Goal: Information Seeking & Learning: Learn about a topic

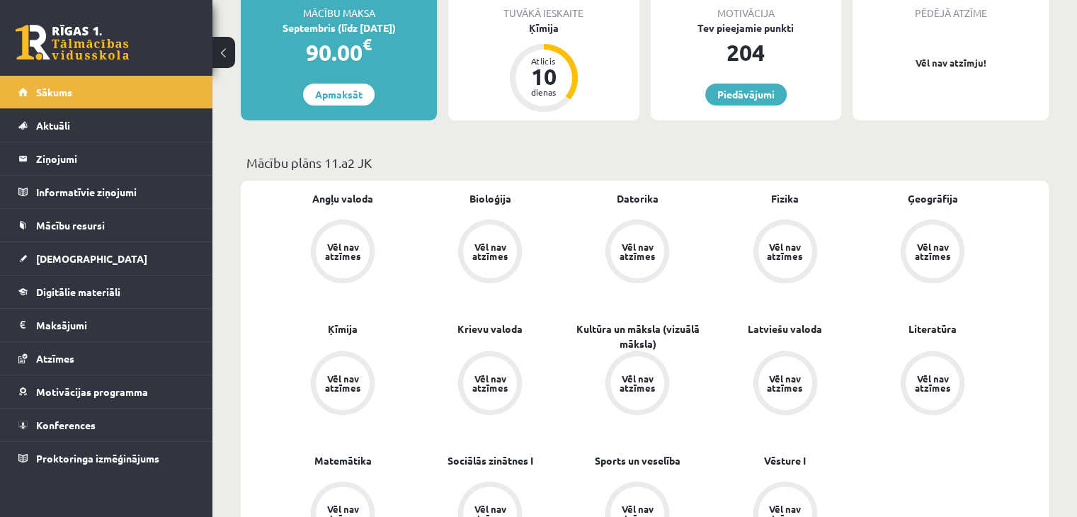
scroll to position [281, 0]
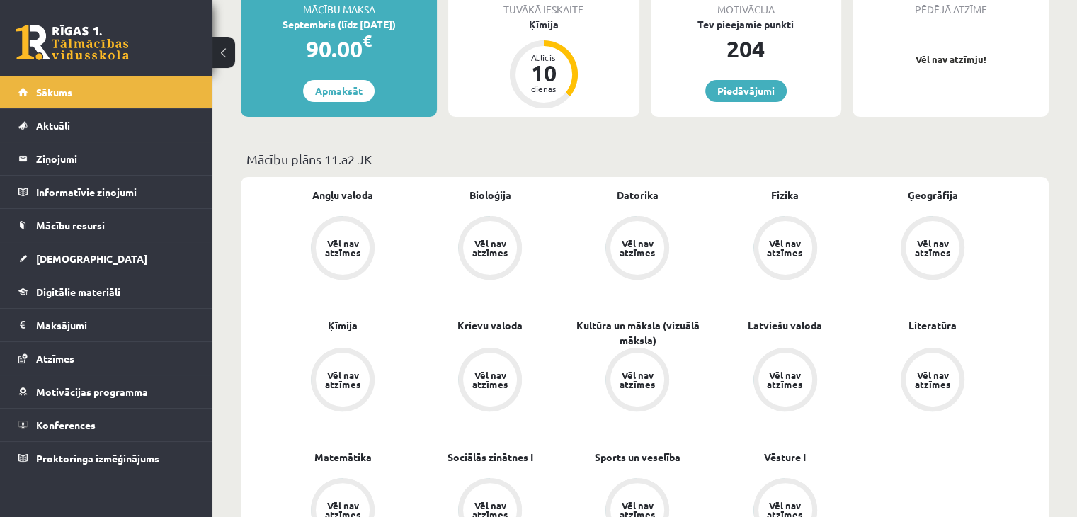
drag, startPoint x: 1074, startPoint y: 101, endPoint x: 1087, endPoint y: 111, distance: 16.2
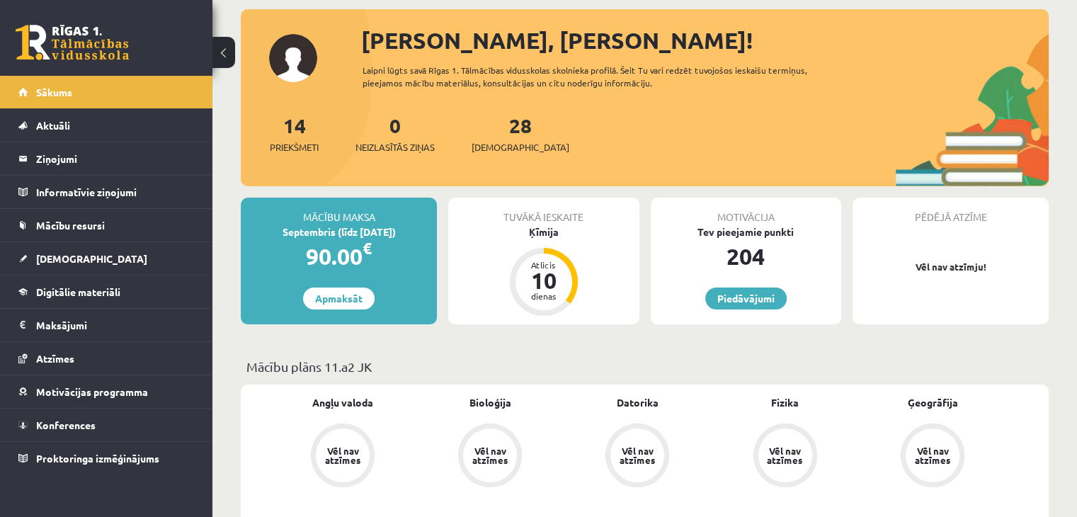
scroll to position [69, 0]
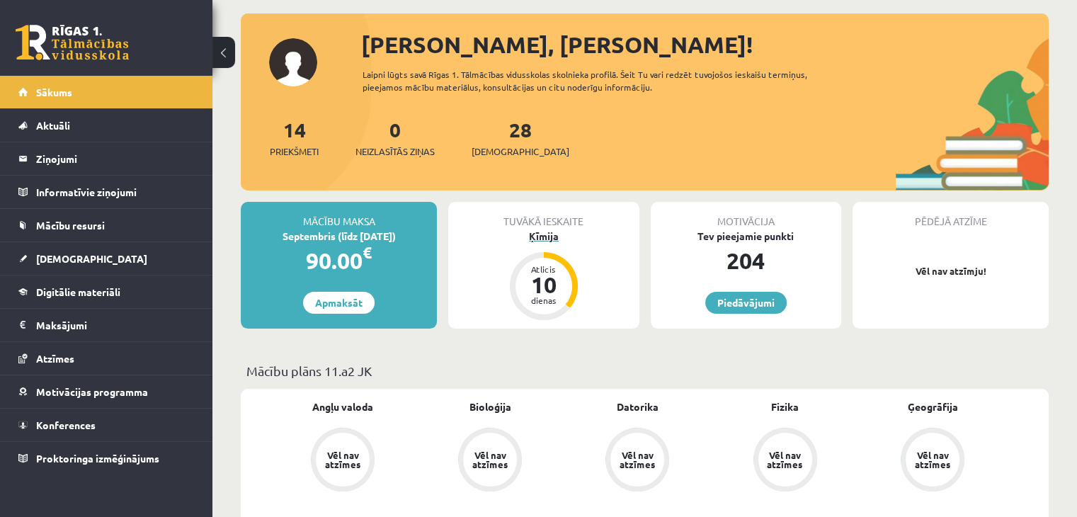
click at [540, 270] on div "Atlicis" at bounding box center [544, 269] width 42 height 8
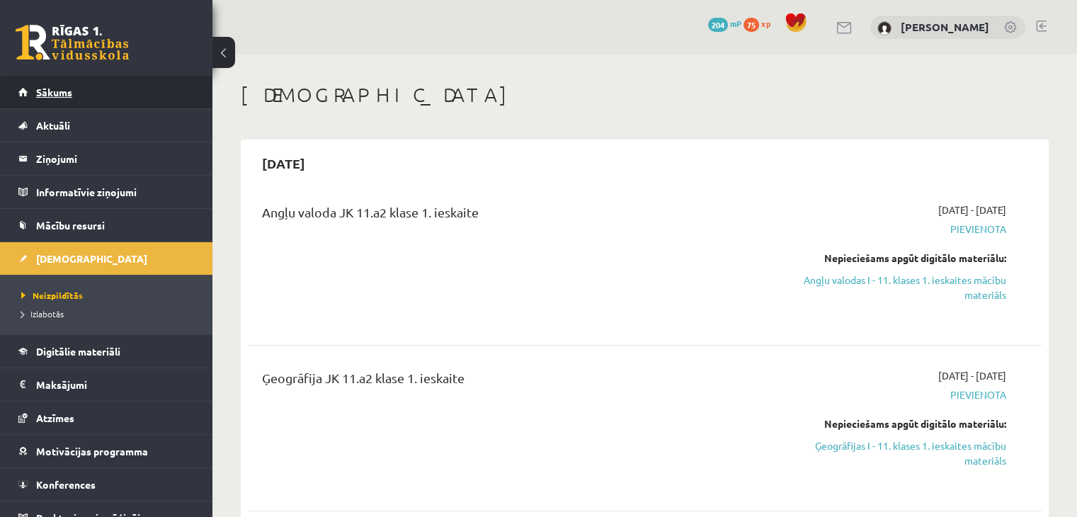
click at [86, 89] on link "Sākums" at bounding box center [106, 92] width 176 height 33
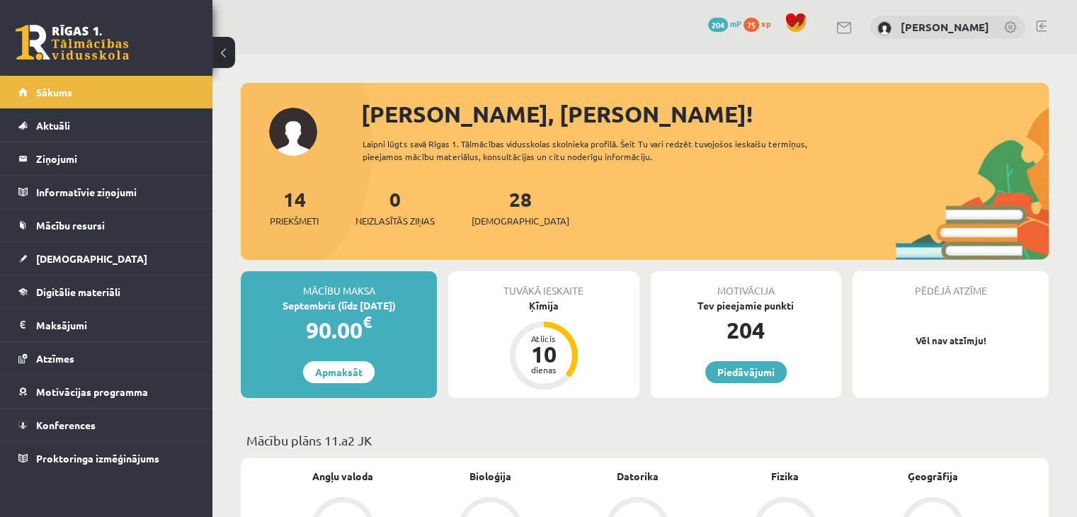
scroll to position [452, 0]
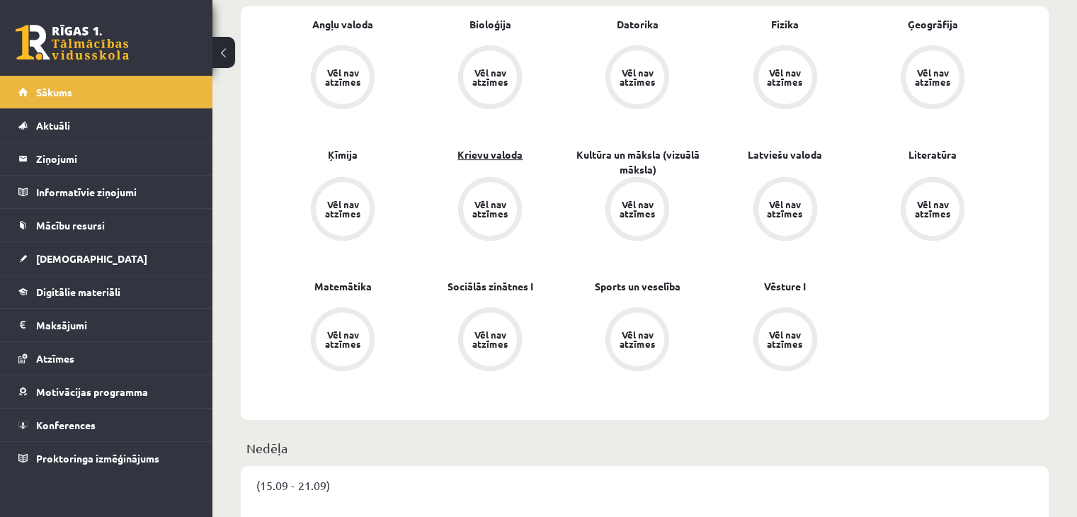
click at [470, 157] on link "Krievu valoda" at bounding box center [490, 154] width 65 height 15
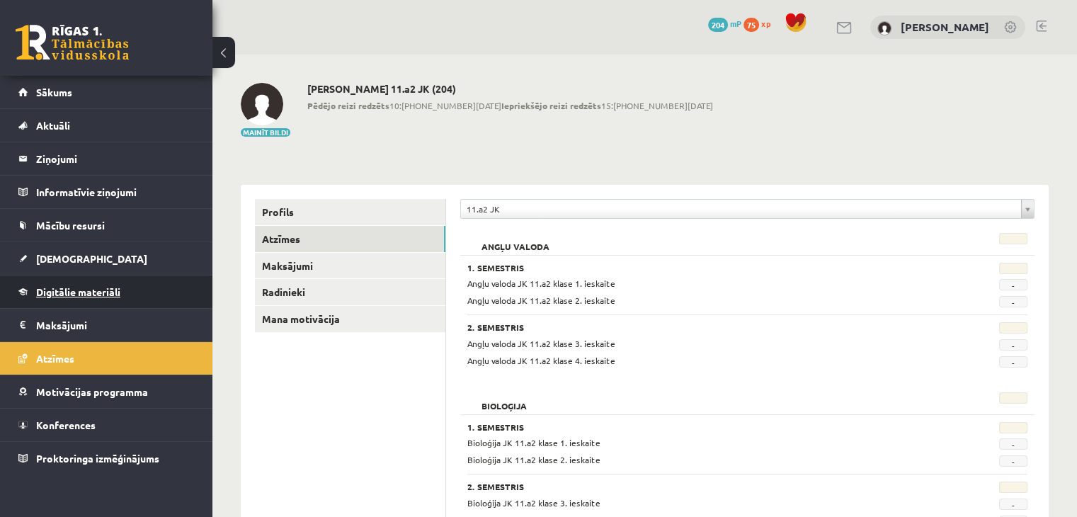
click at [114, 293] on span "Digitālie materiāli" at bounding box center [78, 291] width 84 height 13
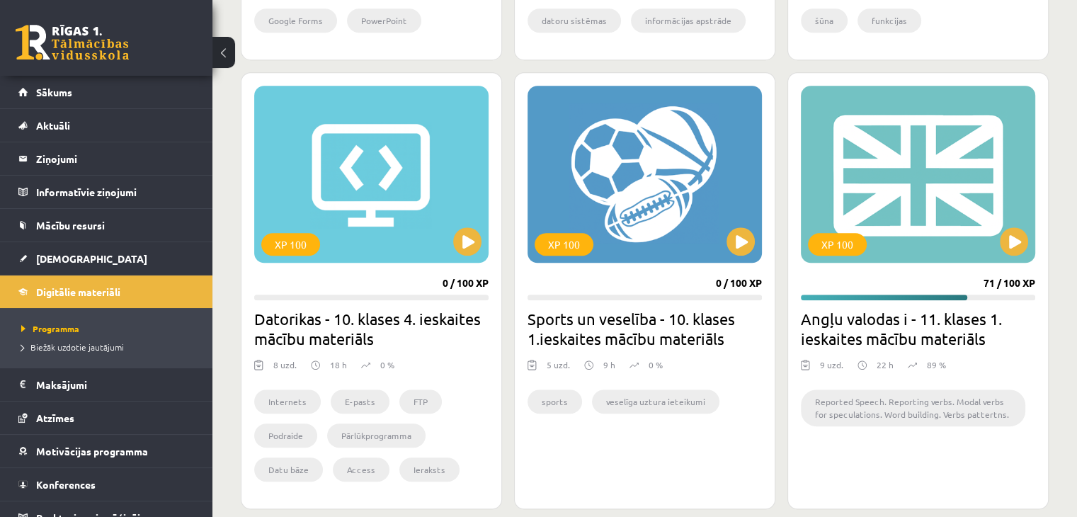
scroll to position [1126, 0]
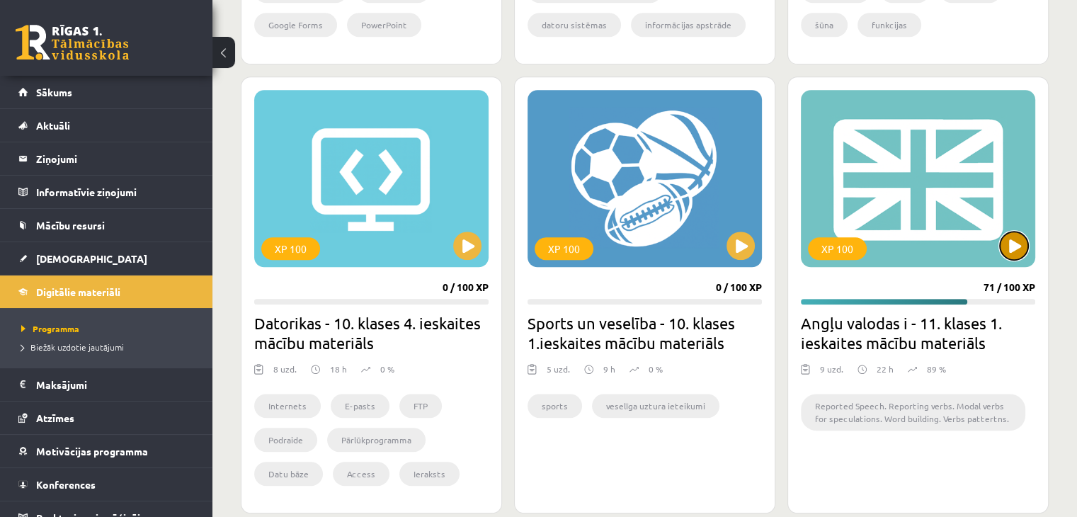
click at [1011, 246] on button at bounding box center [1014, 246] width 28 height 28
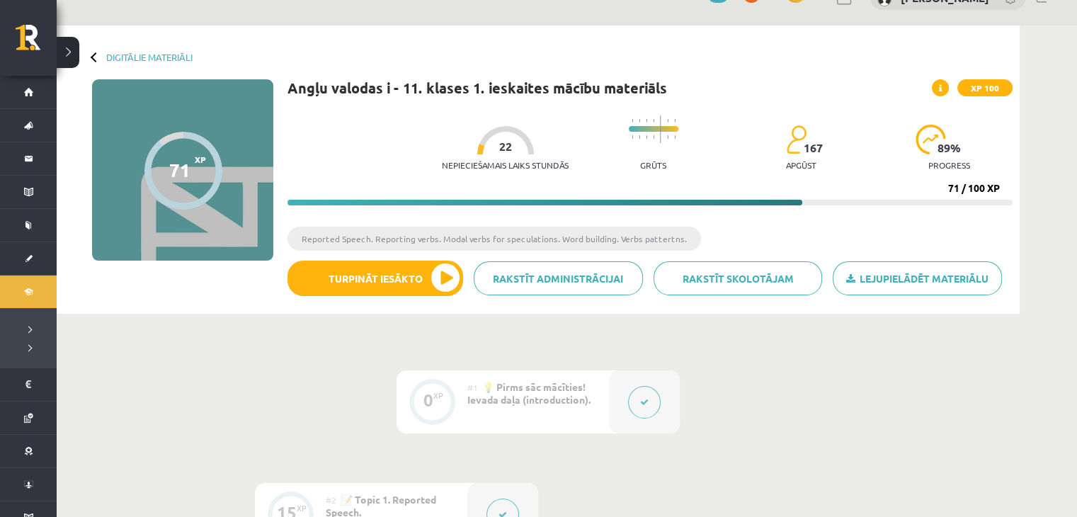
scroll to position [33, 0]
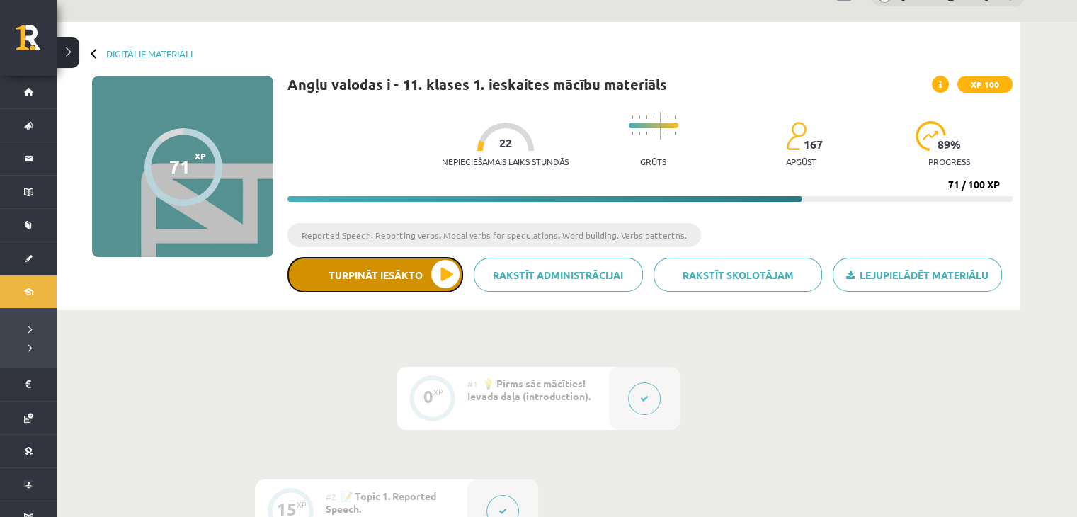
click at [431, 274] on button "Turpināt iesākto" at bounding box center [376, 274] width 176 height 35
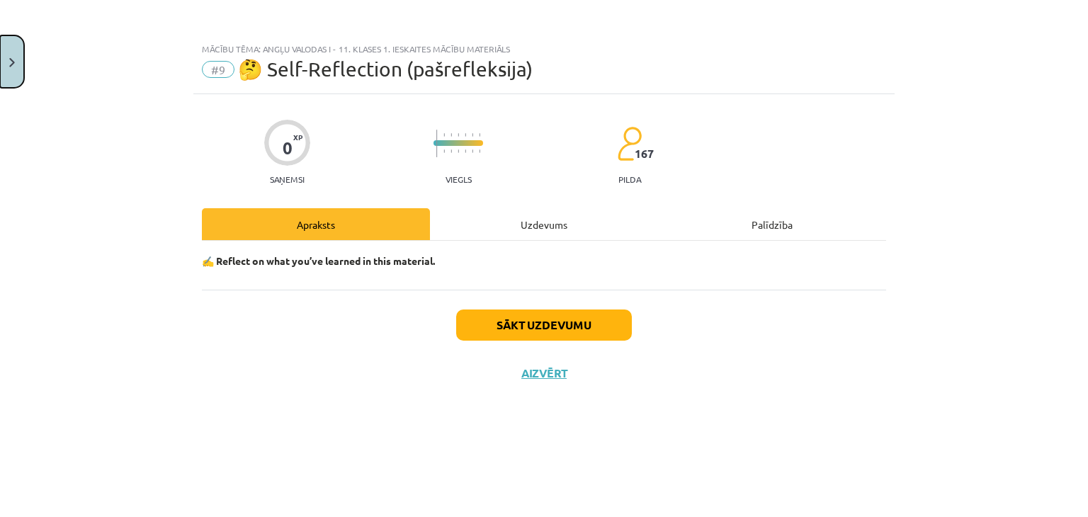
click at [13, 55] on button "Close" at bounding box center [12, 61] width 24 height 52
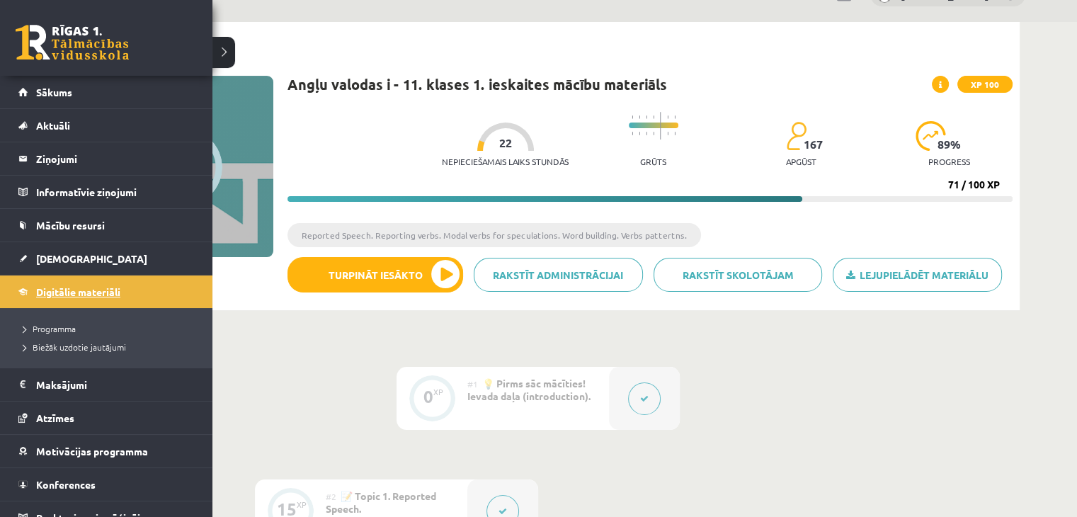
click at [55, 298] on link "Digitālie materiāli" at bounding box center [106, 292] width 176 height 33
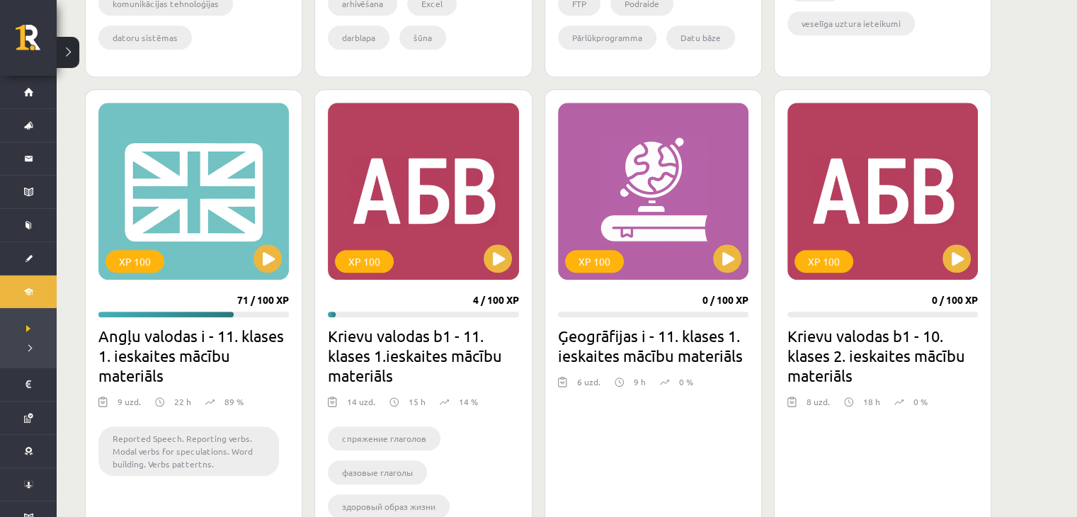
scroll to position [1167, 0]
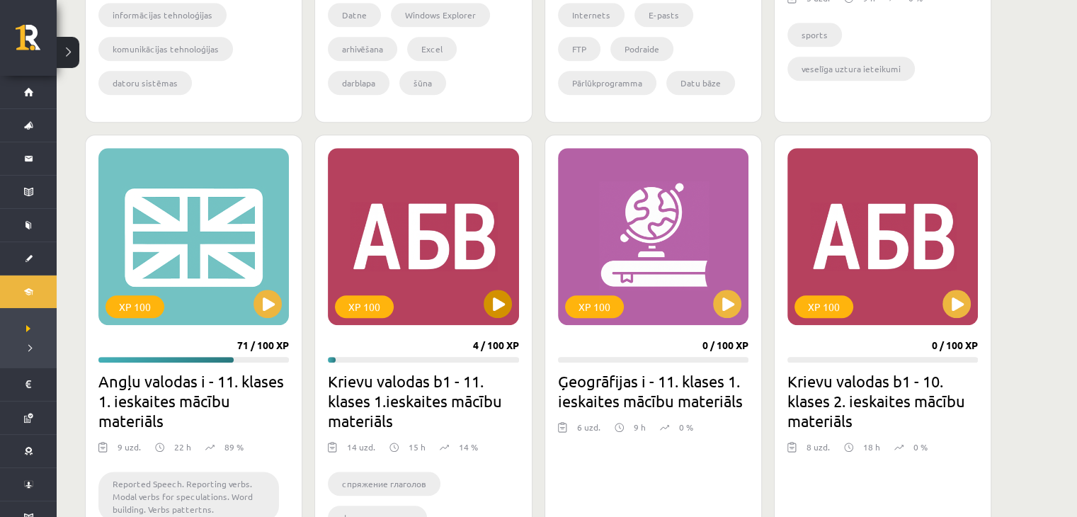
click at [391, 260] on div "XP 100" at bounding box center [423, 236] width 191 height 177
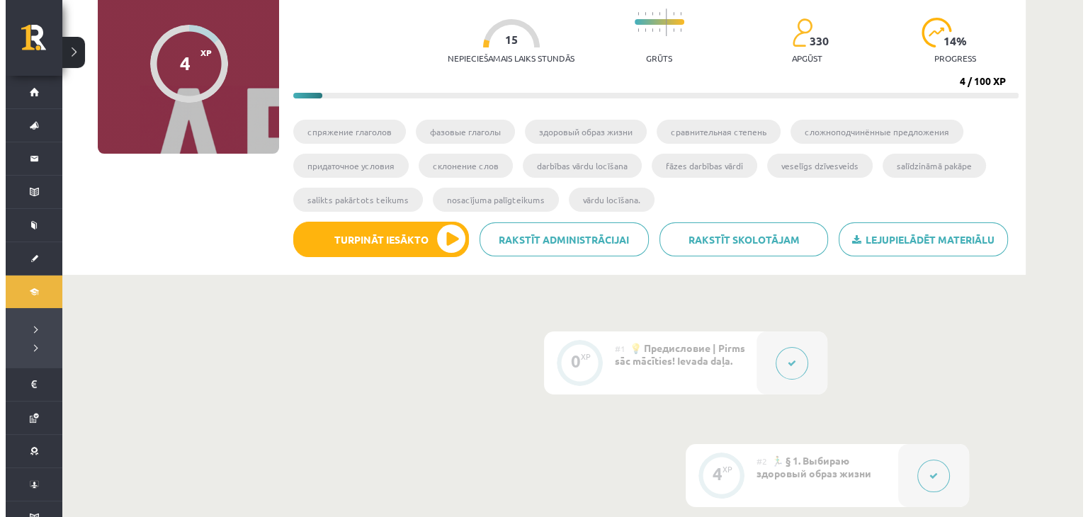
scroll to position [139, 0]
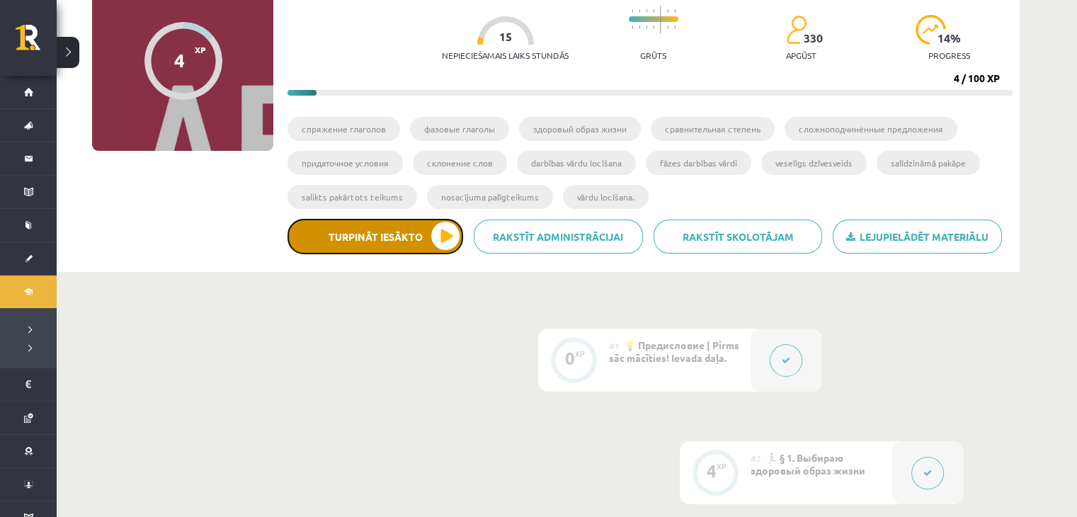
click at [435, 232] on button "Turpināt iesākto" at bounding box center [376, 236] width 176 height 35
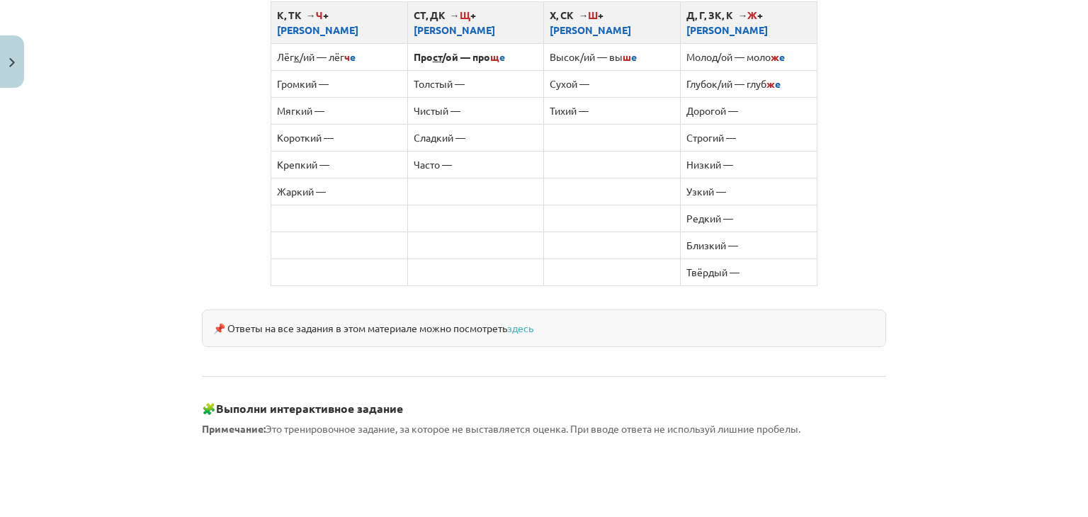
scroll to position [972, 0]
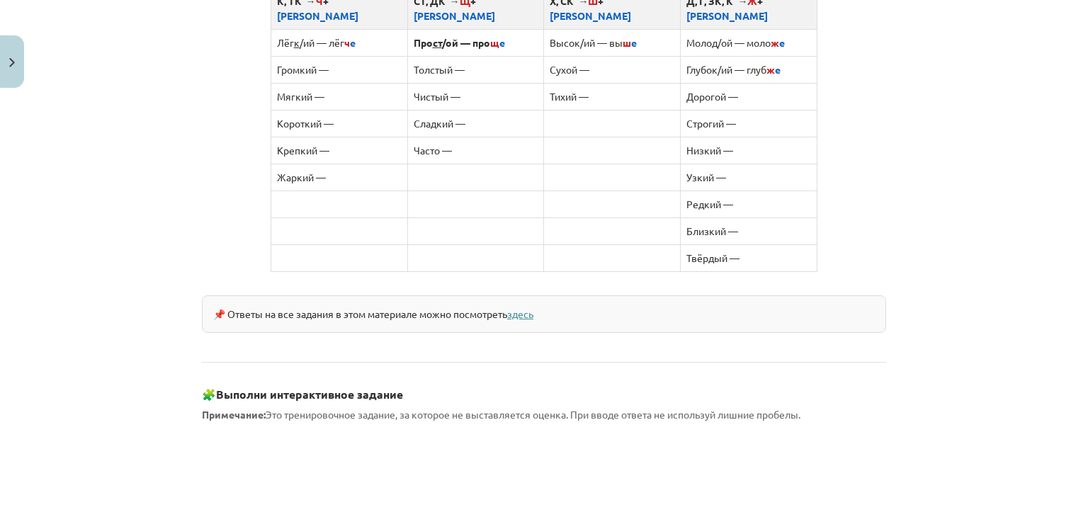
click at [527, 307] on link "здесь" at bounding box center [520, 313] width 26 height 13
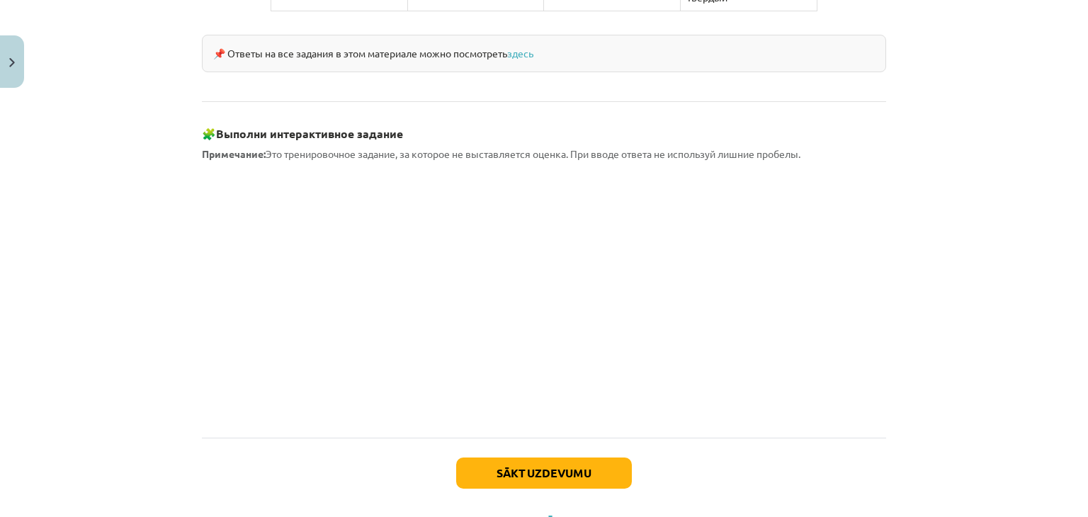
scroll to position [1276, 0]
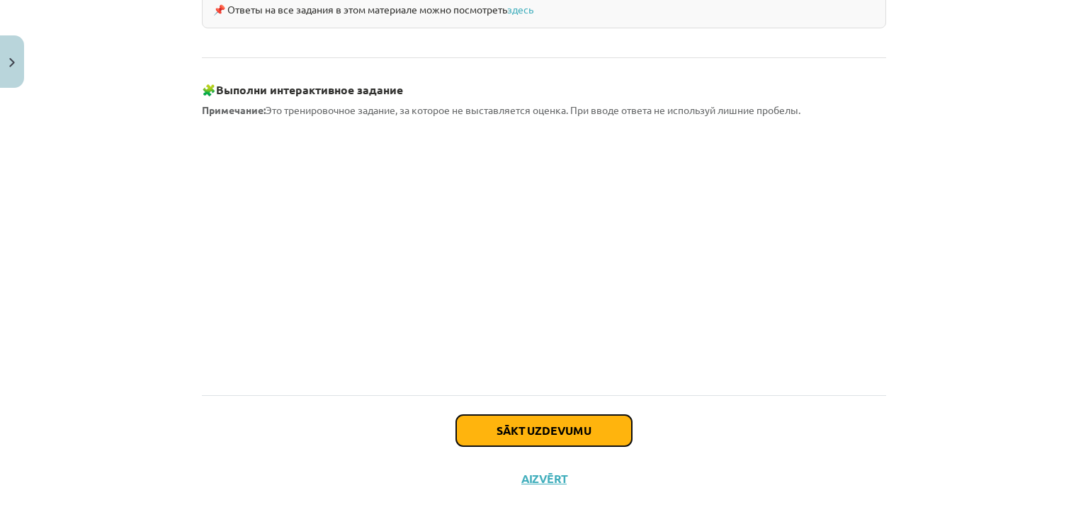
click at [560, 415] on button "Sākt uzdevumu" at bounding box center [544, 430] width 176 height 31
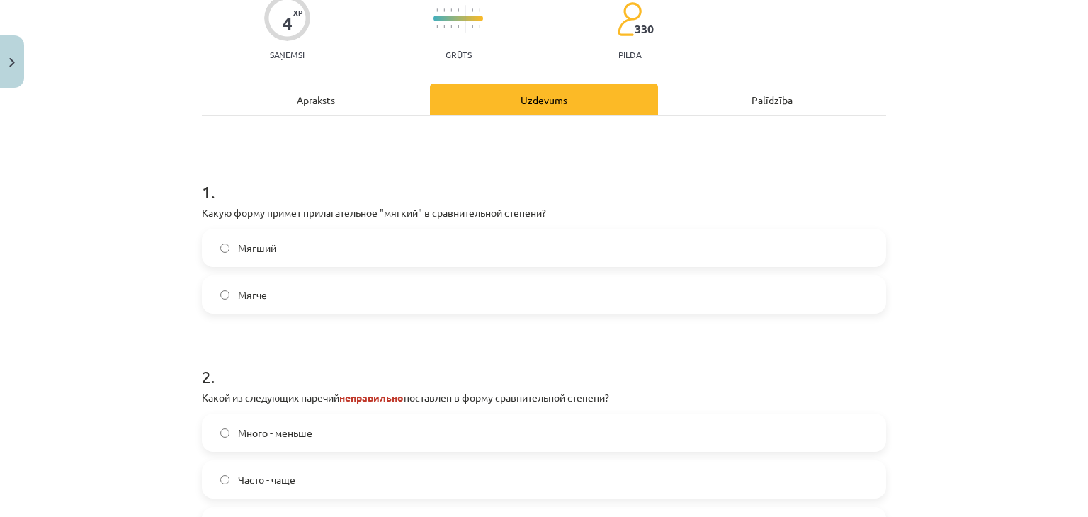
scroll to position [159, 0]
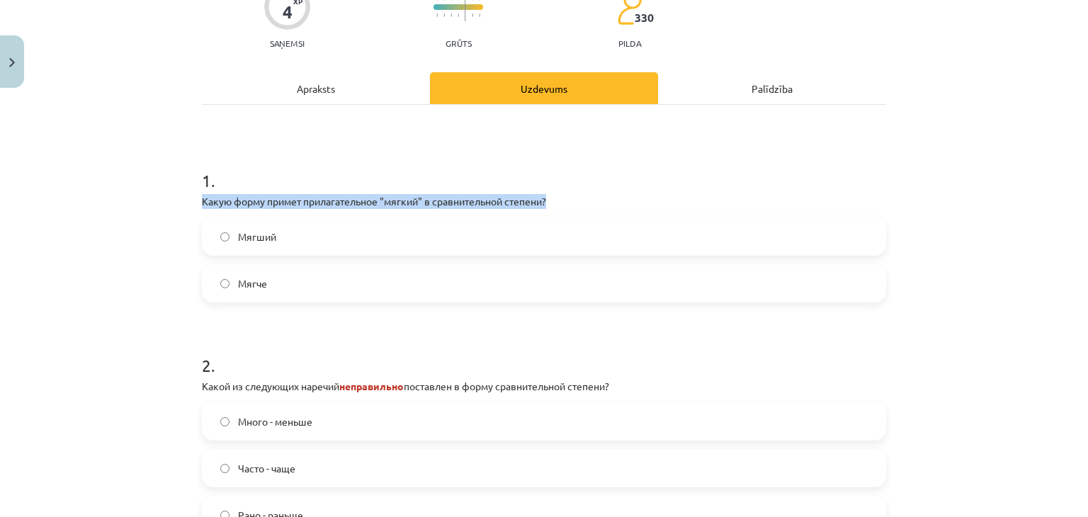
drag, startPoint x: 195, startPoint y: 205, endPoint x: 594, endPoint y: 195, distance: 398.1
click at [594, 195] on div "4 XP Saņemsi Grūts 330 pilda Apraksts Uzdevums Palīdzība 1 . Какую форму примет…" at bounding box center [543, 333] width 701 height 751
copy p "Какую форму примет прилагательное "мягкий" в сравнительной степени?"
click at [263, 157] on h1 "1 ." at bounding box center [544, 168] width 684 height 44
click at [262, 276] on label "Мягче" at bounding box center [543, 283] width 681 height 35
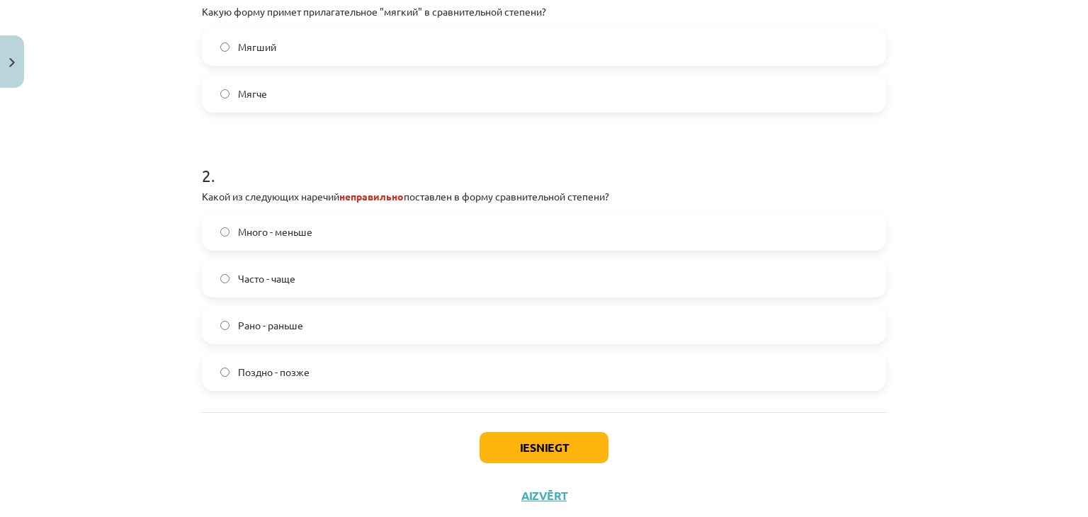
scroll to position [349, 0]
drag, startPoint x: 184, startPoint y: 192, endPoint x: 664, endPoint y: 188, distance: 480.2
click at [664, 188] on div "Mācību tēma: Krievu valodas b1 - 11. klases 1.ieskaites mācību materiāls #3 📖 §…" at bounding box center [544, 258] width 1088 height 517
copy p "Какой из следующих наречий неправильно поставлен в форму сравнительной степени?"
click at [298, 154] on h1 "2 ." at bounding box center [544, 162] width 684 height 44
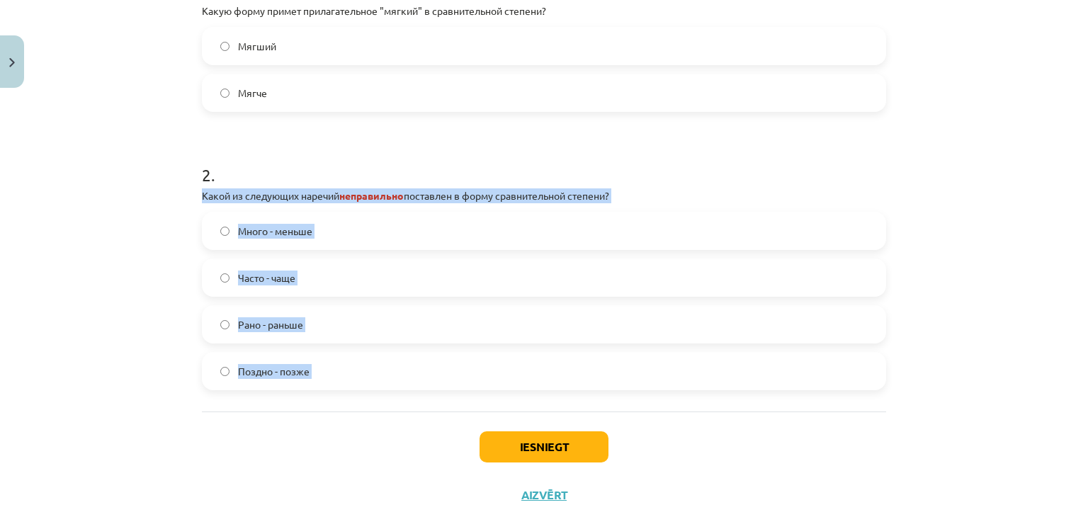
drag, startPoint x: 193, startPoint y: 195, endPoint x: 367, endPoint y: 427, distance: 290.4
click at [367, 427] on div "4 XP Saņemsi Grūts 330 pilda Apraksts Uzdevums Palīdzība 1 . Какую форму примет…" at bounding box center [543, 143] width 701 height 751
copy div "Какой из следующих наречий неправильно поставлен в форму сравнительной степени?…"
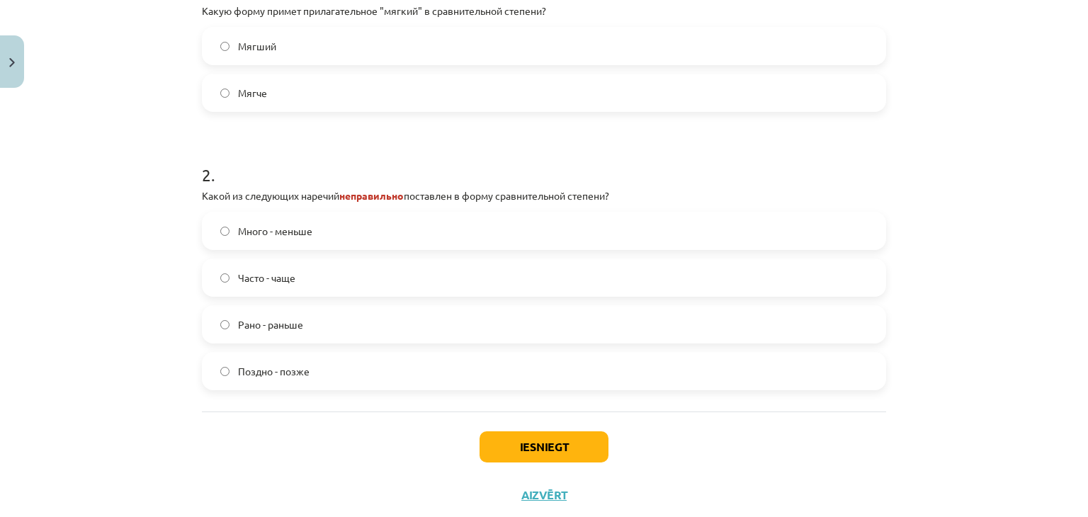
click at [267, 151] on h1 "2 ." at bounding box center [544, 162] width 684 height 44
click at [293, 242] on label "Много - меньше" at bounding box center [543, 230] width 681 height 35
click at [526, 451] on button "Iesniegt" at bounding box center [543, 446] width 129 height 31
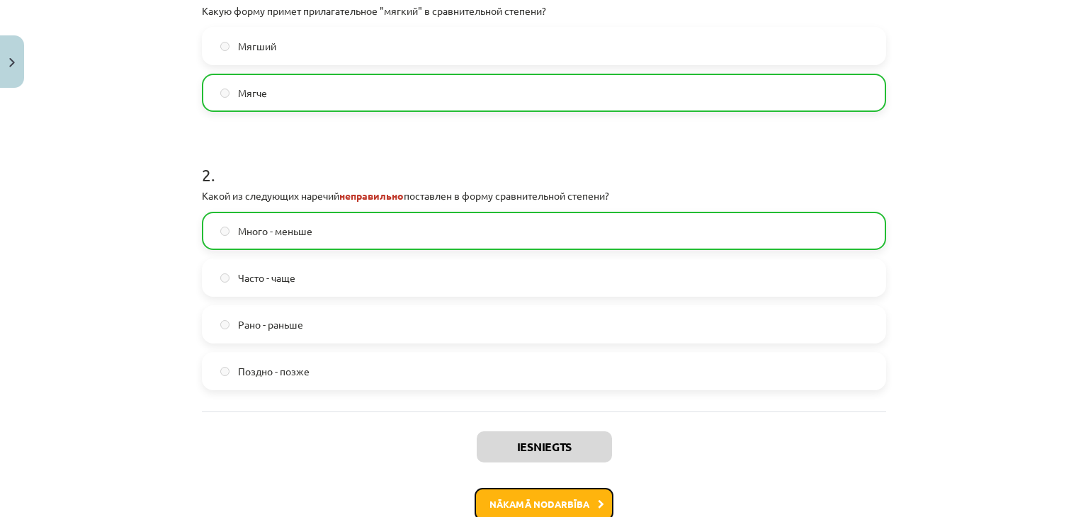
click at [539, 502] on button "Nākamā nodarbība" at bounding box center [544, 504] width 139 height 33
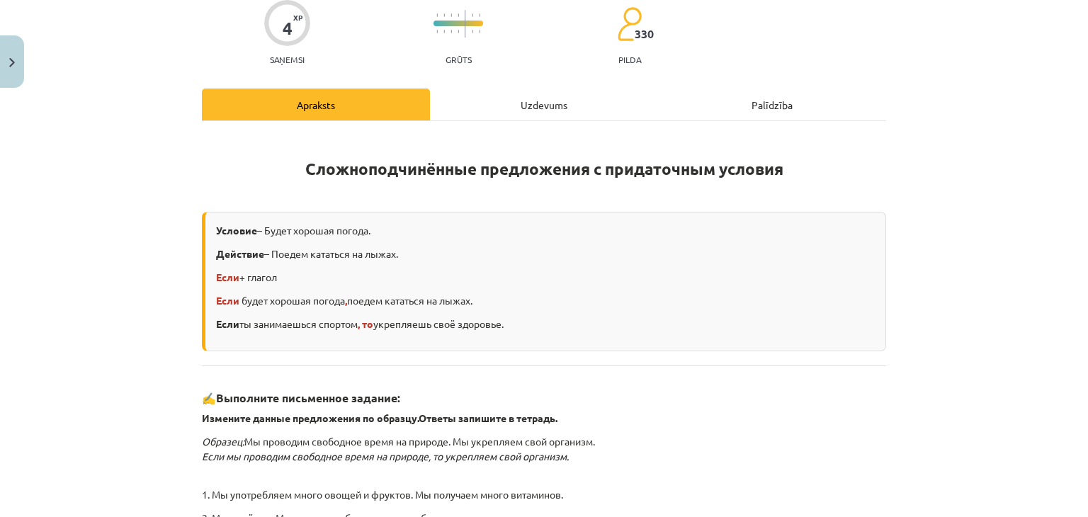
scroll to position [120, 0]
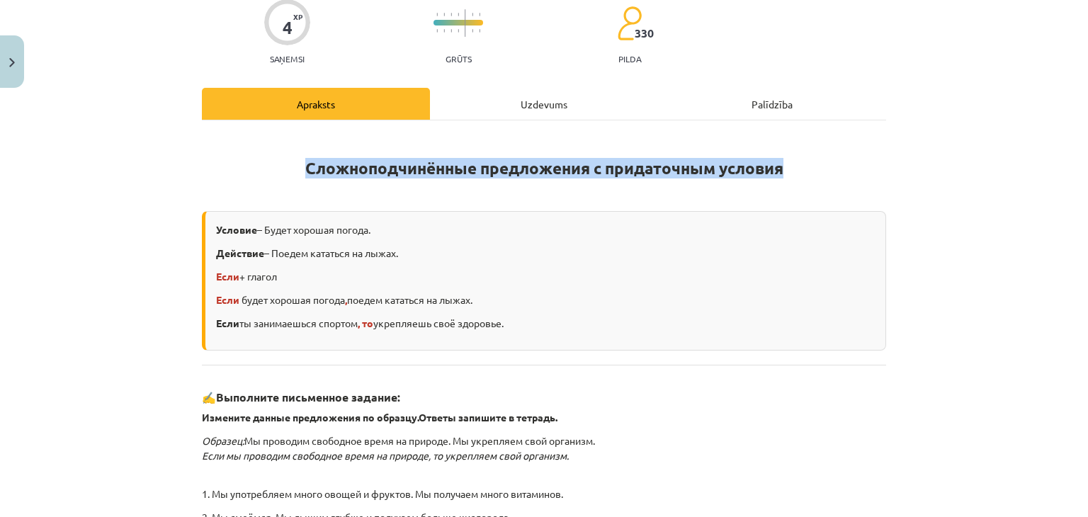
drag, startPoint x: 805, startPoint y: 161, endPoint x: 295, endPoint y: 159, distance: 509.2
click at [295, 159] on h1 "Сложноподчинённые предложения с придаточным условия" at bounding box center [544, 165] width 684 height 64
copy strong "Сложноподчинённые предложения с придаточным условия"
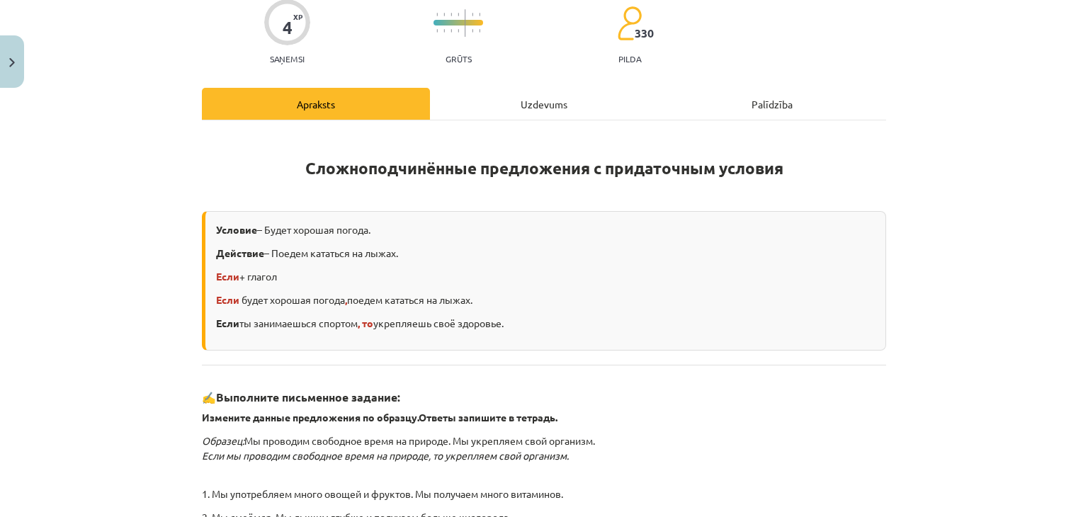
click at [546, 198] on div "Сложноподчинённые предложения с придаточным условия Условие – Будет хорошая пог…" at bounding box center [544, 398] width 684 height 531
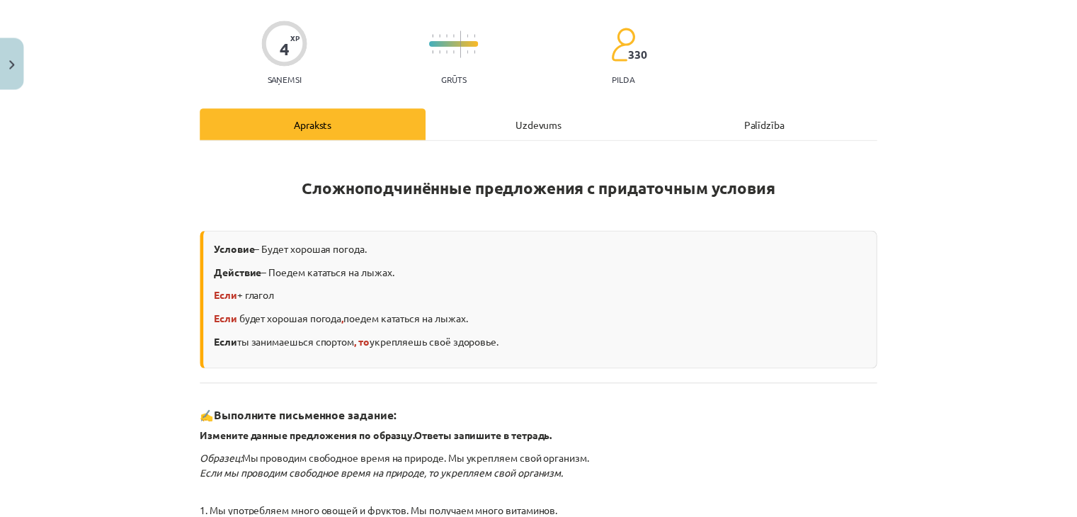
scroll to position [0, 0]
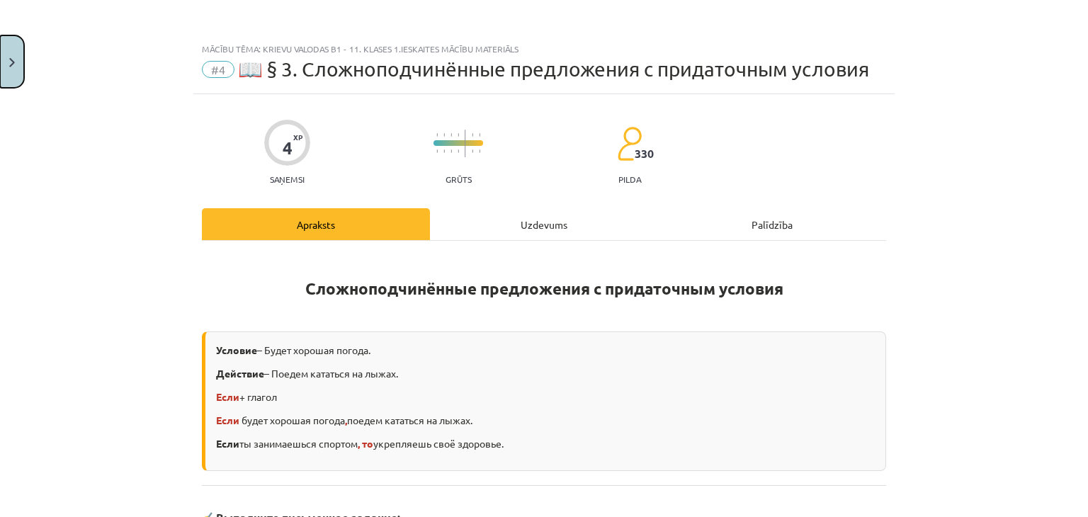
click at [19, 76] on button "Close" at bounding box center [12, 61] width 24 height 52
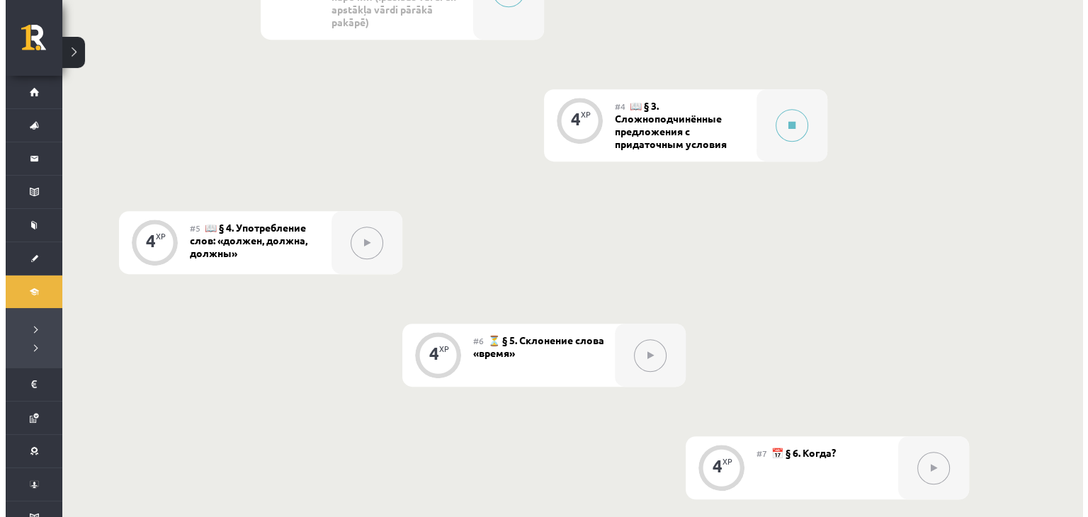
scroll to position [759, 0]
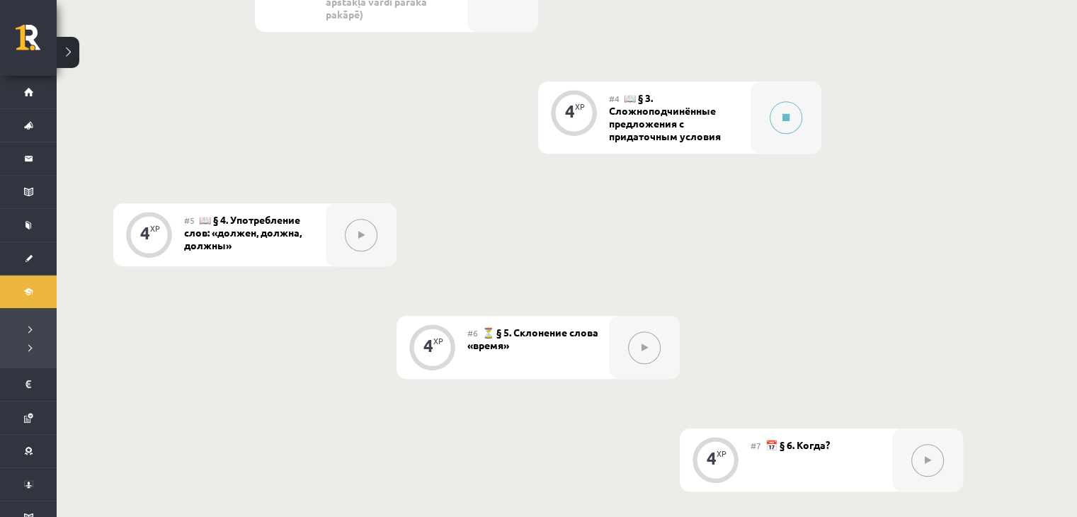
click at [671, 126] on span "📖 § 3. Сложноподчинённые предложения с придаточным условия" at bounding box center [665, 116] width 112 height 51
click at [785, 118] on icon at bounding box center [786, 117] width 7 height 8
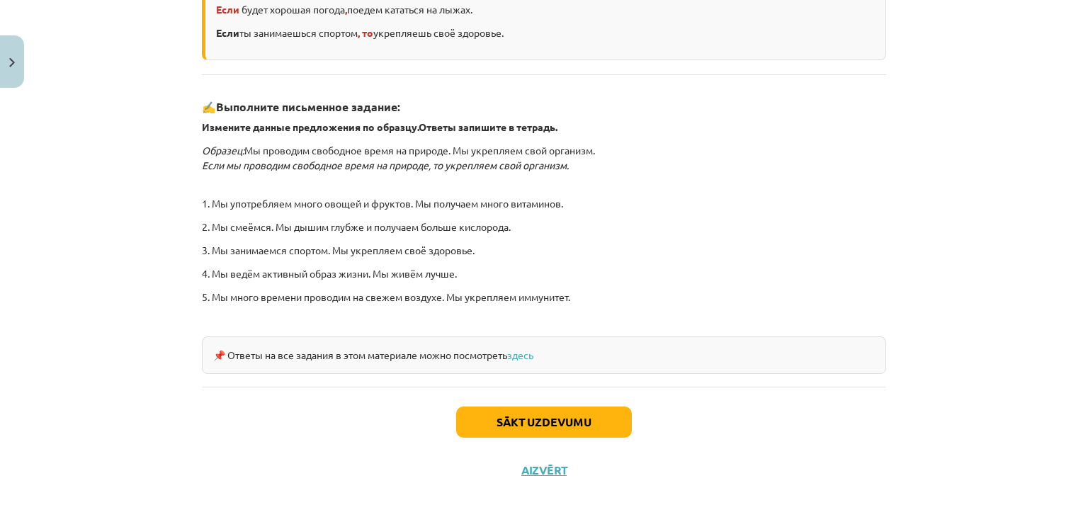
scroll to position [421, 0]
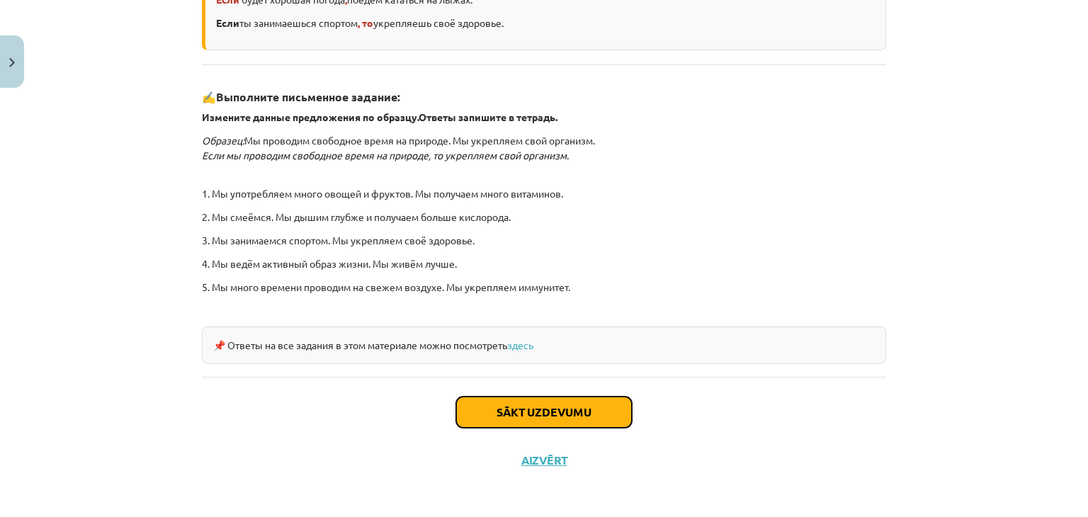
click at [524, 409] on button "Sākt uzdevumu" at bounding box center [544, 412] width 176 height 31
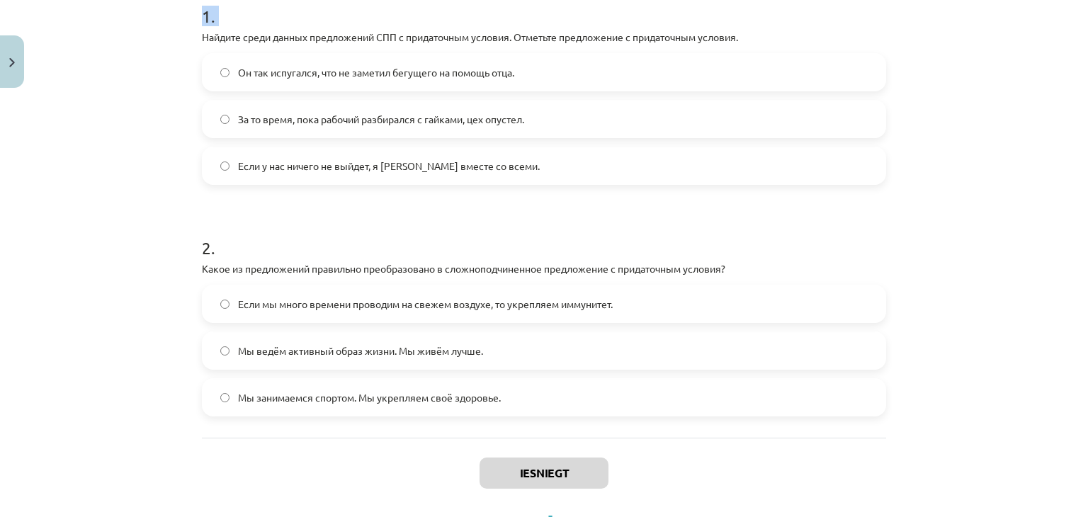
scroll to position [363, 0]
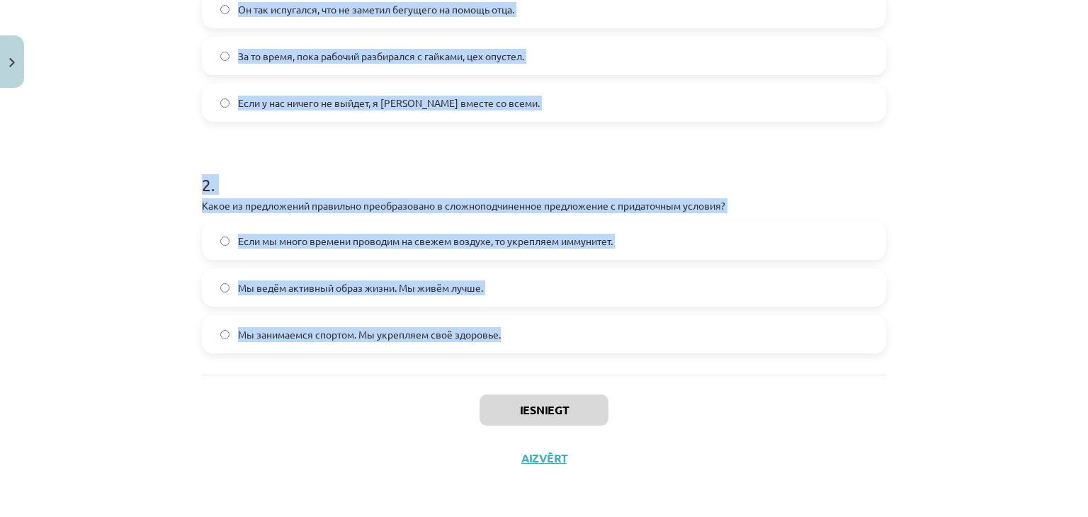
drag, startPoint x: 193, startPoint y: 166, endPoint x: 513, endPoint y: 340, distance: 363.5
click at [513, 340] on div "4 XP Saņemsi Grūts 330 pilda Apraksts Uzdevums Palīdzība 1 . Найдите среди данн…" at bounding box center [543, 106] width 701 height 751
copy form "Найдите среди данных предложений СПП с придаточным условия. Отметьте предложени…"
click at [744, 156] on h1 "2 ." at bounding box center [544, 172] width 684 height 44
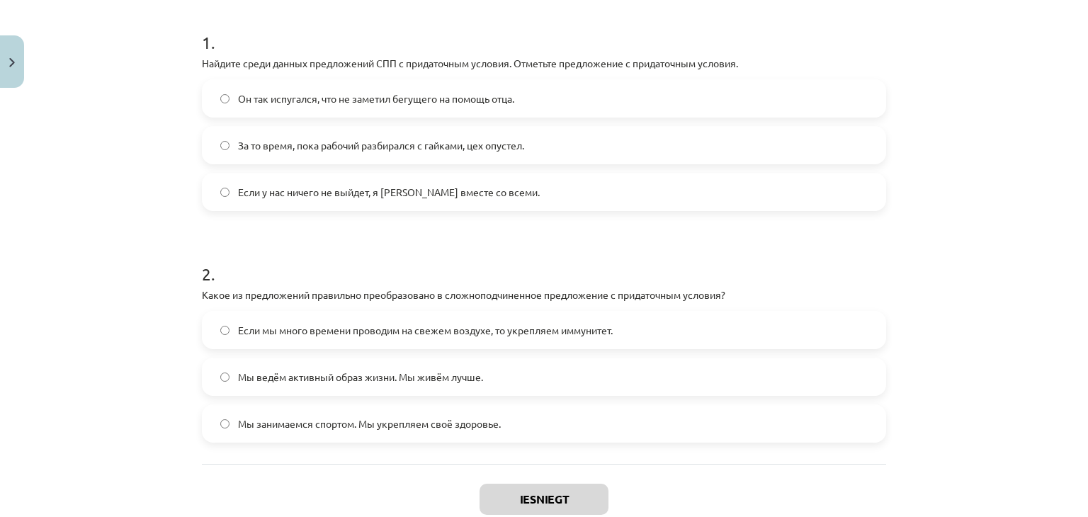
scroll to position [279, 0]
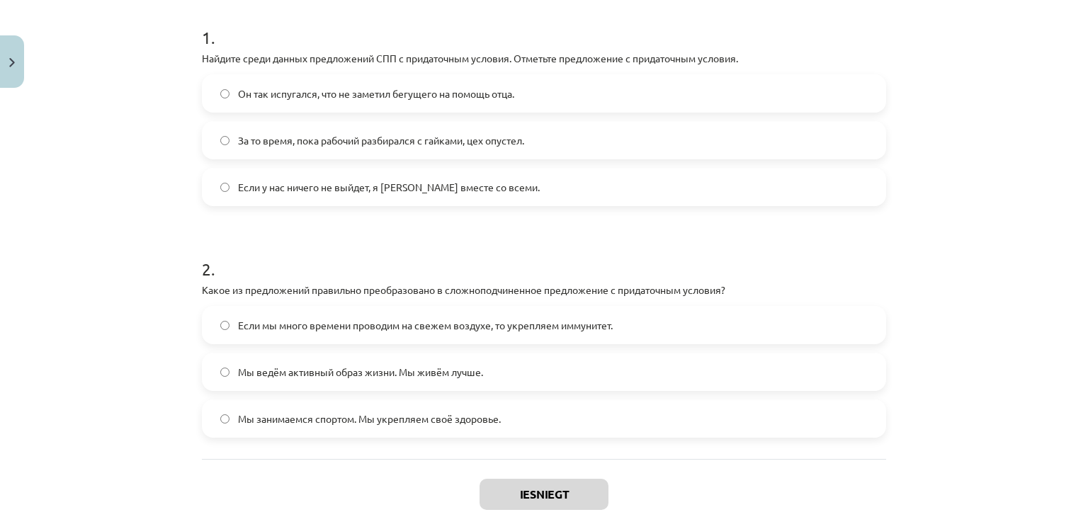
click at [614, 193] on label "Если у нас ничего не выйдет, я [PERSON_NAME] вместе со всеми." at bounding box center [543, 186] width 681 height 35
click at [280, 324] on span "Если мы много времени проводим на свежем воздухе, то укрепляем иммунитет." at bounding box center [425, 325] width 375 height 15
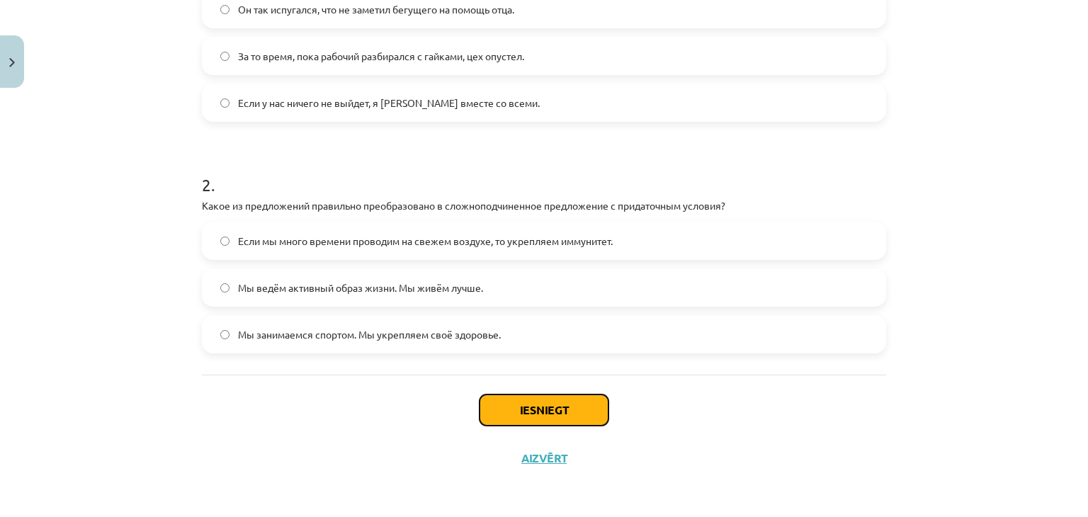
click at [564, 409] on button "Iesniegt" at bounding box center [543, 410] width 129 height 31
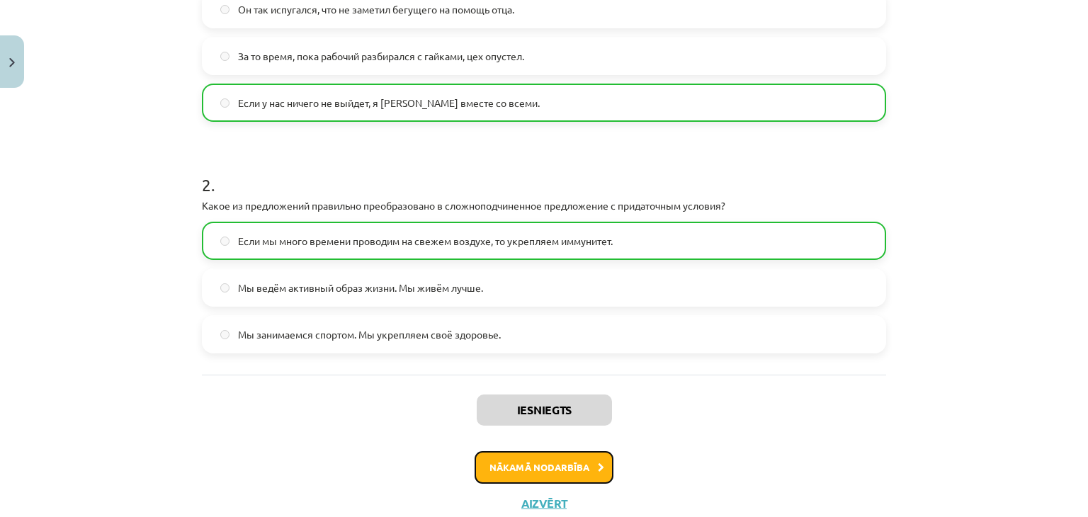
click at [569, 469] on button "Nākamā nodarbība" at bounding box center [544, 467] width 139 height 33
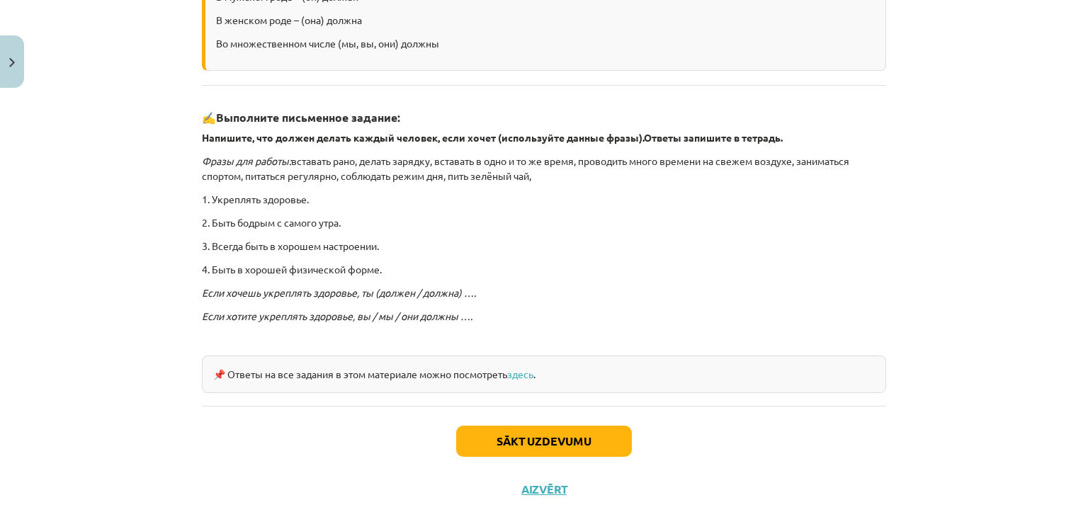
scroll to position [336, 0]
click at [529, 373] on link "здесь" at bounding box center [520, 372] width 26 height 13
click at [501, 438] on button "Sākt uzdevumu" at bounding box center [544, 439] width 176 height 31
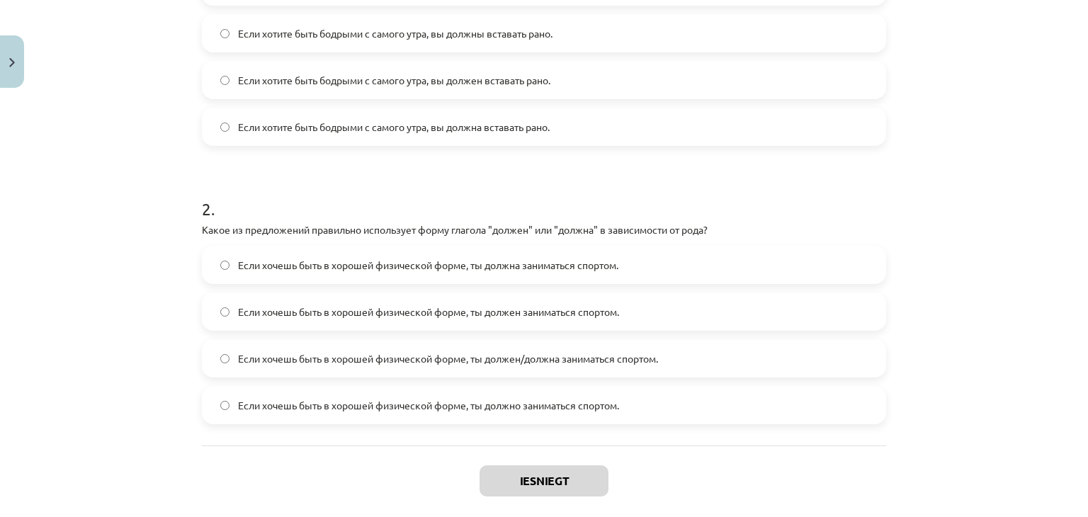
scroll to position [457, 0]
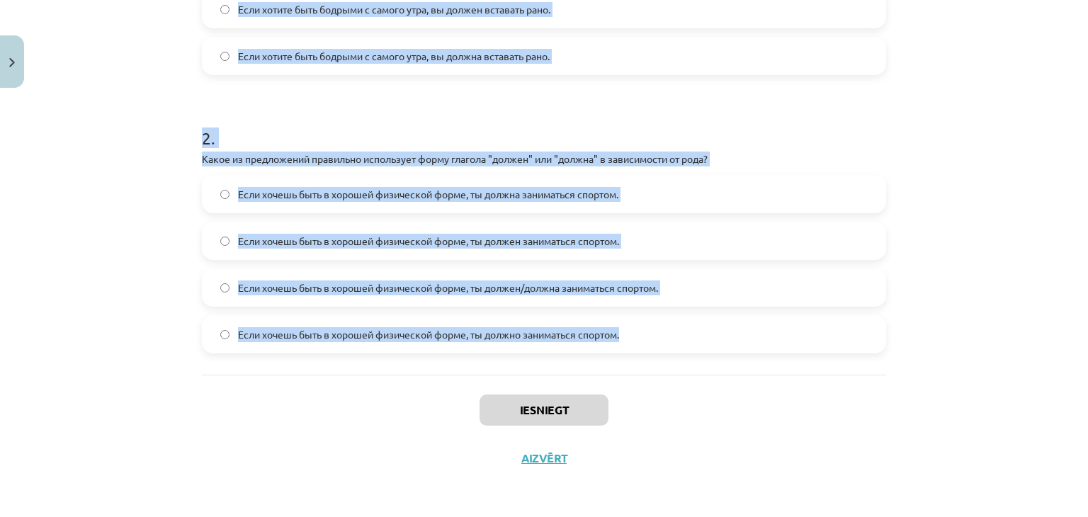
drag, startPoint x: 193, startPoint y: 113, endPoint x: 673, endPoint y: 341, distance: 531.6
click at [673, 341] on div "4 XP Saņemsi Grūts 330 pilda Apraksts Uzdevums Palīdzība 1 . Какой вариант прав…" at bounding box center [543, 59] width 701 height 845
copy form "Lorem ipsumdo sitametcon adi elitseddoeiusm tempo? Inci utlabo etdo magnaal e a…"
click at [1043, 361] on div "Mācību tēma: Krievu valodas b1 - 11. klases 1.ieskaites mācību materiāls #5 📖 §…" at bounding box center [544, 258] width 1088 height 517
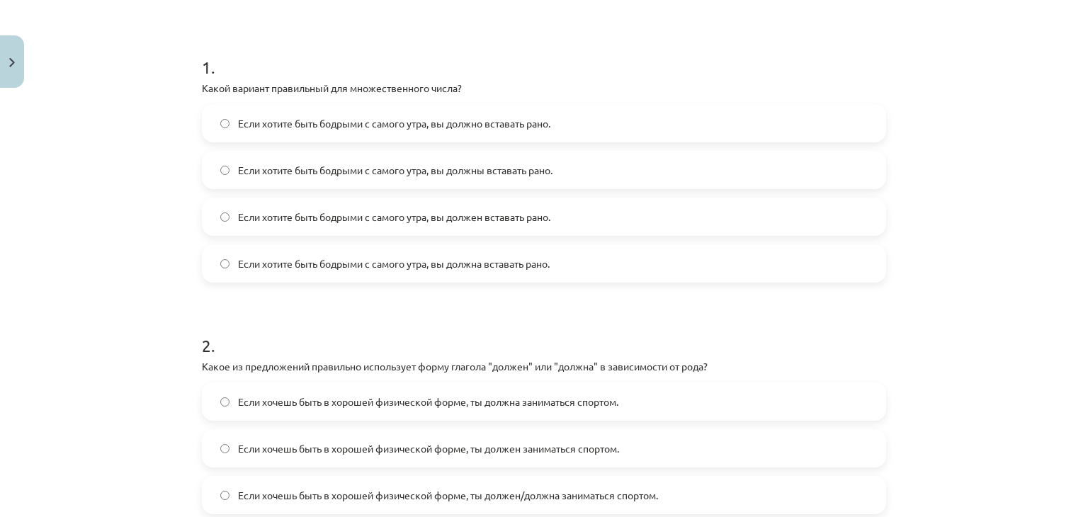
scroll to position [253, 0]
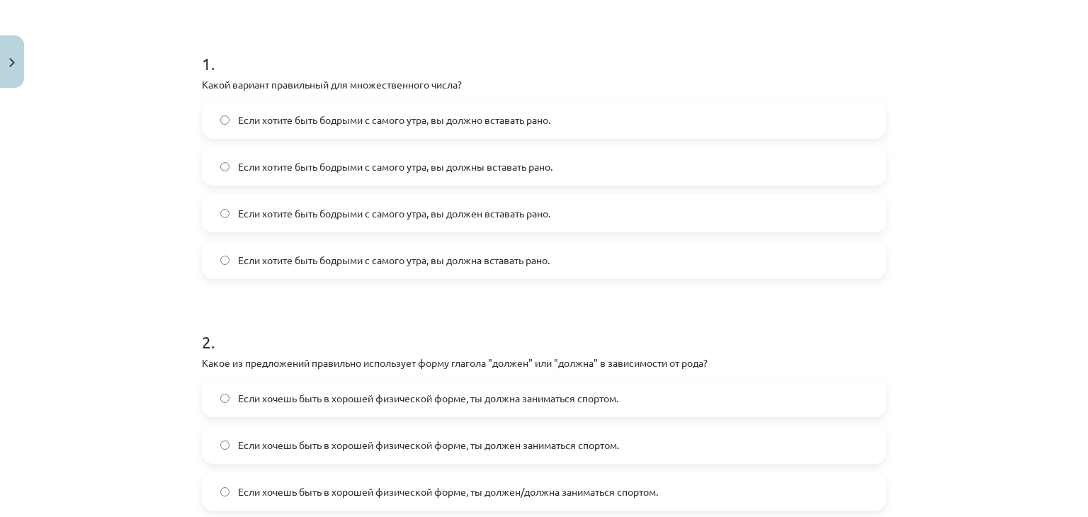
click at [535, 171] on span "Если хотите быть бодрыми с самого утра, вы должны вставать рано." at bounding box center [395, 166] width 314 height 15
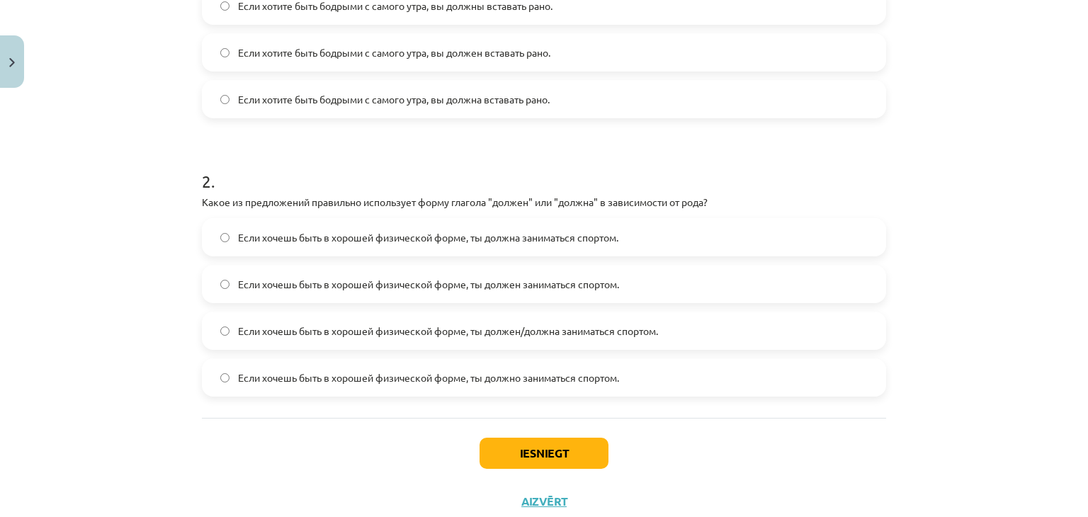
scroll to position [457, 0]
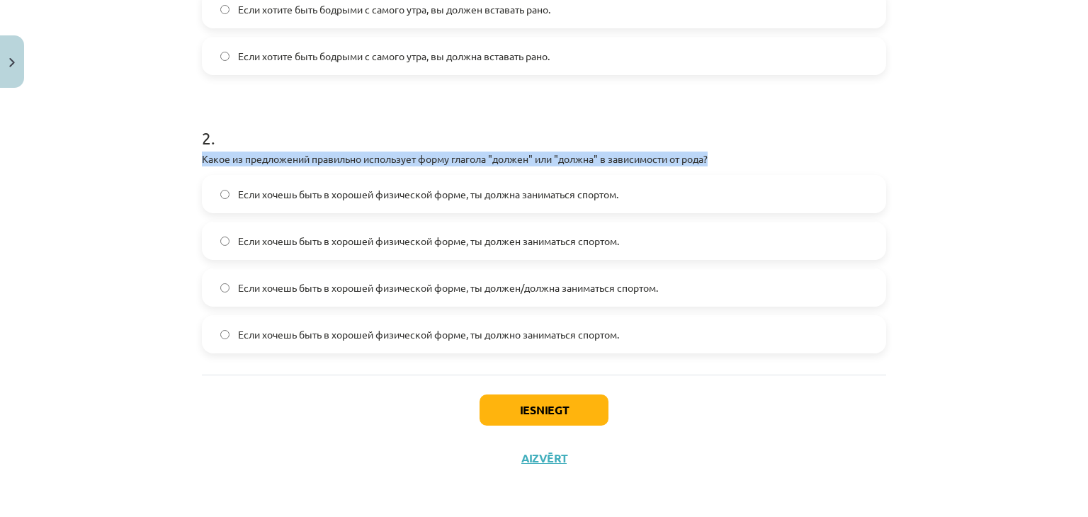
drag, startPoint x: 190, startPoint y: 155, endPoint x: 739, endPoint y: 158, distance: 549.6
click at [739, 158] on div "4 XP Saņemsi Grūts 330 pilda Apraksts Uzdevums Palīdzība 1 . Какой вариант прав…" at bounding box center [543, 59] width 701 height 845
copy p "Какое из предложений правильно использует форму глагола "должен" или "должна" в…"
click at [278, 396] on div "Iesniegt Aizvērt" at bounding box center [544, 424] width 684 height 99
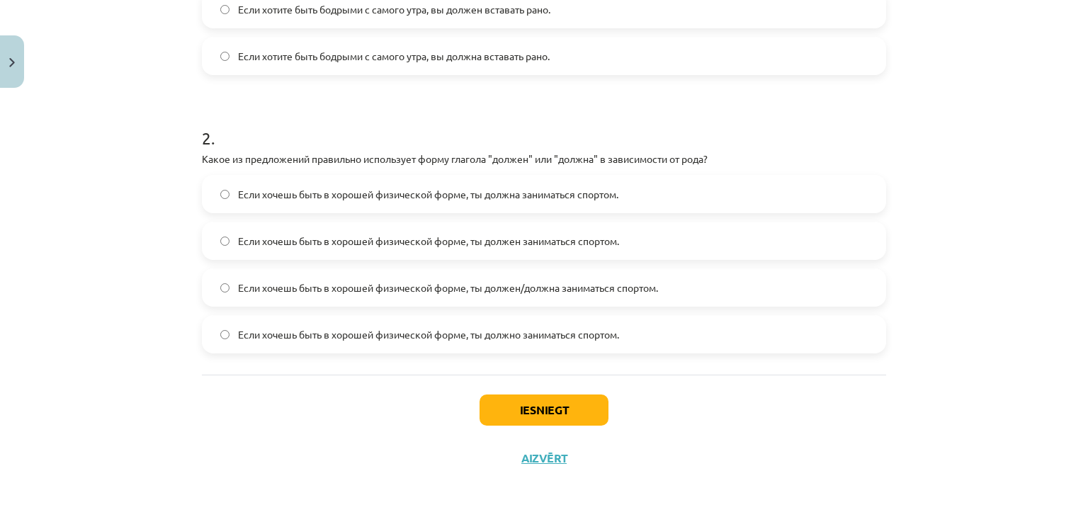
click at [309, 293] on span "Если хочешь быть в хорошей физической форме, ты должен/должна заниматься спорто…" at bounding box center [448, 287] width 420 height 15
click at [578, 409] on button "Iesniegt" at bounding box center [543, 410] width 129 height 31
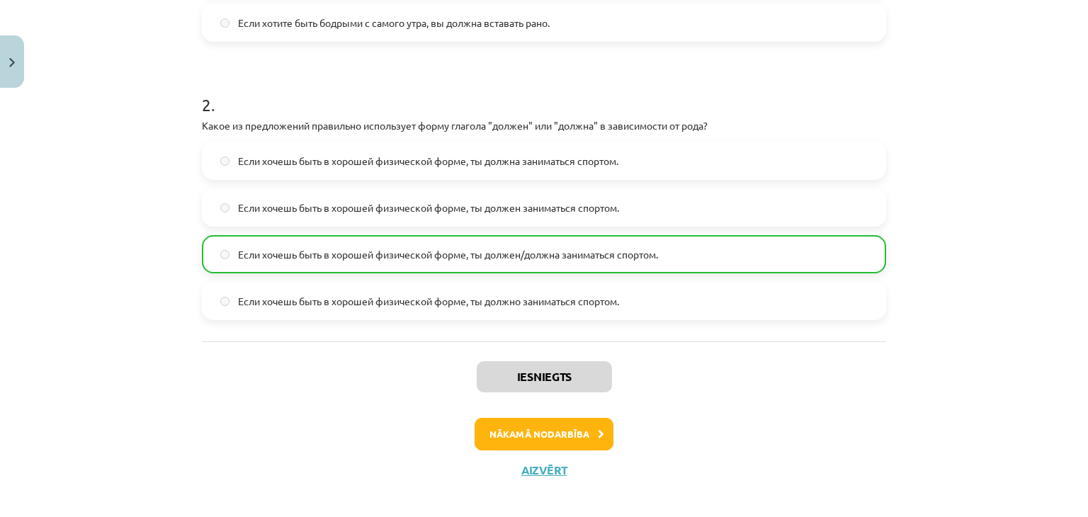
scroll to position [501, 0]
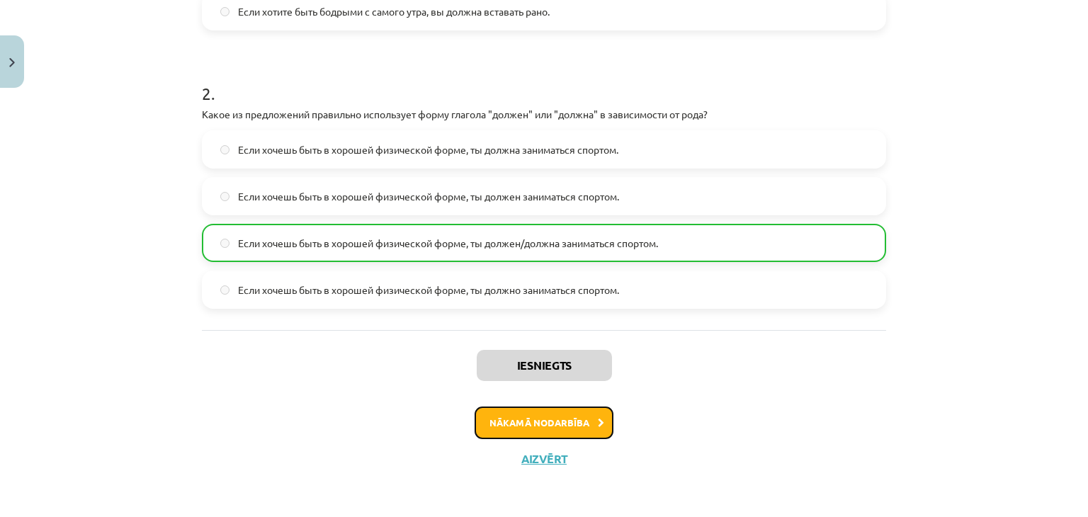
click at [496, 428] on button "Nākamā nodarbība" at bounding box center [544, 423] width 139 height 33
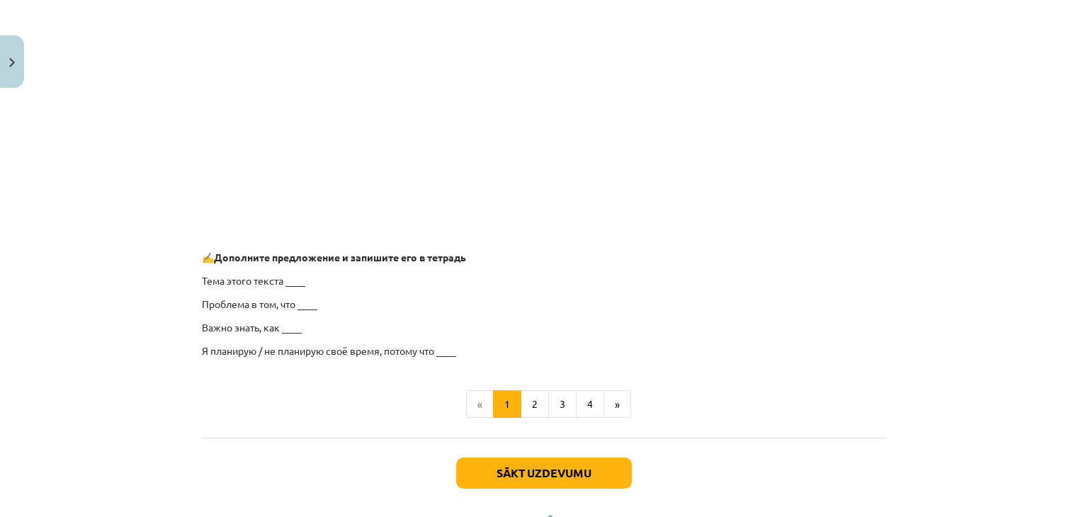
scroll to position [1116, 0]
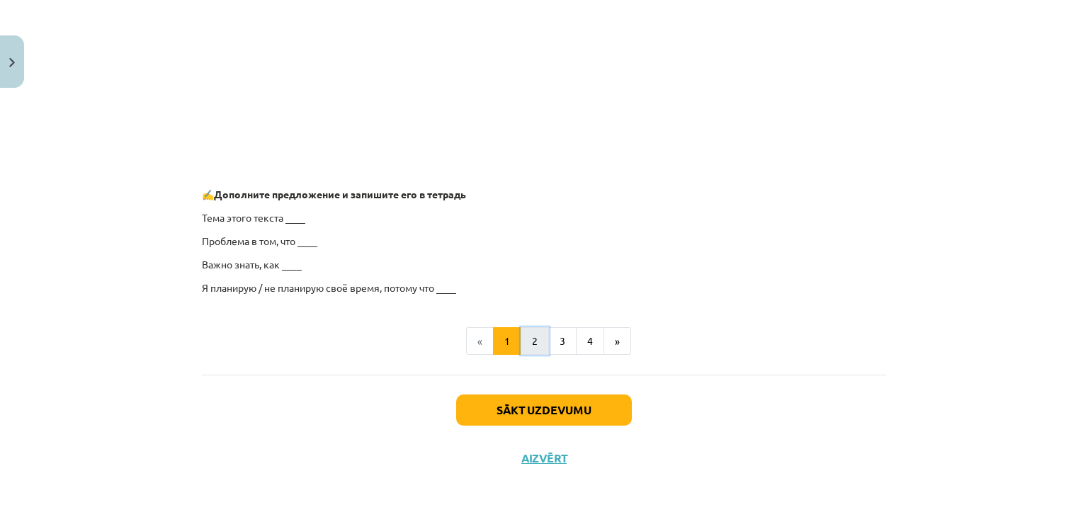
click at [533, 346] on button "2" at bounding box center [535, 341] width 28 height 28
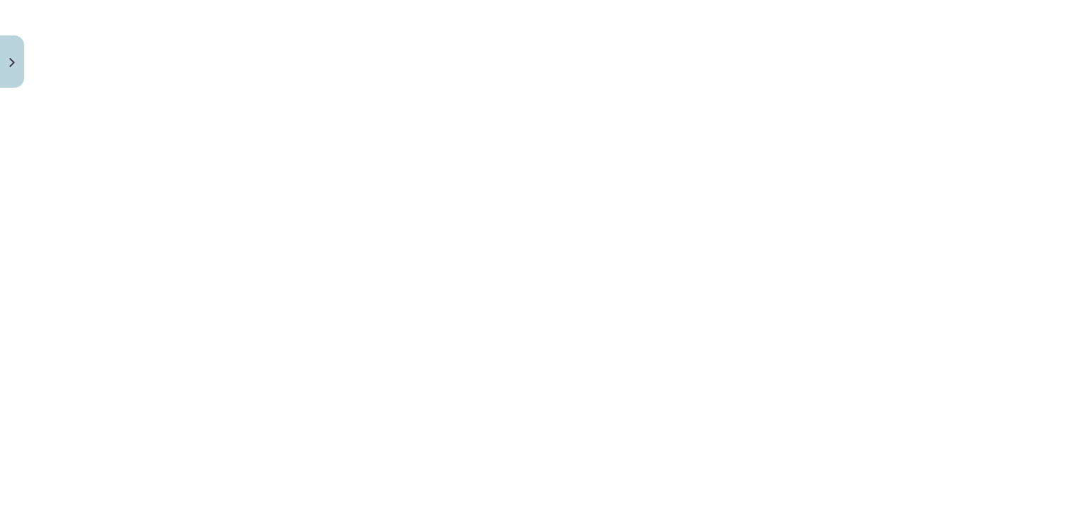
scroll to position [392, 0]
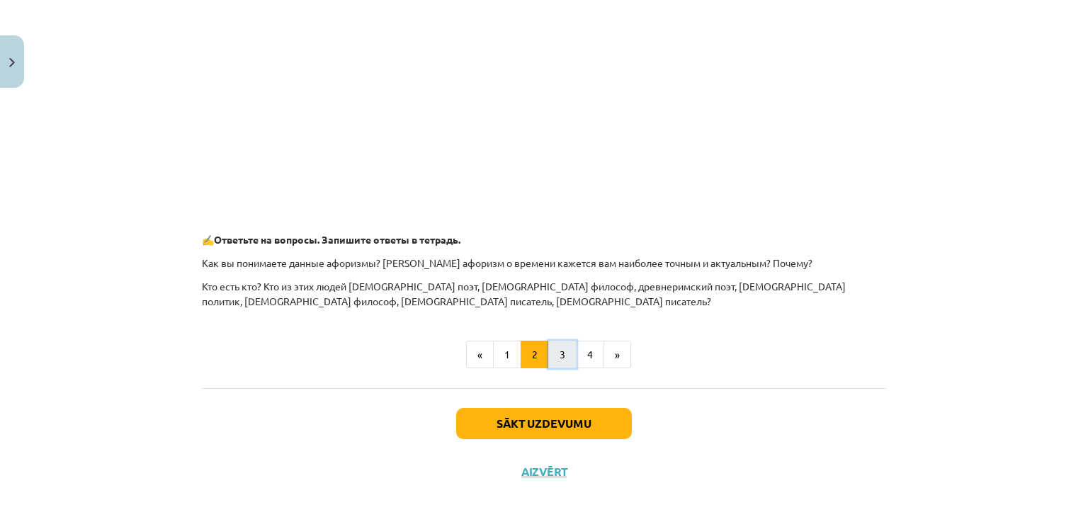
click at [554, 349] on button "3" at bounding box center [562, 355] width 28 height 28
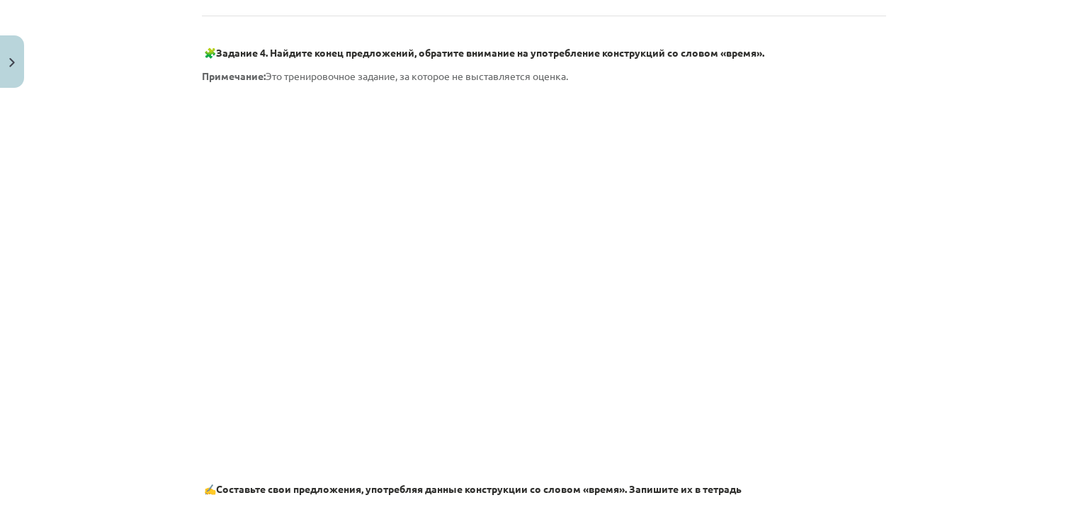
scroll to position [880, 0]
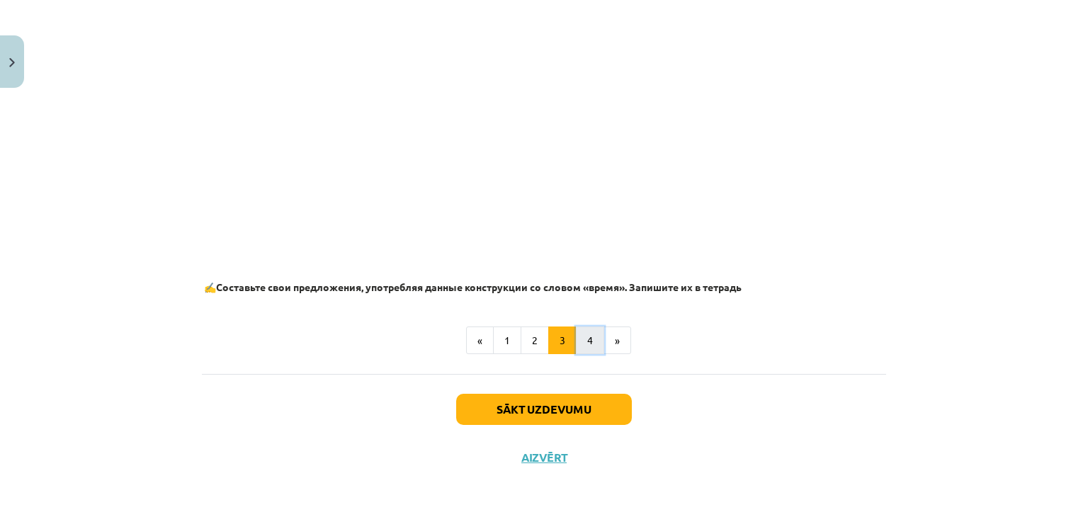
click at [588, 349] on button "4" at bounding box center [590, 341] width 28 height 28
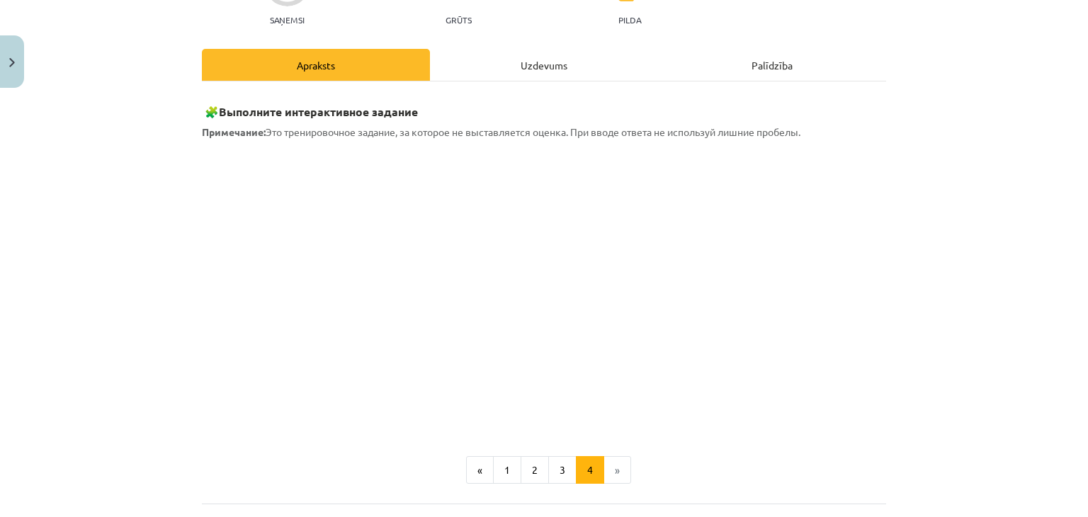
scroll to position [169, 0]
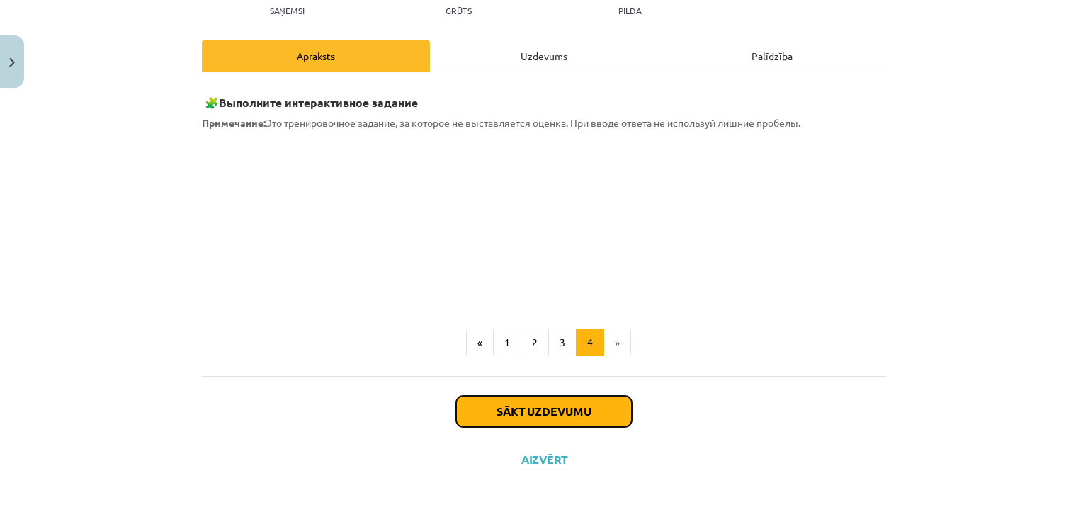
click at [584, 414] on button "Sākt uzdevumu" at bounding box center [544, 411] width 176 height 31
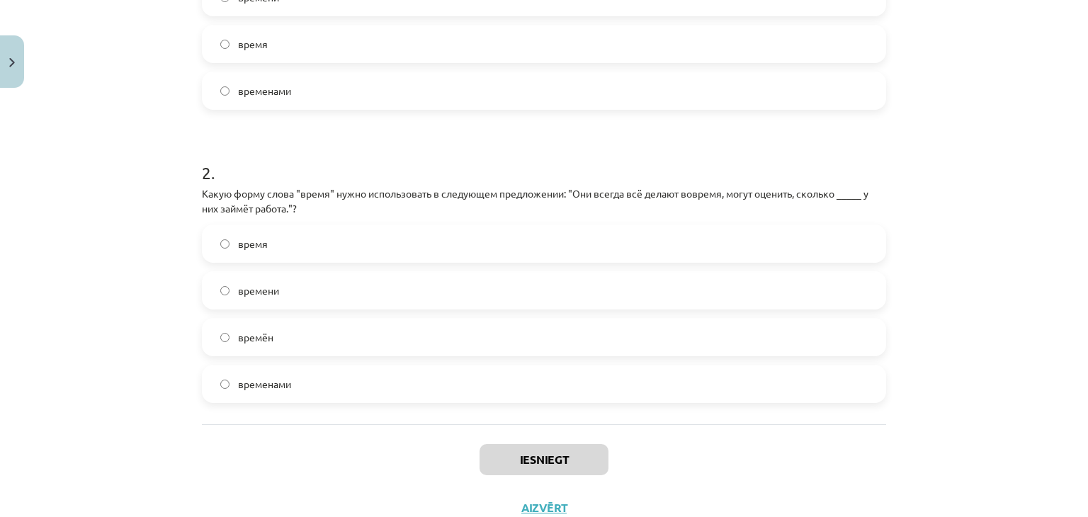
scroll to position [472, 0]
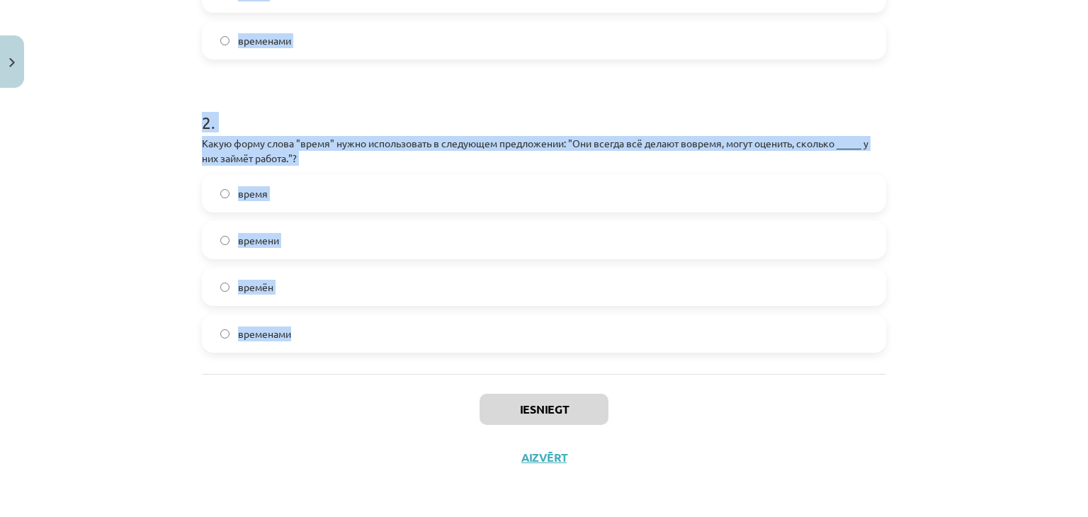
drag, startPoint x: 194, startPoint y: 59, endPoint x: 354, endPoint y: 351, distance: 332.2
click at [354, 351] on div "4 XP Saņemsi Grūts 329 pilda Apraksts Uzdevums Palīdzība 1 . Какую форму слова …" at bounding box center [543, 52] width 701 height 860
copy form "Какую форму слова "время" нужно использовать в предложении: "Нужно заранее реши…"
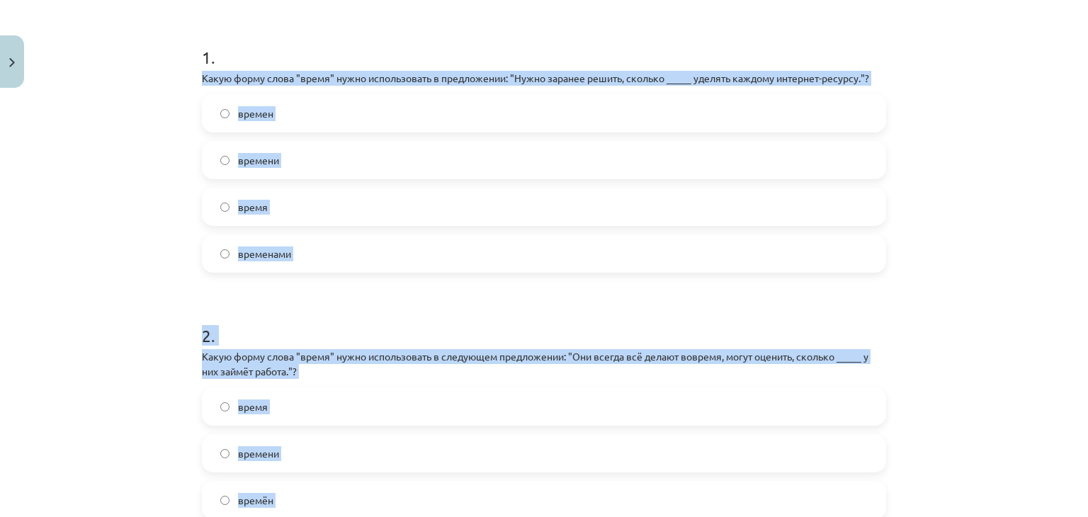
scroll to position [244, 0]
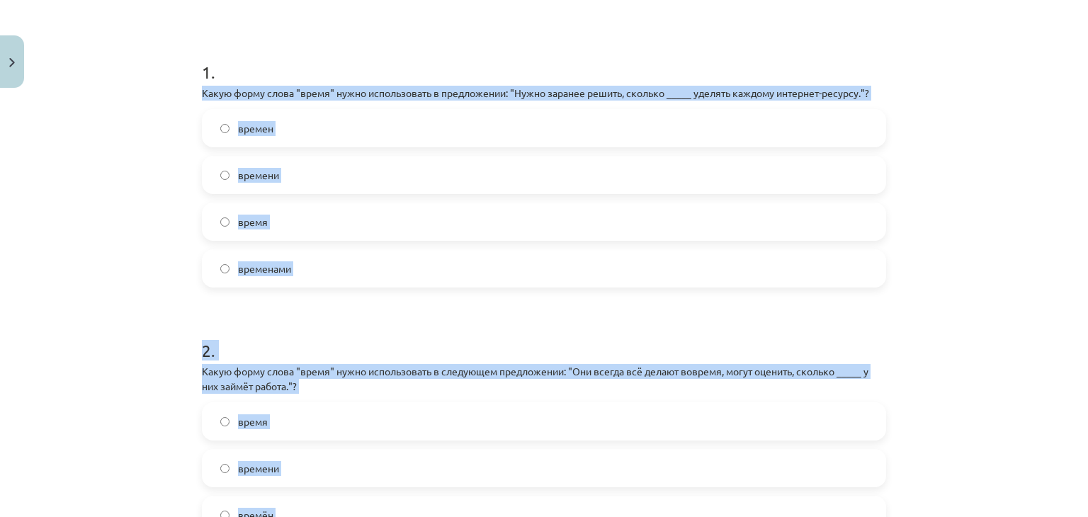
click at [142, 218] on div "Mācību tēma: Krievu valodas b1 - 11. klases 1.ieskaites mācību materiāls #6 ⏳ §…" at bounding box center [544, 258] width 1088 height 517
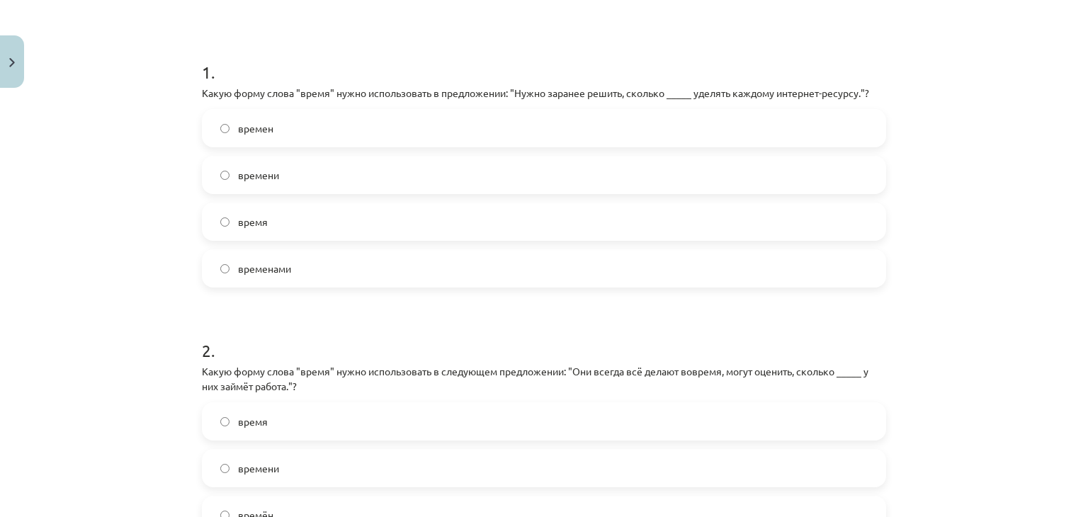
click at [292, 179] on label "времени" at bounding box center [543, 174] width 681 height 35
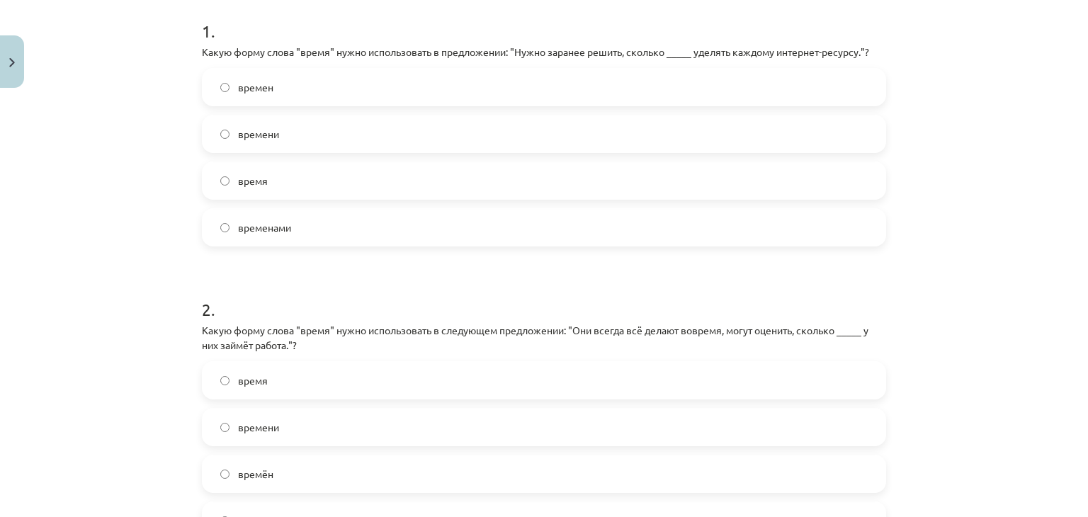
click at [606, 432] on label "времени" at bounding box center [543, 426] width 681 height 35
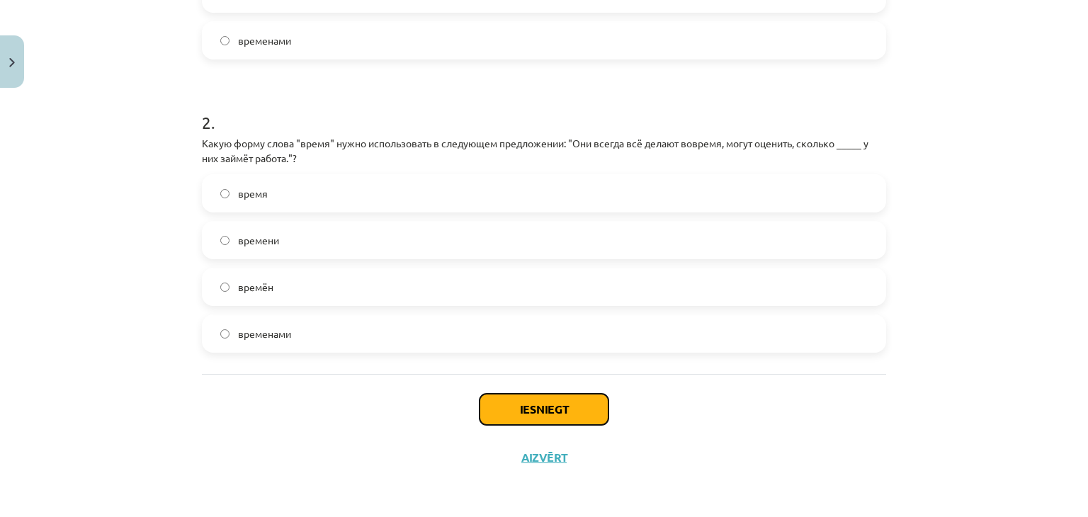
click at [577, 410] on button "Iesniegt" at bounding box center [543, 409] width 129 height 31
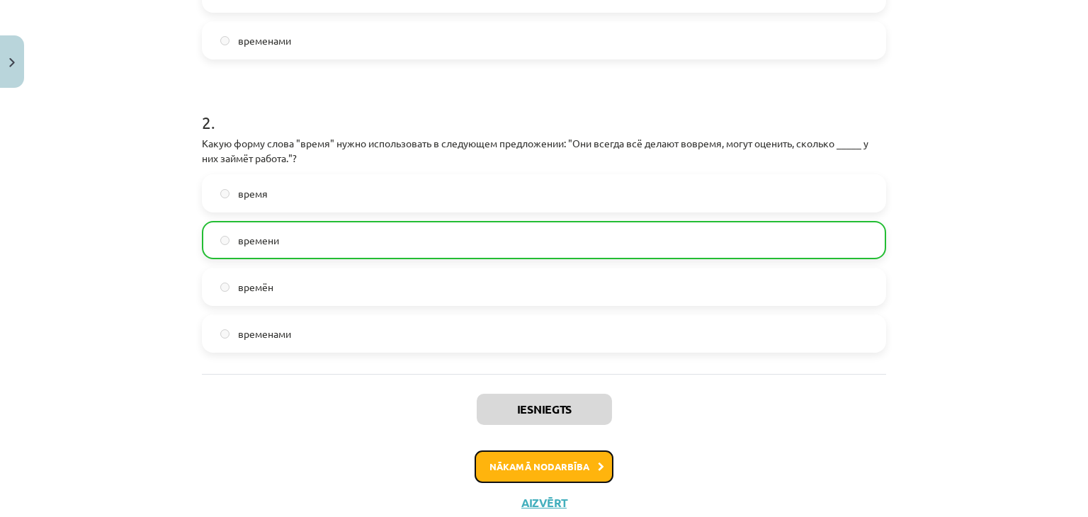
click at [567, 462] on button "Nākamā nodarbība" at bounding box center [544, 466] width 139 height 33
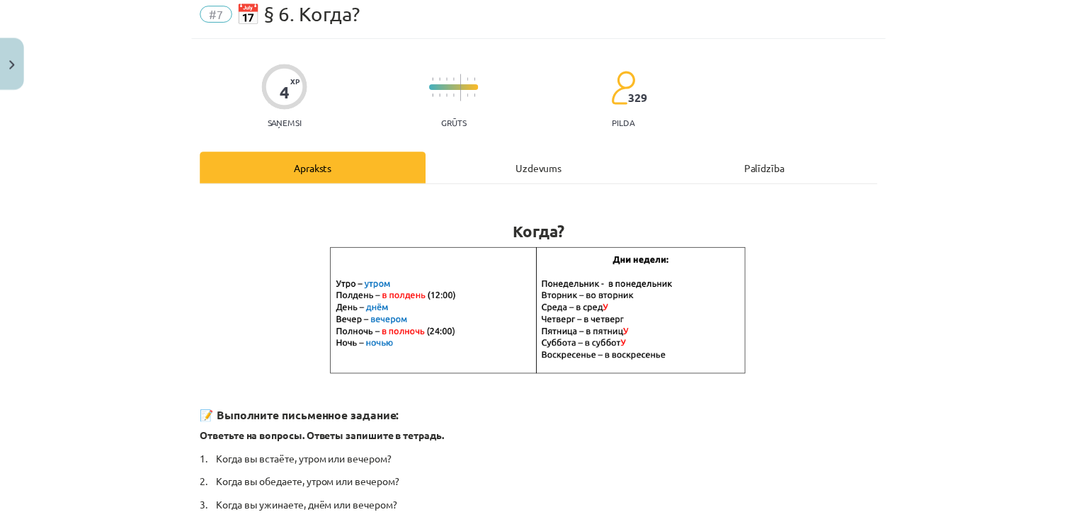
scroll to position [35, 0]
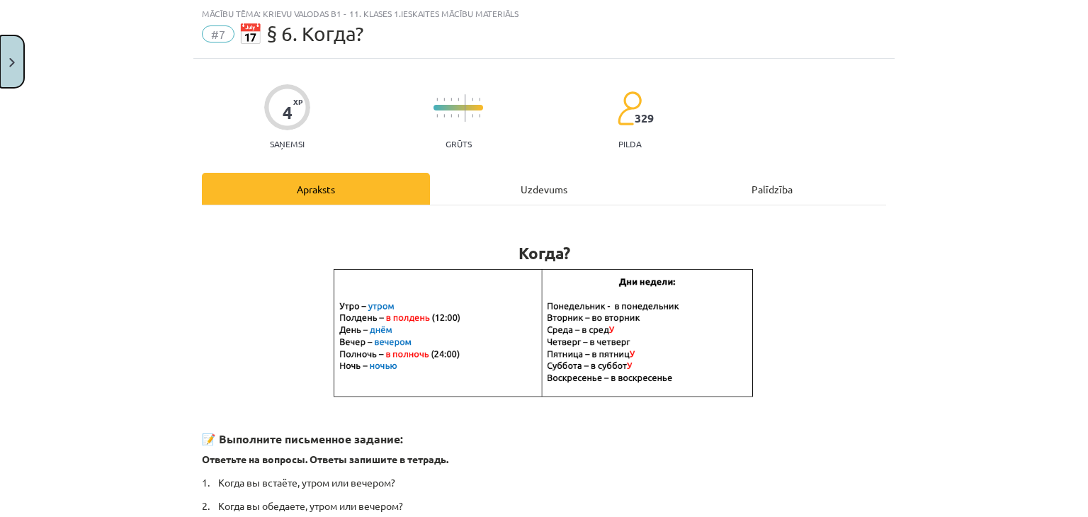
click at [7, 62] on button "Close" at bounding box center [12, 61] width 24 height 52
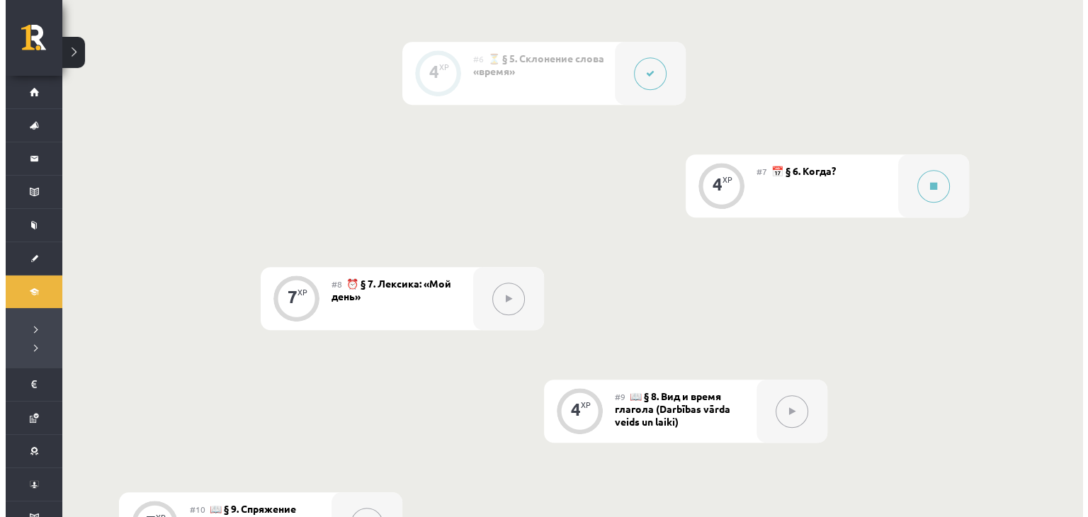
scroll to position [1003, 0]
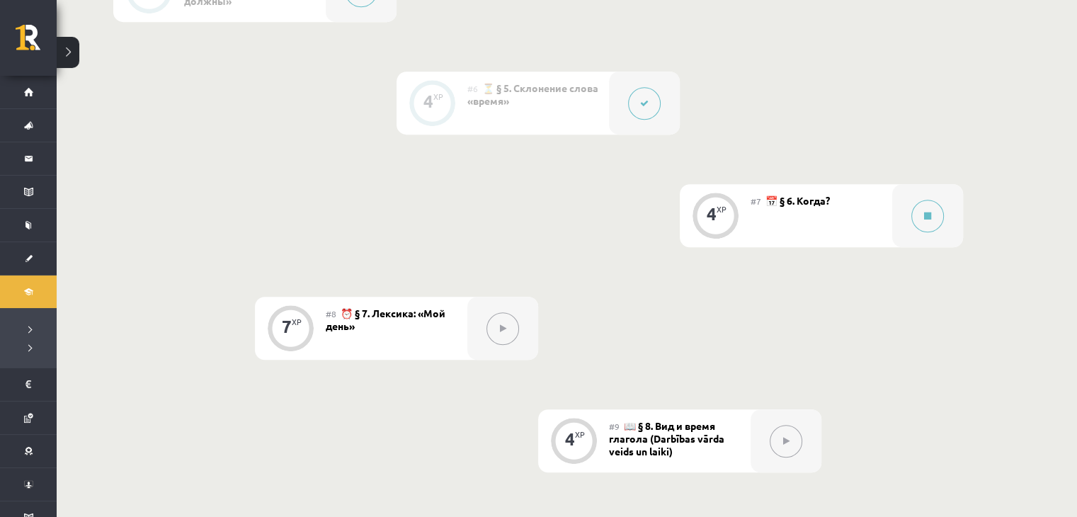
click at [867, 210] on div "#7 📅 § 6. Когда?" at bounding box center [822, 215] width 142 height 63
click at [944, 210] on div at bounding box center [927, 215] width 71 height 63
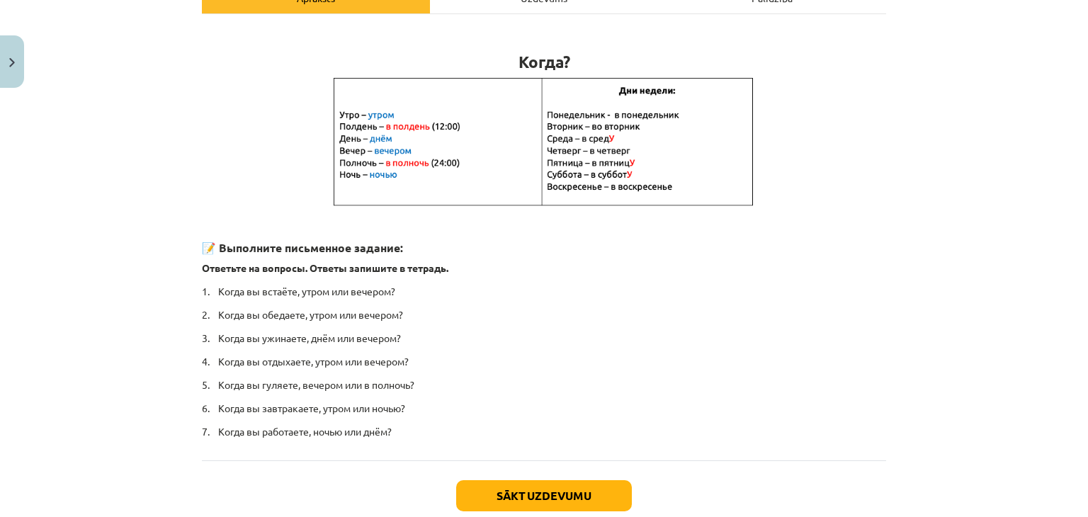
scroll to position [312, 0]
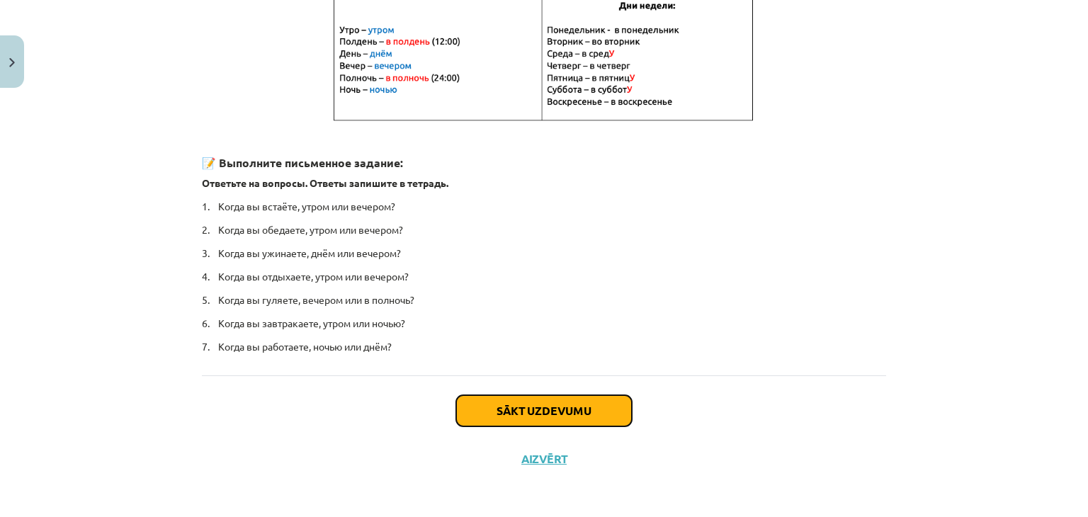
click at [560, 416] on button "Sākt uzdevumu" at bounding box center [544, 410] width 176 height 31
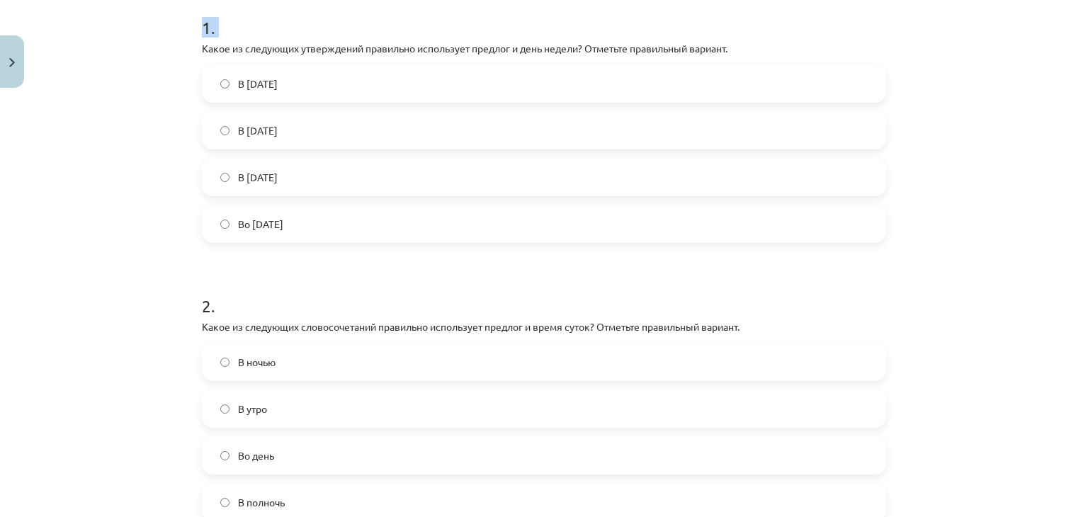
scroll to position [457, 0]
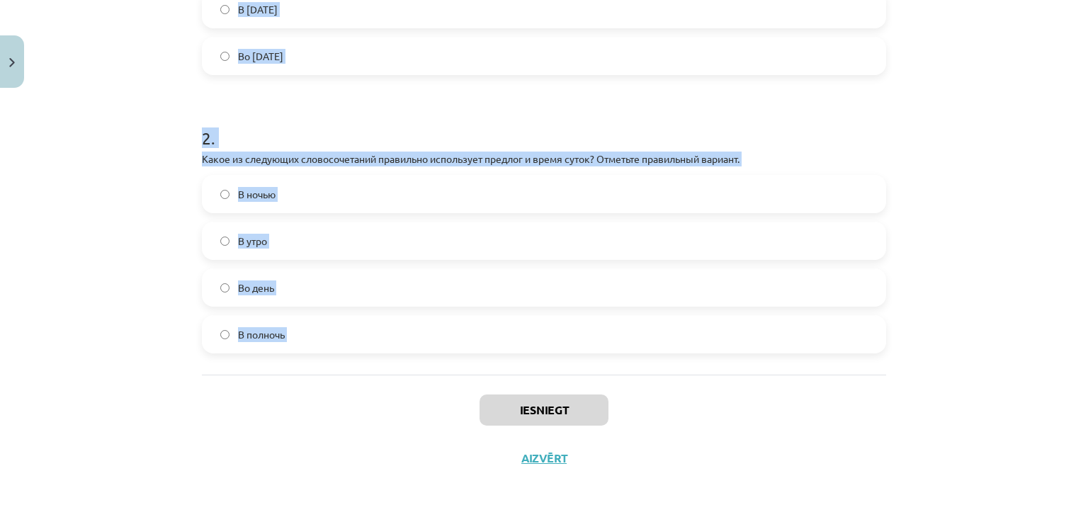
drag, startPoint x: 187, startPoint y: 203, endPoint x: 338, endPoint y: 387, distance: 238.6
click at [338, 387] on div "4 XP Saņemsi Grūts 329 pilda Apraksts Uzdevums Palīdzība 1 . Какое из следующих…" at bounding box center [543, 59] width 701 height 845
copy form "Какое из следующих утверждений правильно использует предлог и день недели? Отме…"
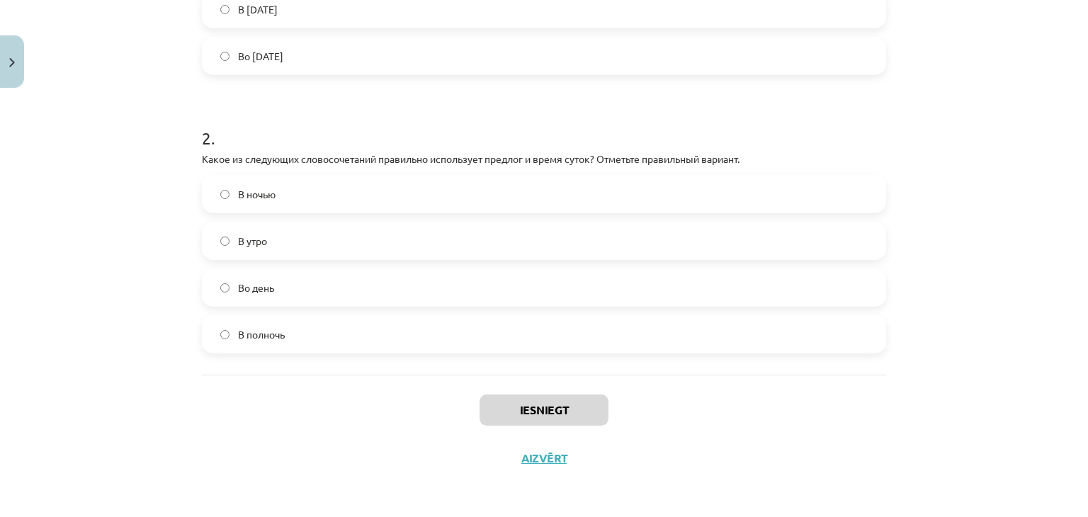
click at [318, 434] on div "Iesniegt Aizvērt" at bounding box center [544, 424] width 684 height 99
click at [318, 71] on label "Во [DATE]" at bounding box center [543, 55] width 681 height 35
click at [348, 334] on label "В полночь" at bounding box center [543, 334] width 681 height 35
click at [511, 411] on button "Iesniegt" at bounding box center [543, 410] width 129 height 31
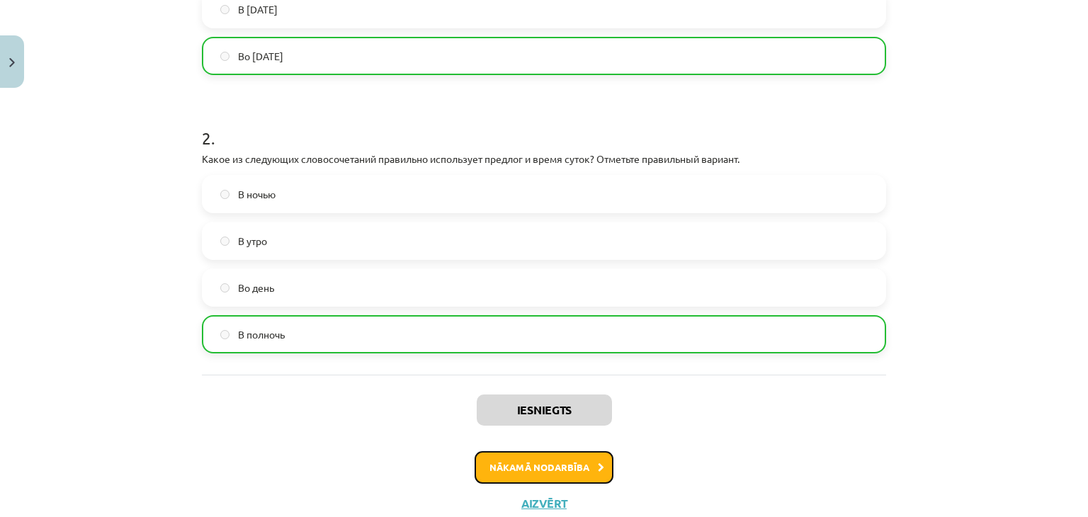
click at [567, 470] on button "Nākamā nodarbība" at bounding box center [544, 467] width 139 height 33
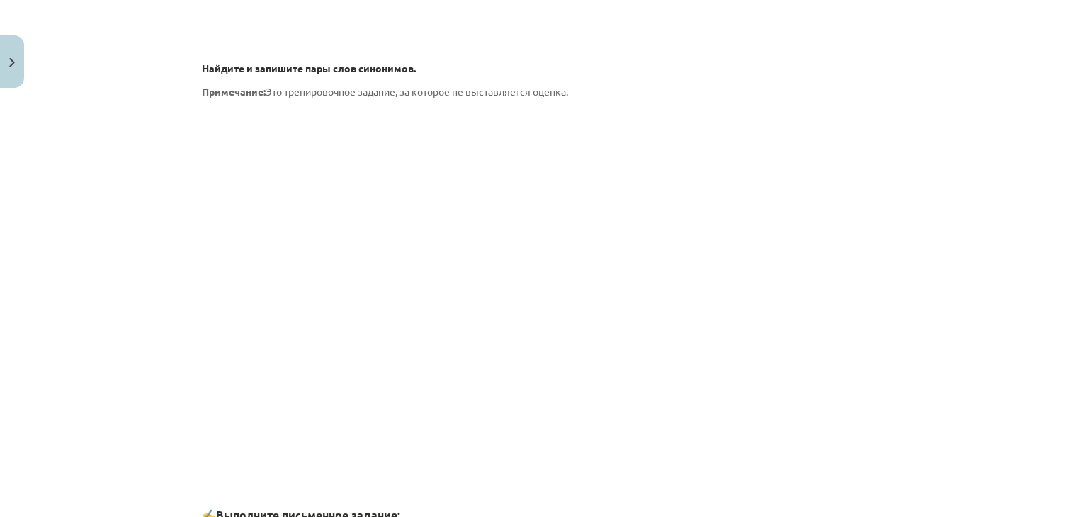
scroll to position [2127, 0]
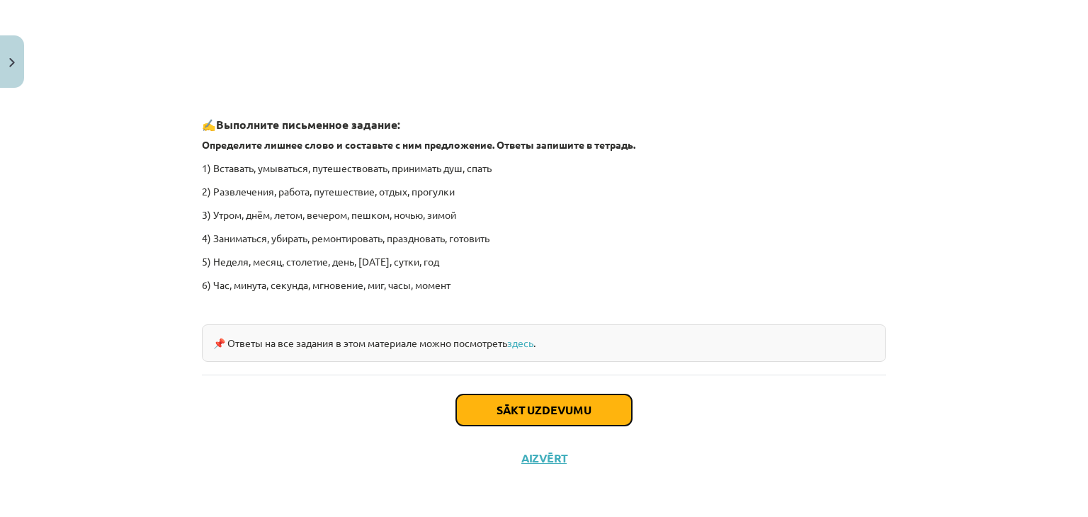
click at [583, 401] on button "Sākt uzdevumu" at bounding box center [544, 410] width 176 height 31
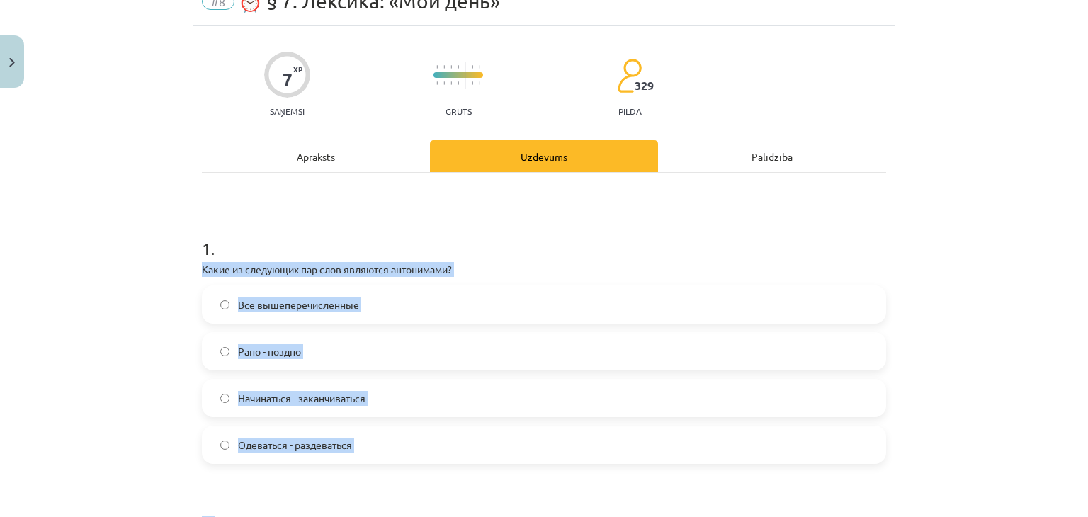
scroll to position [71, 0]
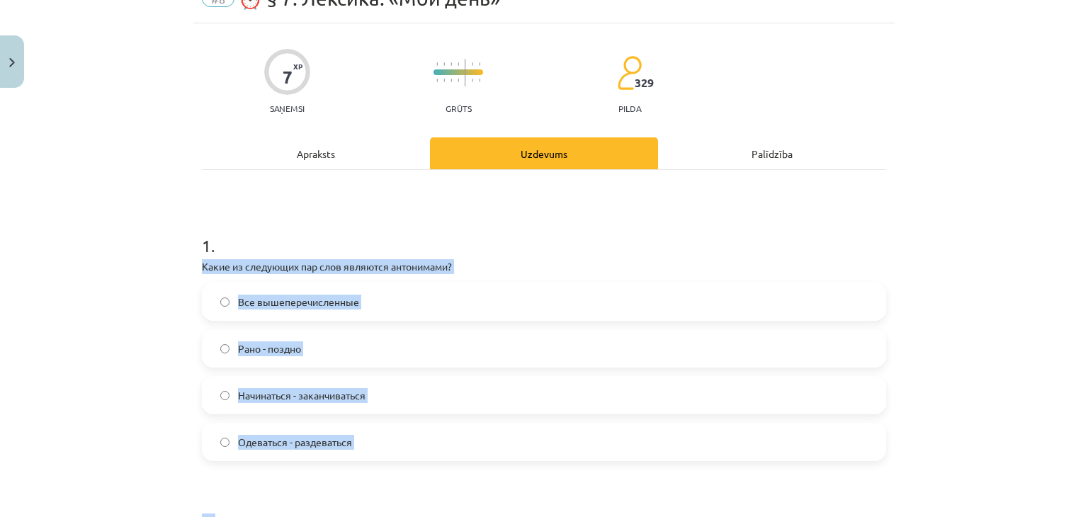
drag, startPoint x: 193, startPoint y: 267, endPoint x: 407, endPoint y: 476, distance: 299.0
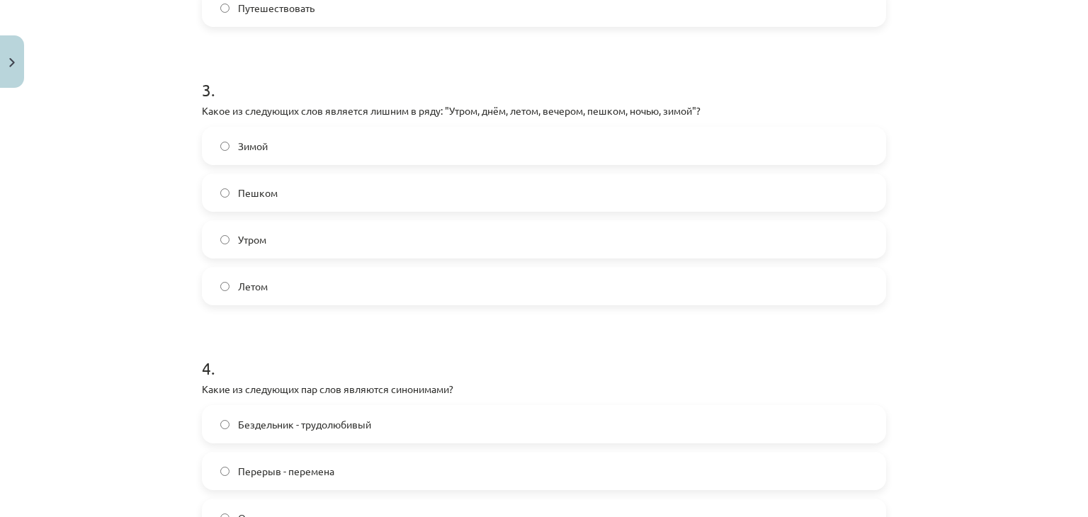
scroll to position [967, 0]
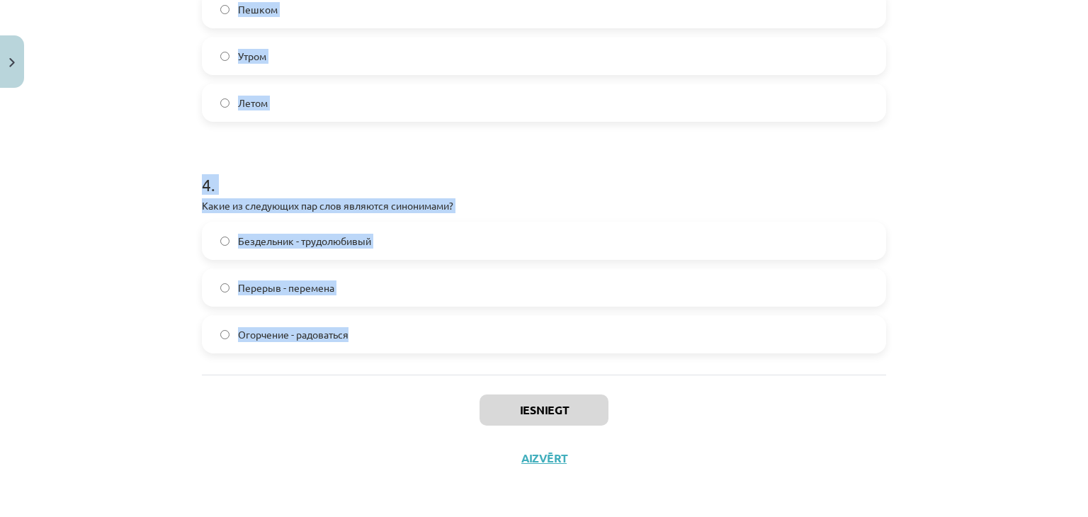
drag, startPoint x: 198, startPoint y: 266, endPoint x: 353, endPoint y: 351, distance: 177.2
copy form "Какие из следующих пар слов являются антонимами? Все вышеперечисленные Рано - п…"
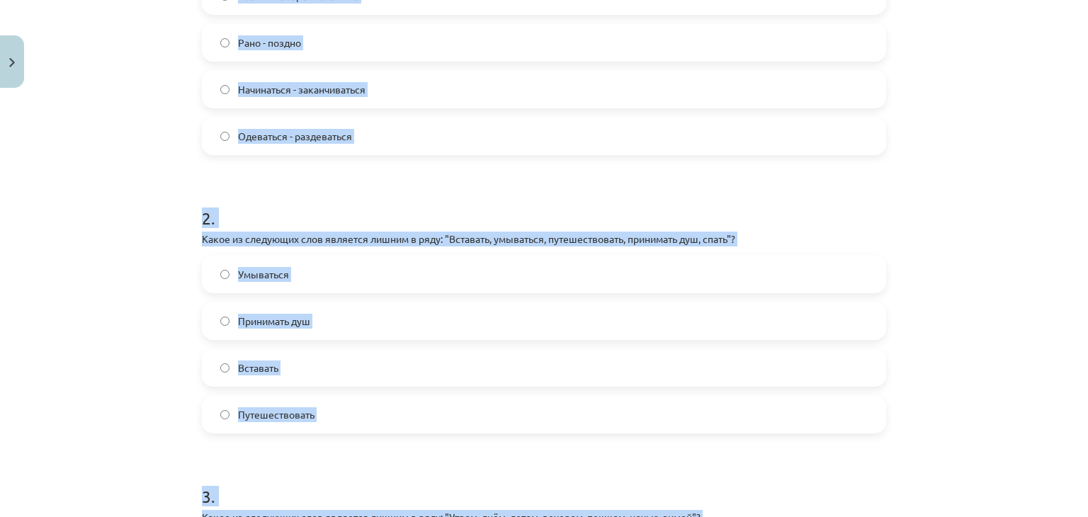
scroll to position [357, 0]
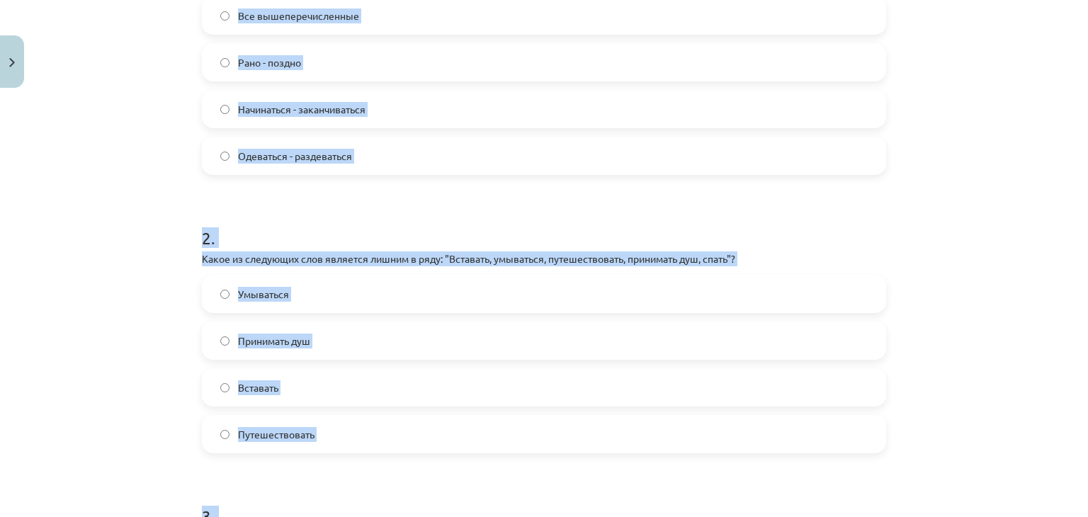
click at [561, 222] on h1 "2 ." at bounding box center [544, 225] width 684 height 44
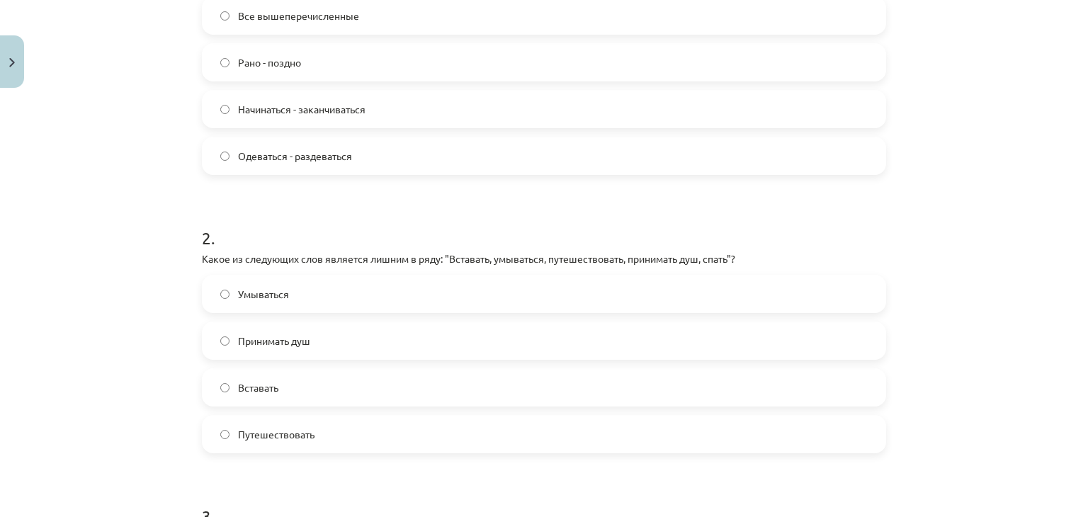
click at [322, 15] on span "Все вышеперечисленные" at bounding box center [298, 15] width 121 height 15
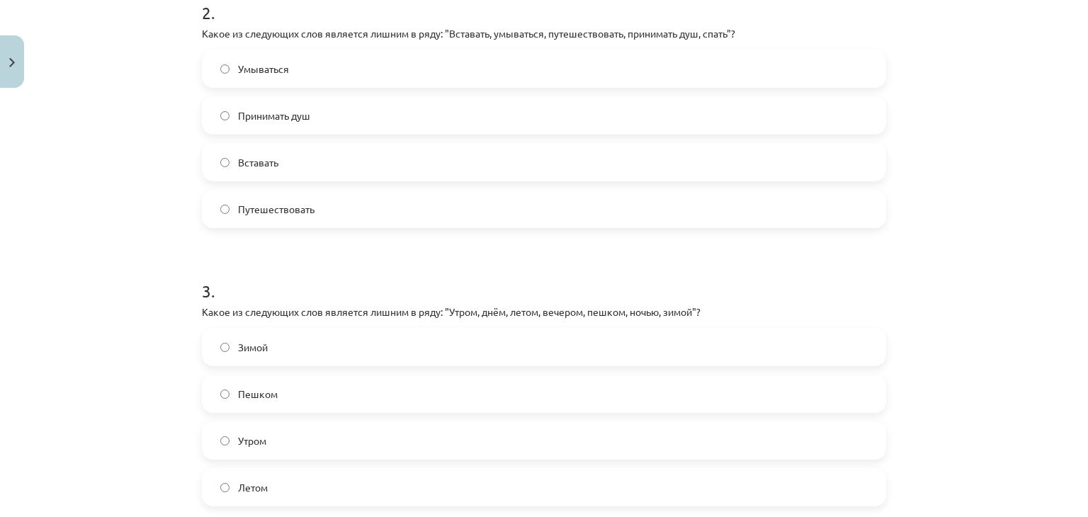
scroll to position [586, 0]
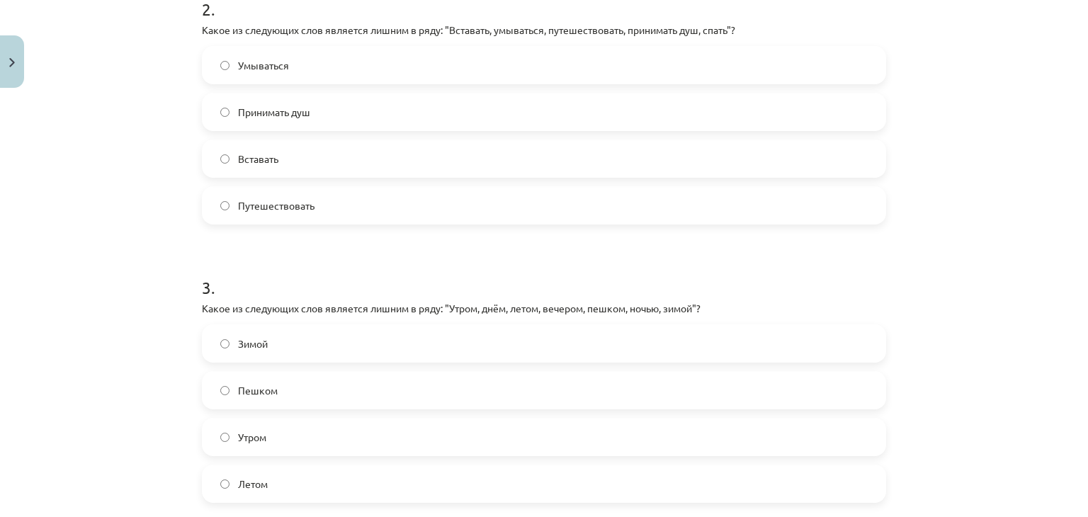
click at [309, 217] on label "Путешествовать" at bounding box center [543, 205] width 681 height 35
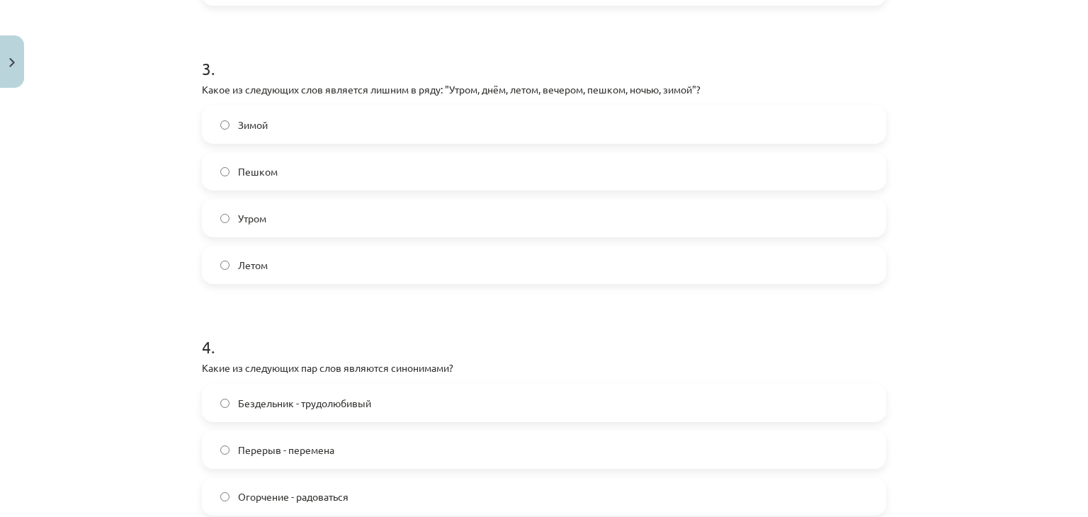
scroll to position [851, 0]
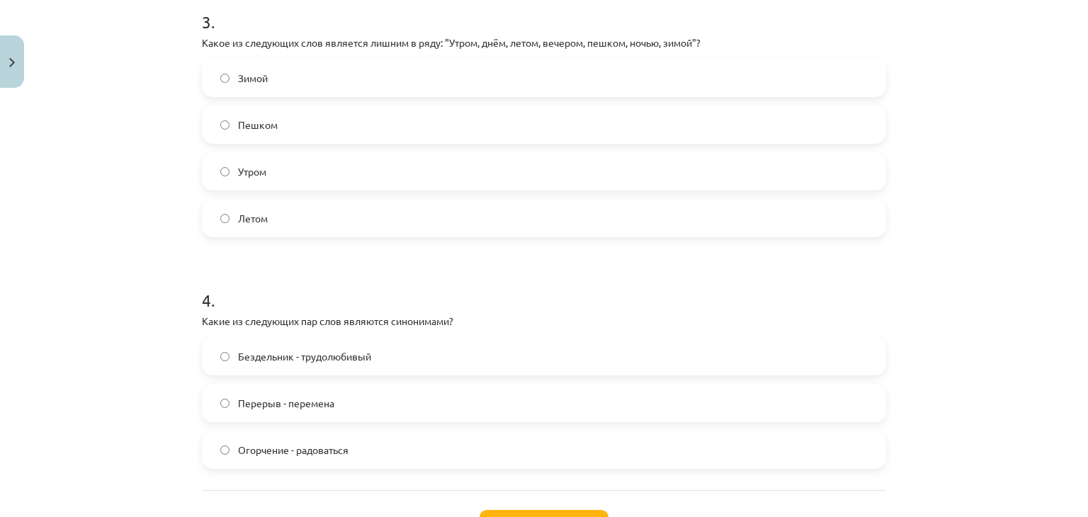
click at [306, 130] on label "Пешком" at bounding box center [543, 124] width 681 height 35
click at [342, 411] on label "Перерыв - перемена" at bounding box center [543, 402] width 681 height 35
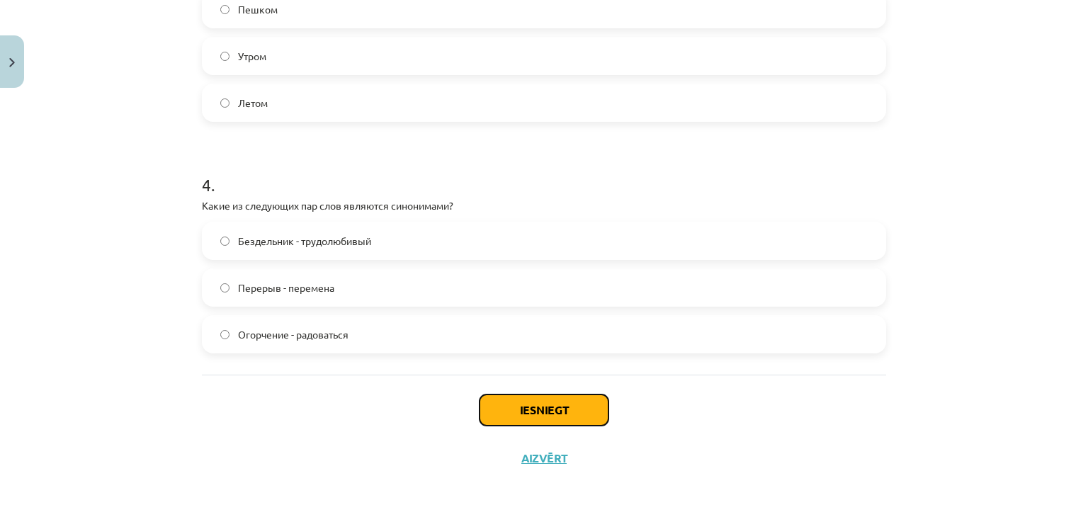
click at [561, 410] on button "Iesniegt" at bounding box center [543, 410] width 129 height 31
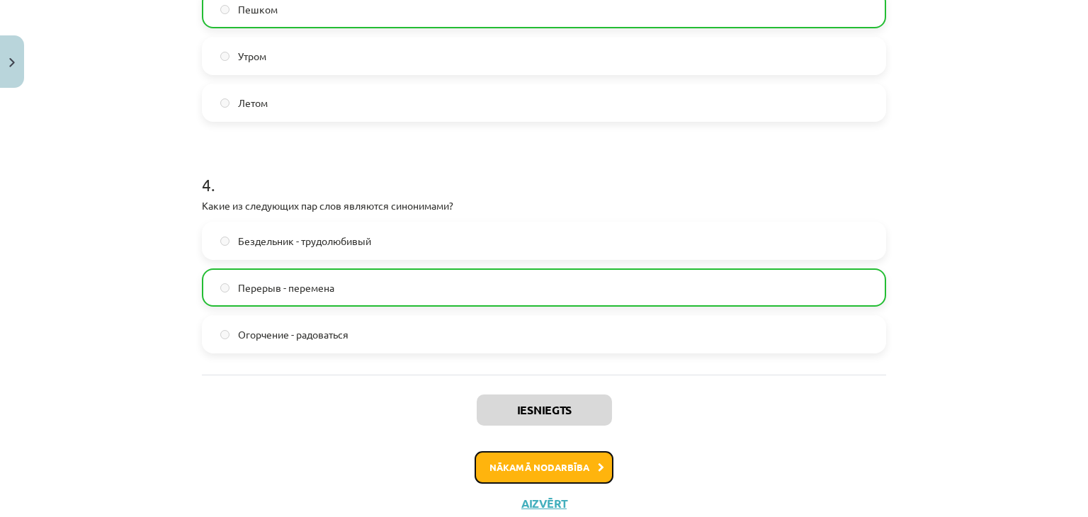
click at [569, 474] on button "Nākamā nodarbība" at bounding box center [544, 467] width 139 height 33
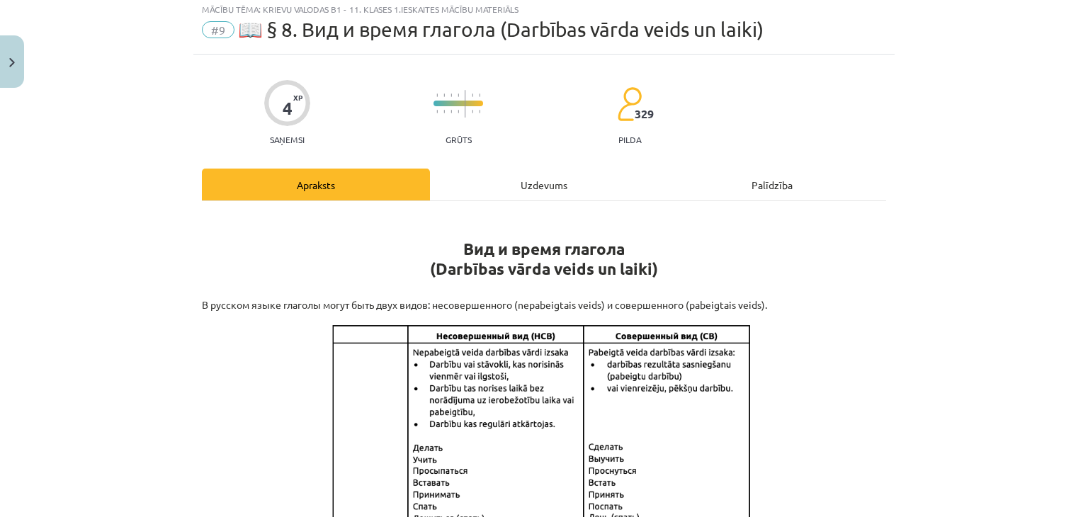
scroll to position [35, 0]
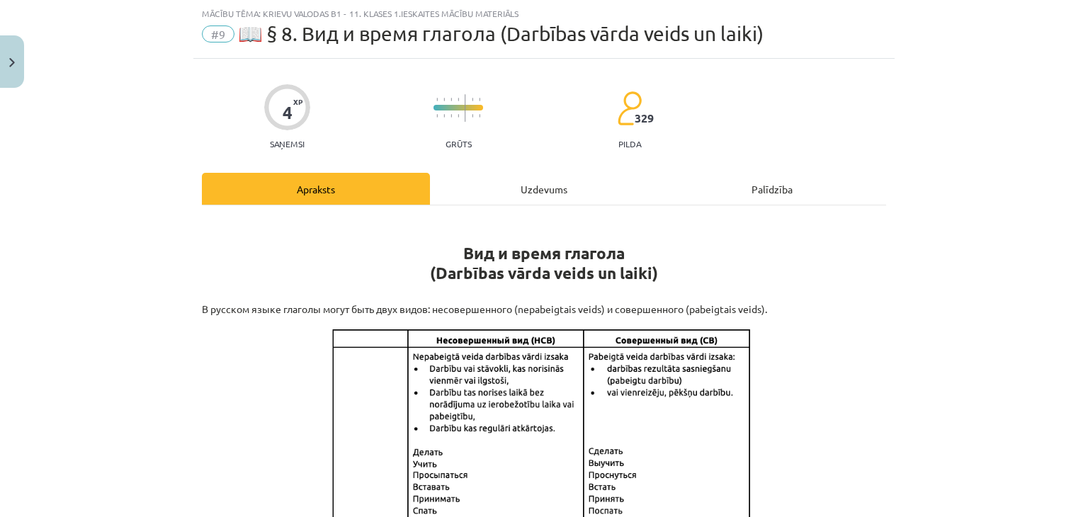
click at [1060, 353] on div "Mācību tēma: Krievu valodas b1 - 11. klases 1.ieskaites mācību materiāls #9 📖 §…" at bounding box center [544, 258] width 1088 height 517
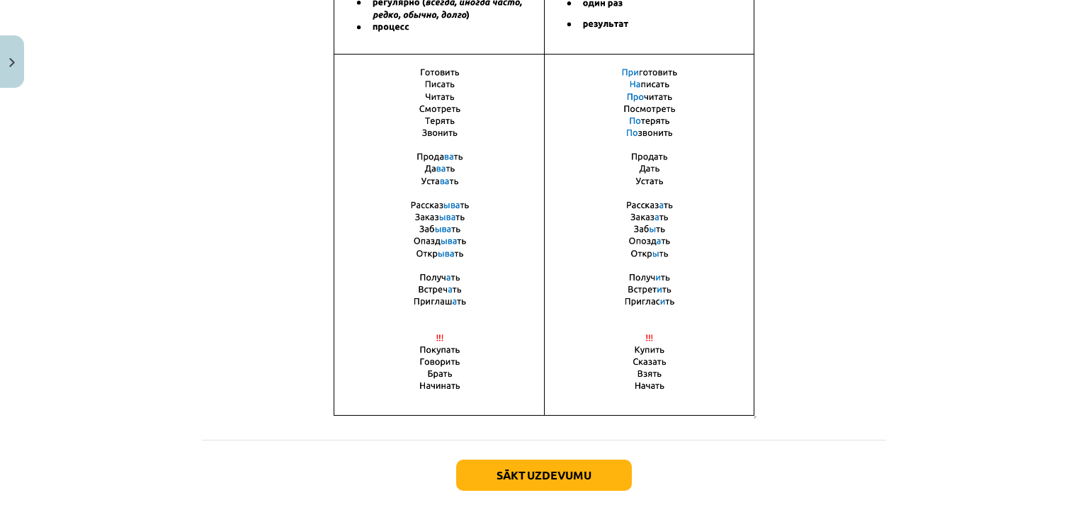
scroll to position [1004, 0]
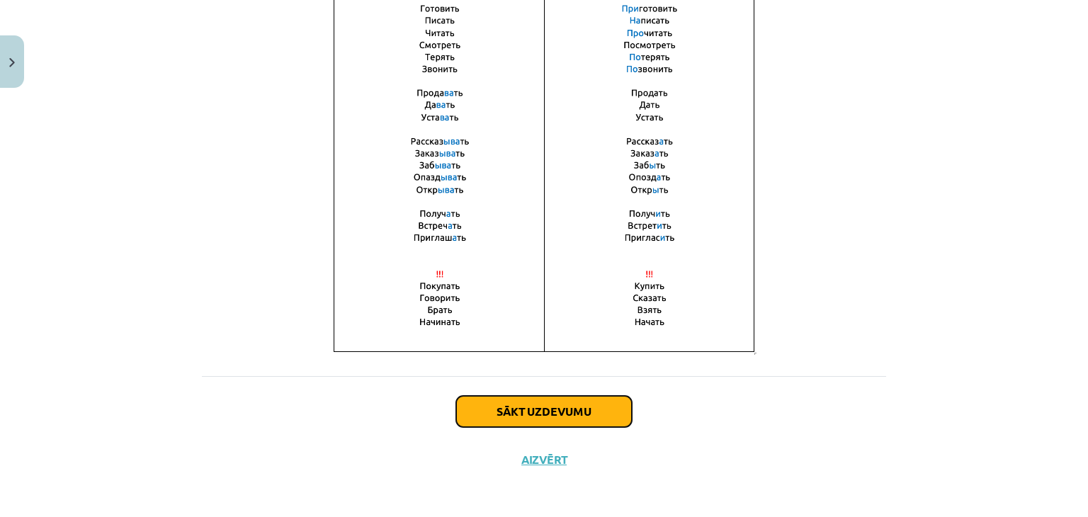
click at [562, 411] on button "Sākt uzdevumu" at bounding box center [544, 411] width 176 height 31
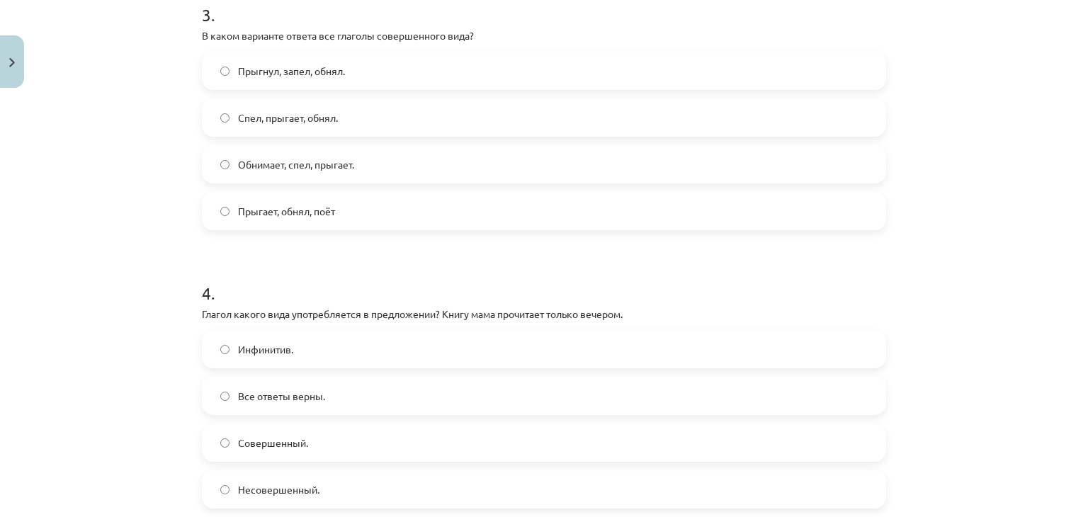
scroll to position [904, 0]
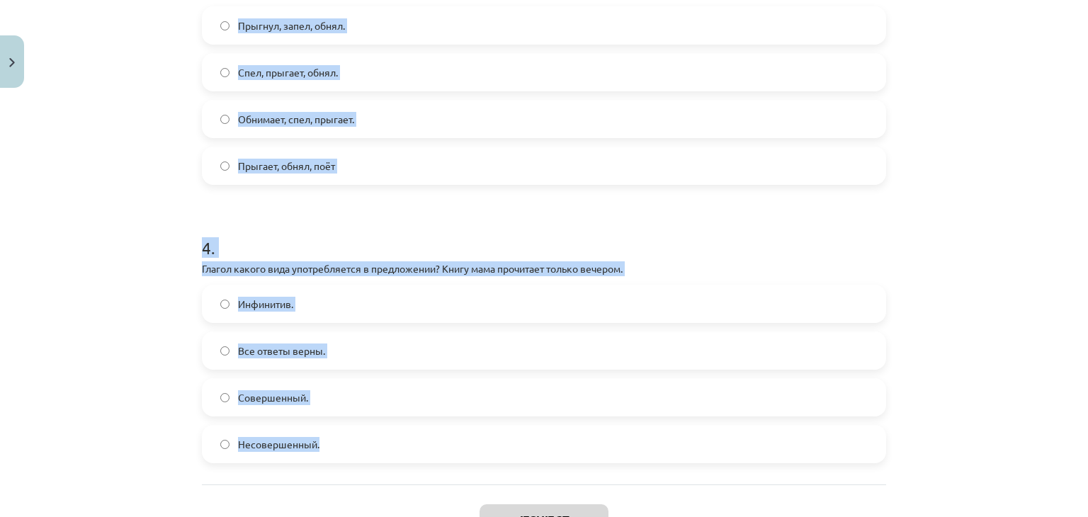
drag, startPoint x: 195, startPoint y: 278, endPoint x: 318, endPoint y: 452, distance: 212.4
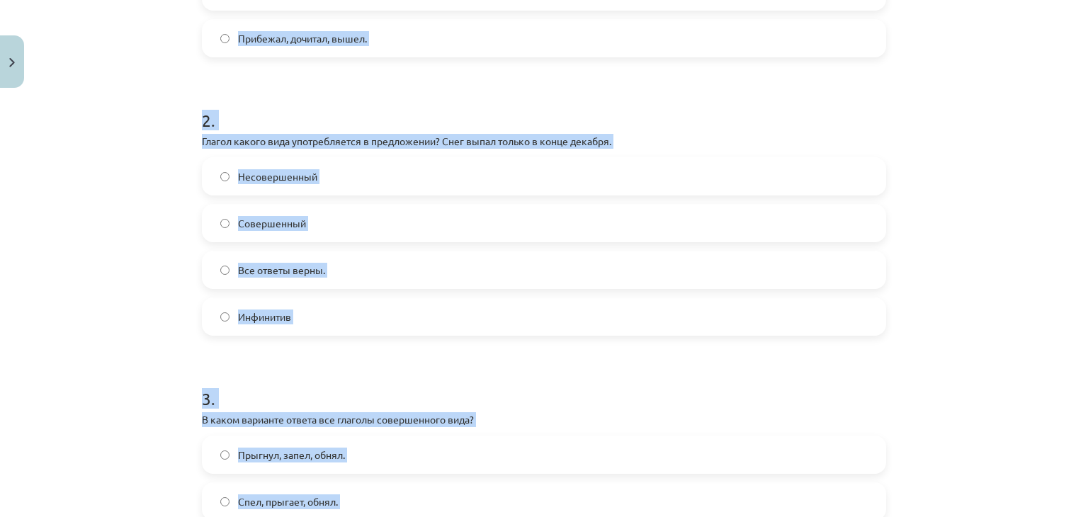
scroll to position [452, 0]
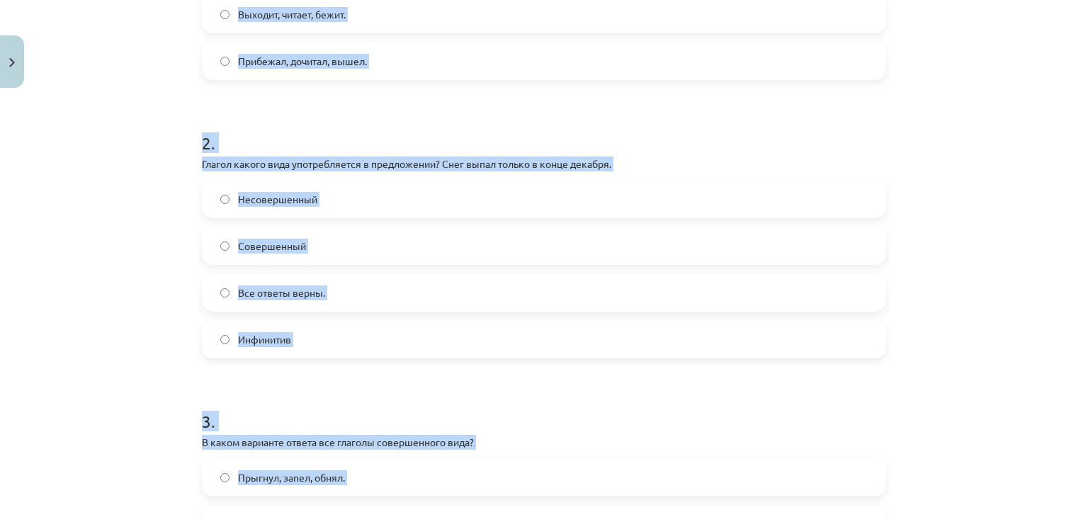
click at [1003, 212] on div "Mācību tēma: Krievu valodas b1 - 11. klases 1.ieskaites mācību materiāls #9 📖 §…" at bounding box center [544, 258] width 1088 height 517
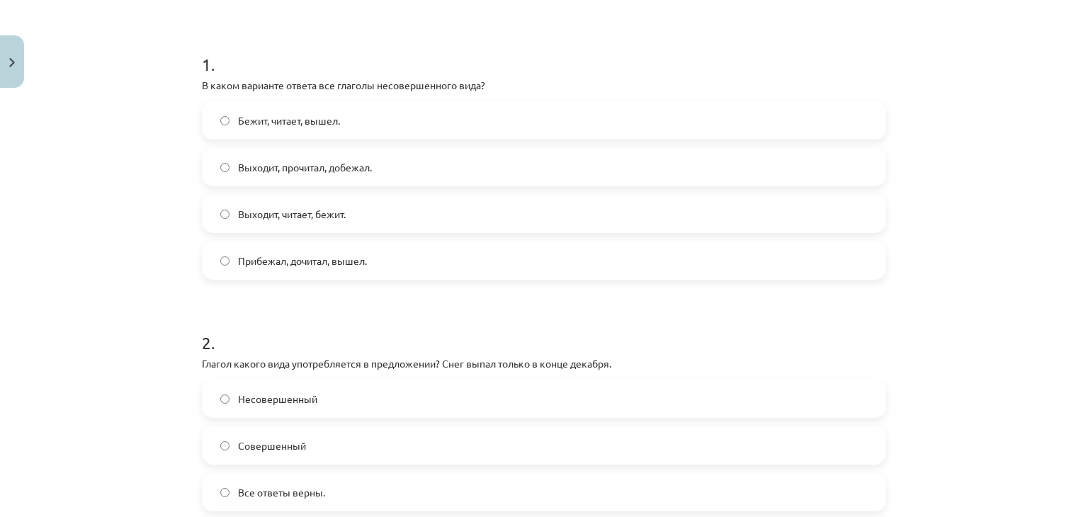
scroll to position [250, 0]
click at [417, 130] on label "Бежит, читает, вышел." at bounding box center [543, 122] width 681 height 35
click at [351, 222] on label "Выходит, читает, бежит." at bounding box center [543, 215] width 681 height 35
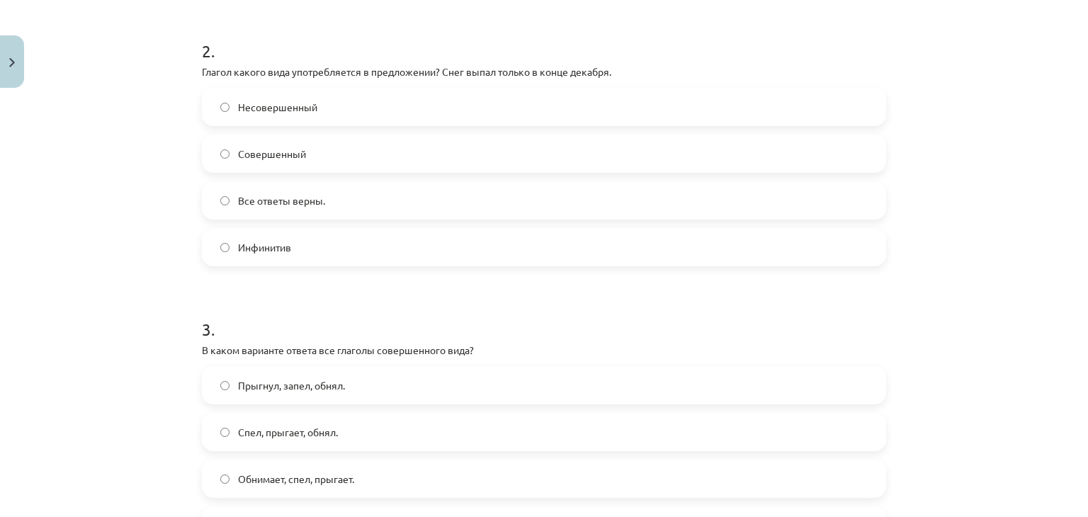
scroll to position [532, 0]
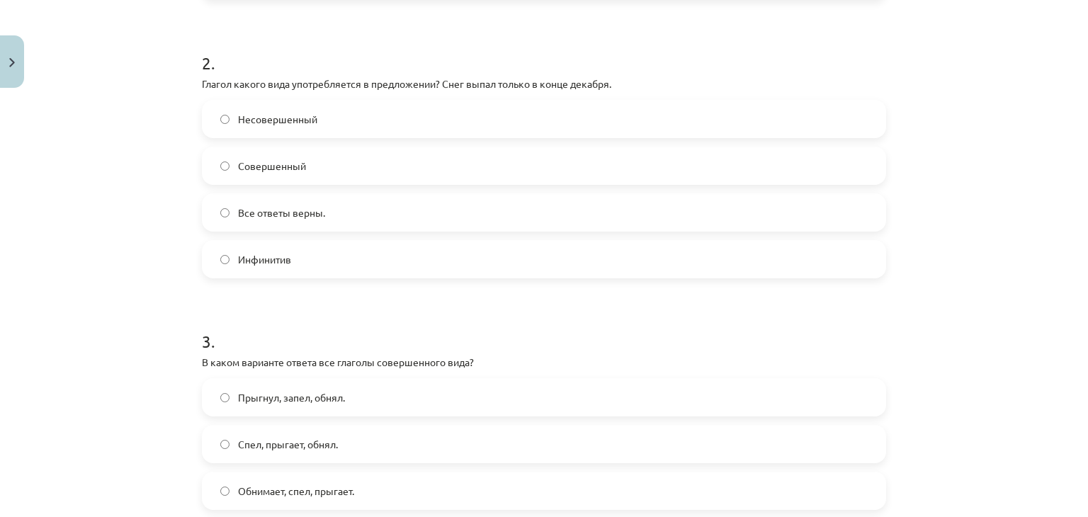
click at [431, 323] on h1 "3 ." at bounding box center [544, 329] width 684 height 44
click at [334, 164] on label "Совершенный" at bounding box center [543, 165] width 681 height 35
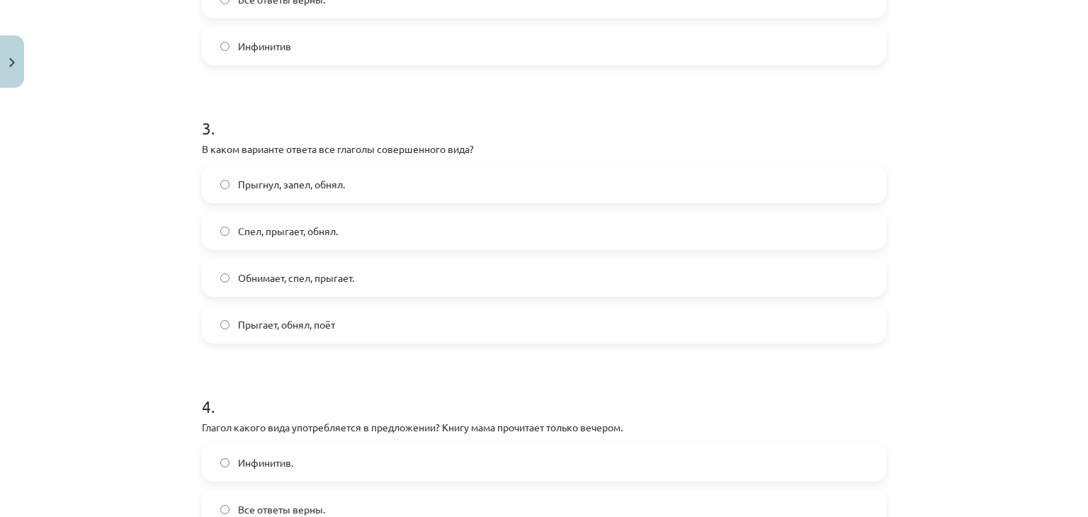
scroll to position [779, 0]
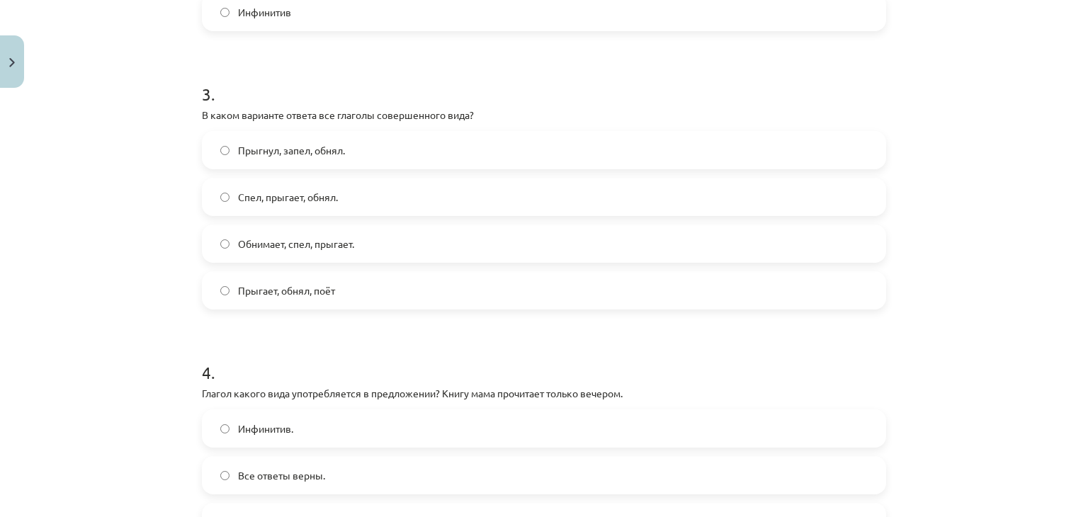
click at [327, 148] on span "Прыгнул, запел, обнял." at bounding box center [291, 150] width 107 height 15
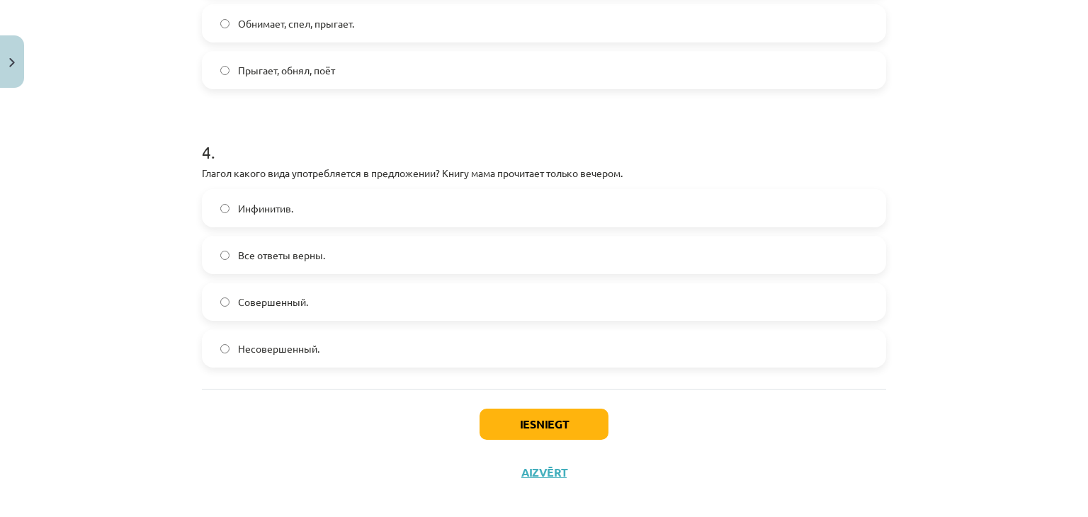
scroll to position [1006, 0]
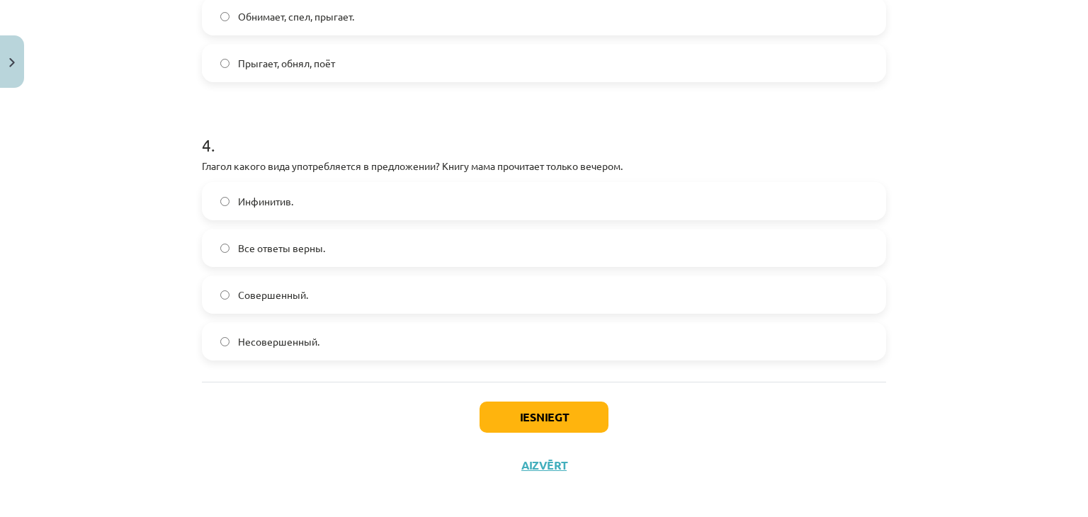
click at [326, 299] on label "Совершенный." at bounding box center [543, 294] width 681 height 35
click at [575, 420] on button "Iesniegt" at bounding box center [543, 417] width 129 height 31
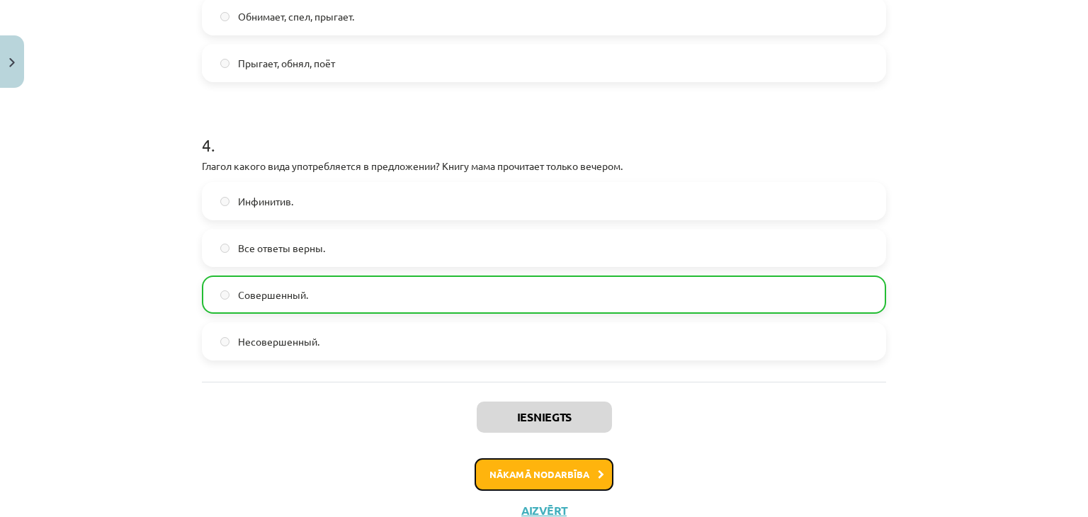
click at [556, 470] on button "Nākamā nodarbība" at bounding box center [544, 474] width 139 height 33
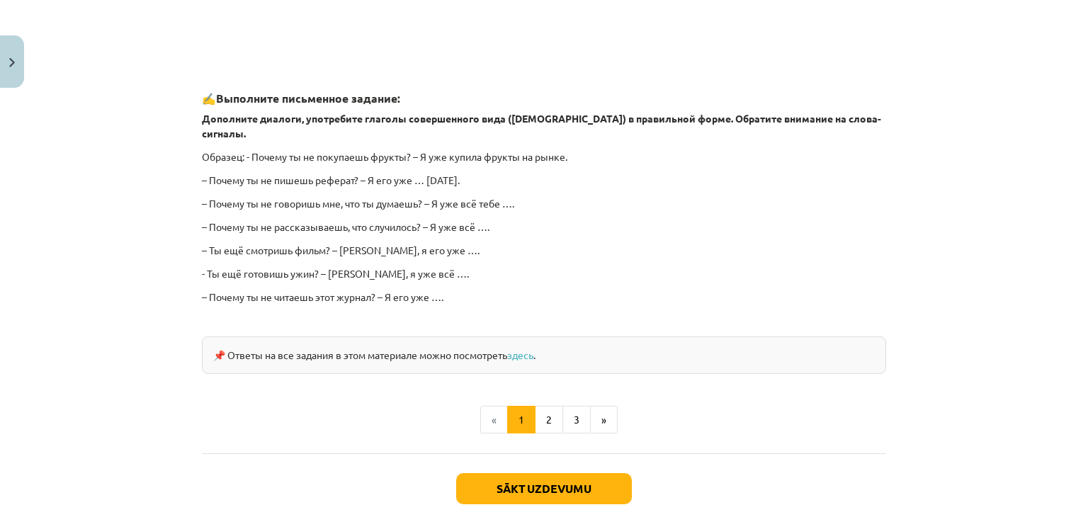
scroll to position [882, 0]
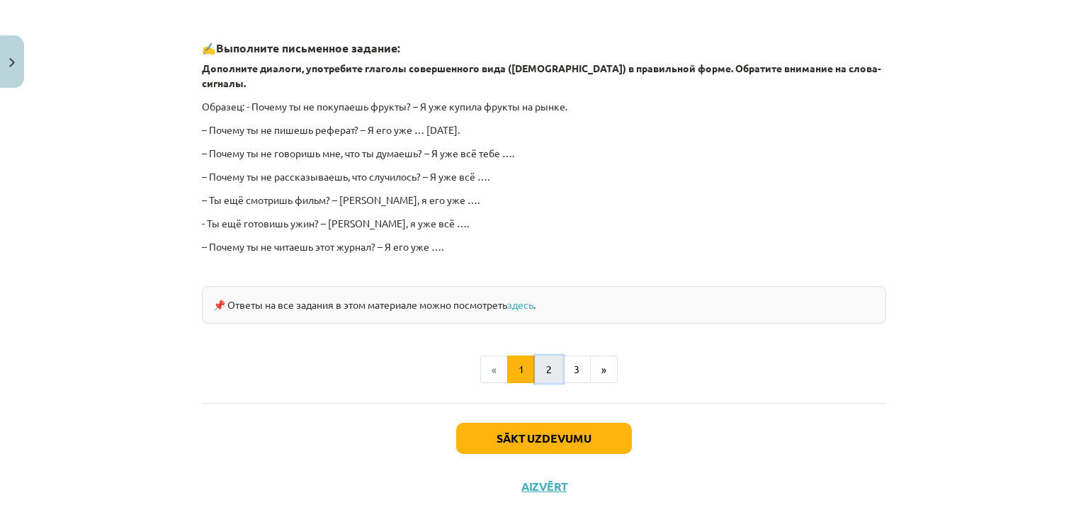
click at [546, 361] on button "2" at bounding box center [549, 370] width 28 height 28
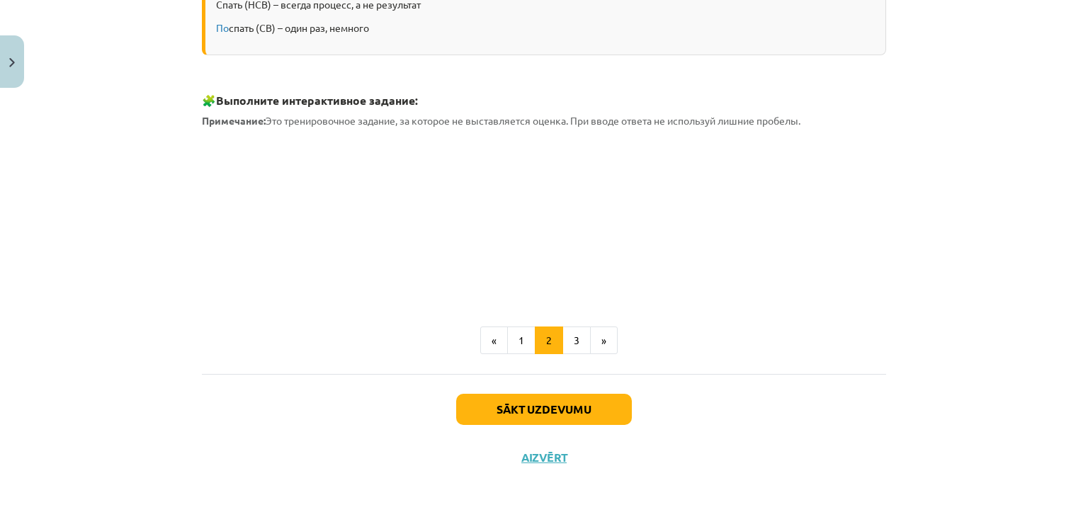
scroll to position [328, 0]
click at [572, 333] on button "3" at bounding box center [576, 341] width 28 height 28
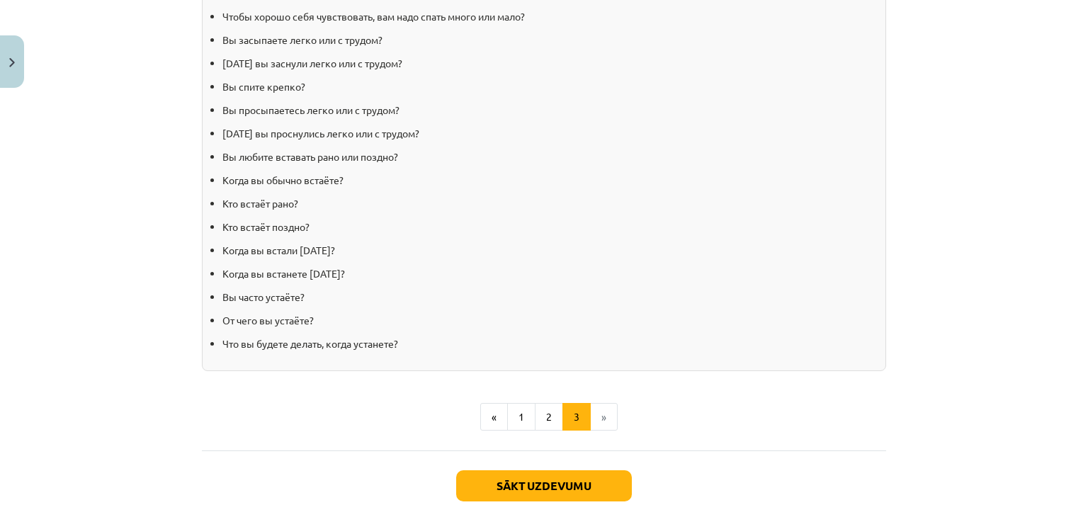
scroll to position [1530, 0]
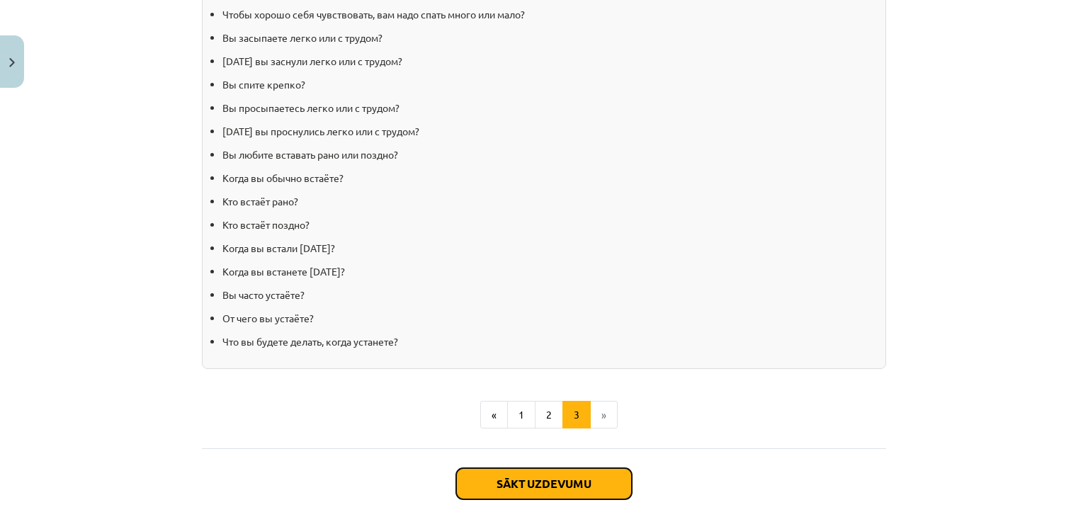
click at [601, 485] on button "Sākt uzdevumu" at bounding box center [544, 483] width 176 height 31
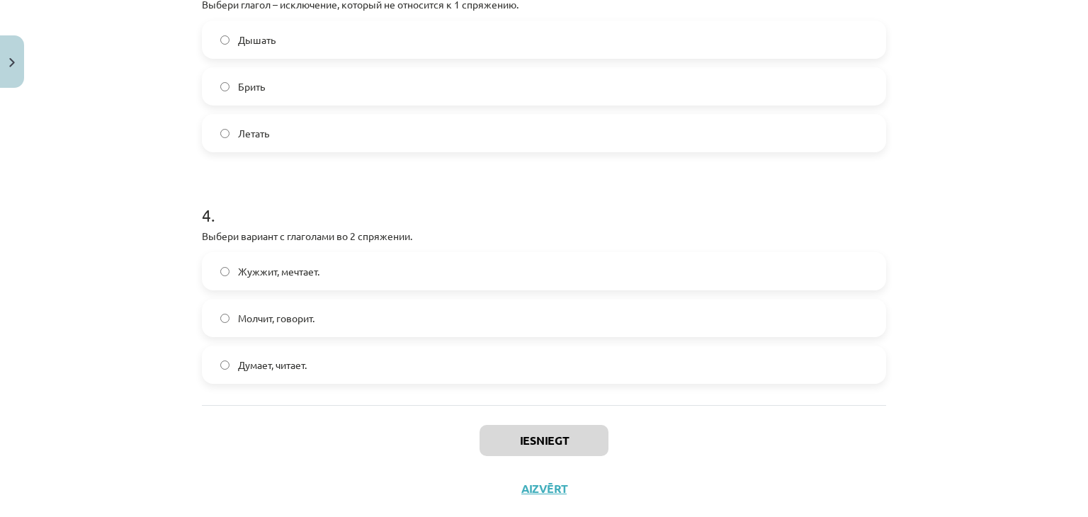
scroll to position [827, 0]
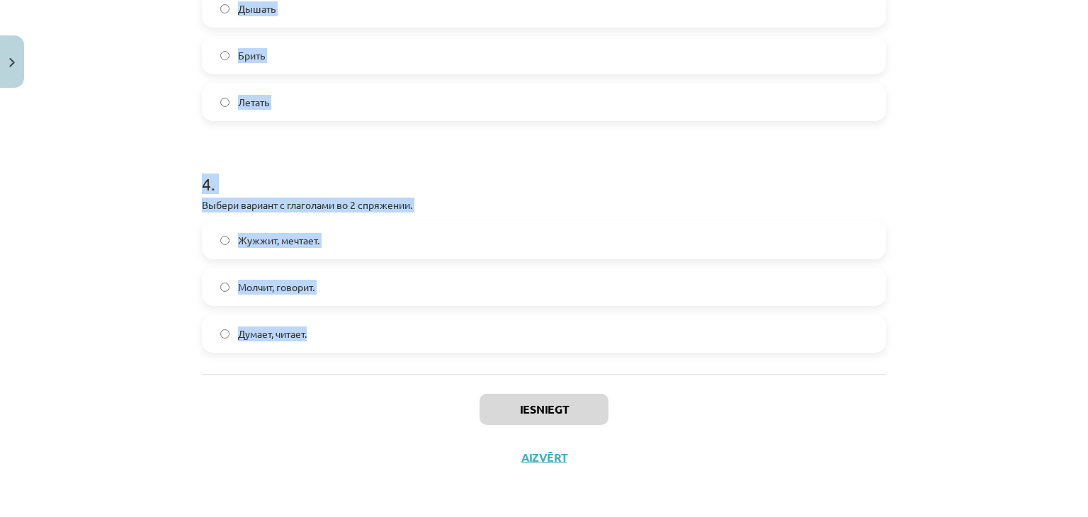
drag, startPoint x: 191, startPoint y: 59, endPoint x: 407, endPoint y: 346, distance: 358.5
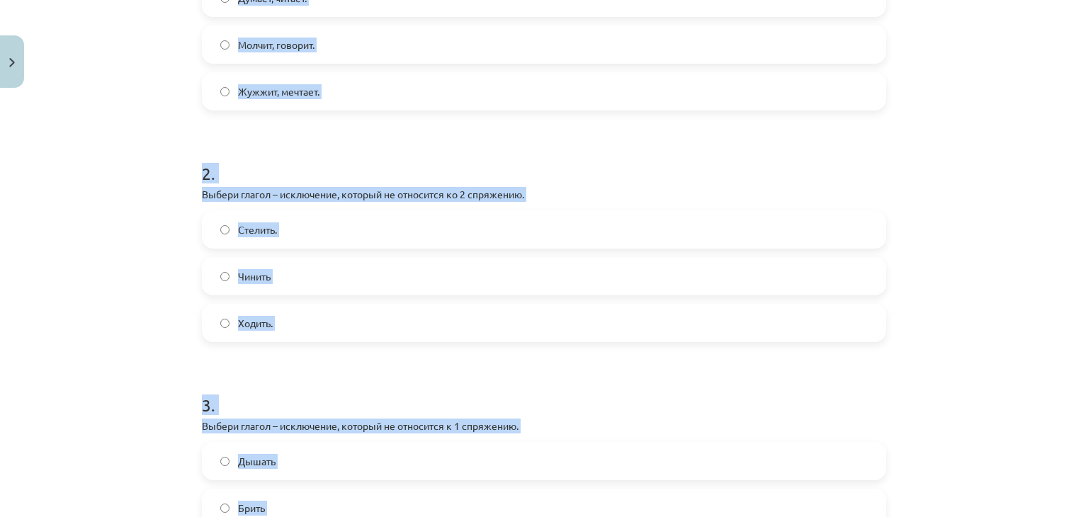
click at [1037, 242] on div "Mācību tēma: Krievu valodas b1 - 11. klases 1.ieskaites mācību materiāls #10 📖 …" at bounding box center [544, 258] width 1088 height 517
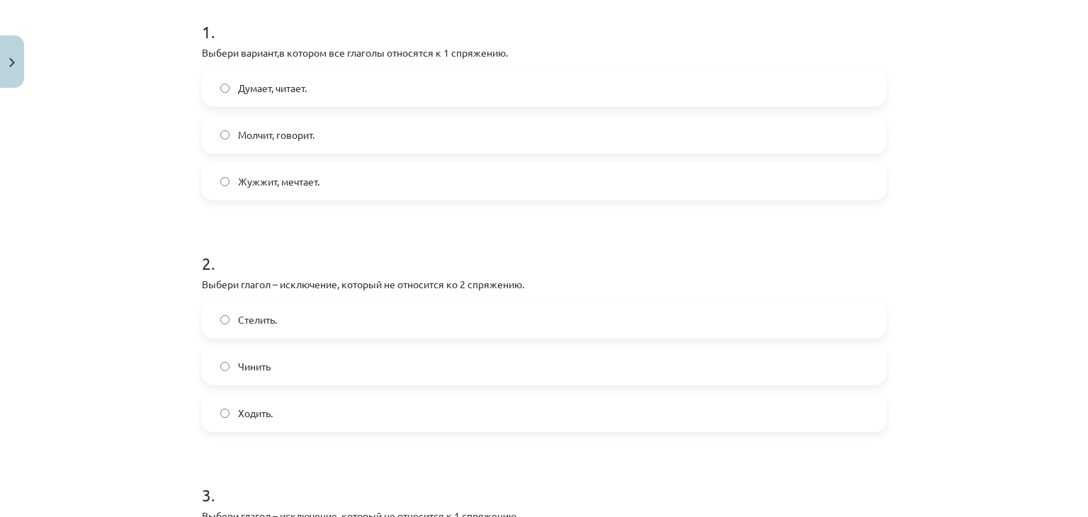
scroll to position [244, 0]
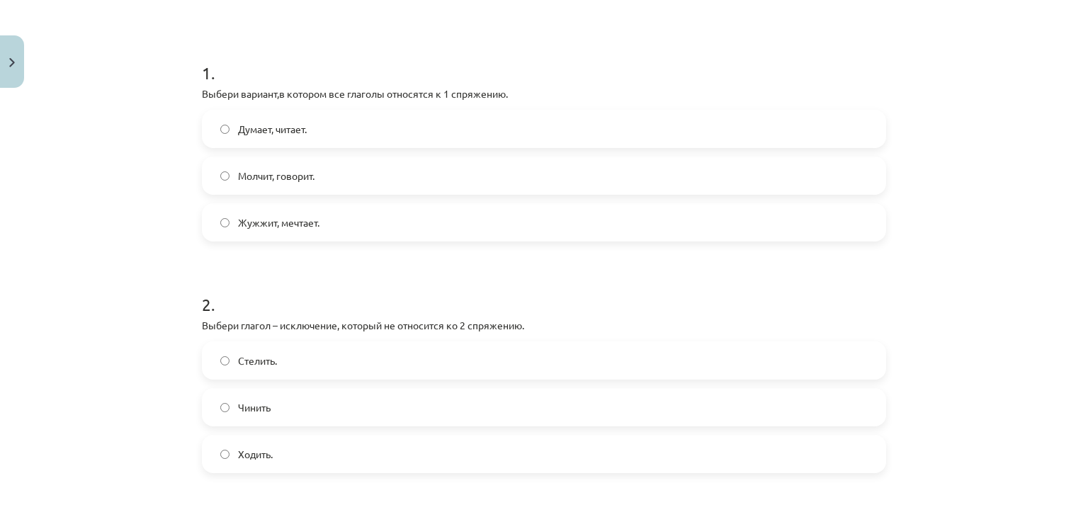
click at [507, 236] on label "Жужжит, мечтает." at bounding box center [543, 222] width 681 height 35
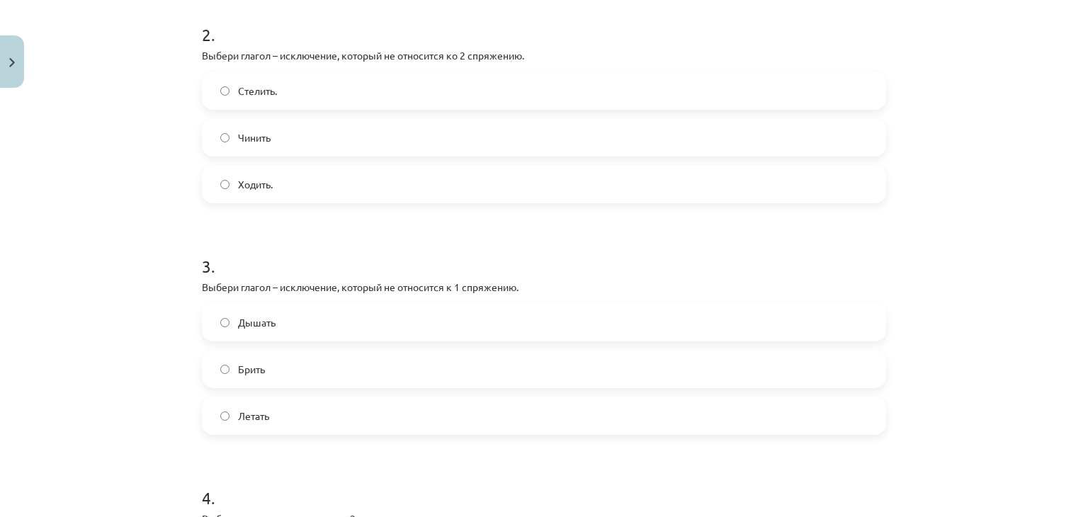
scroll to position [564, 0]
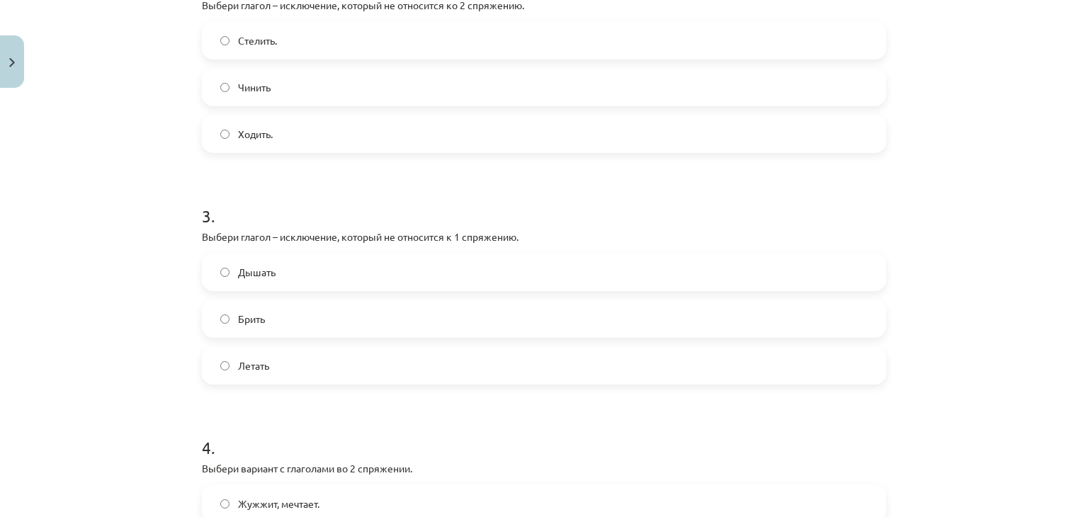
click at [295, 134] on label "Ходить." at bounding box center [543, 133] width 681 height 35
click at [261, 266] on span "Дышать" at bounding box center [257, 272] width 38 height 15
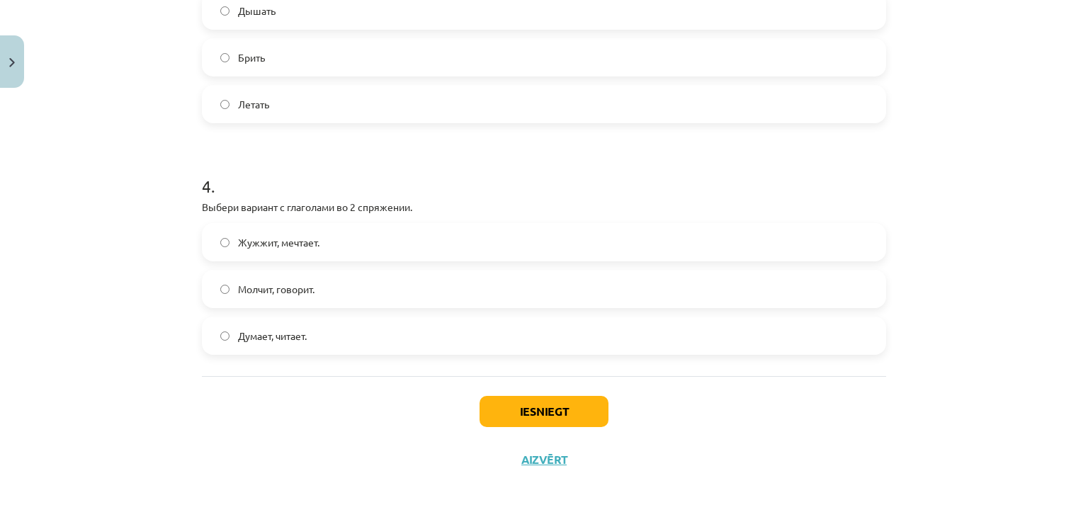
click at [311, 302] on label "Молчит, говорит." at bounding box center [543, 288] width 681 height 35
click at [523, 411] on button "Iesniegt" at bounding box center [543, 411] width 129 height 31
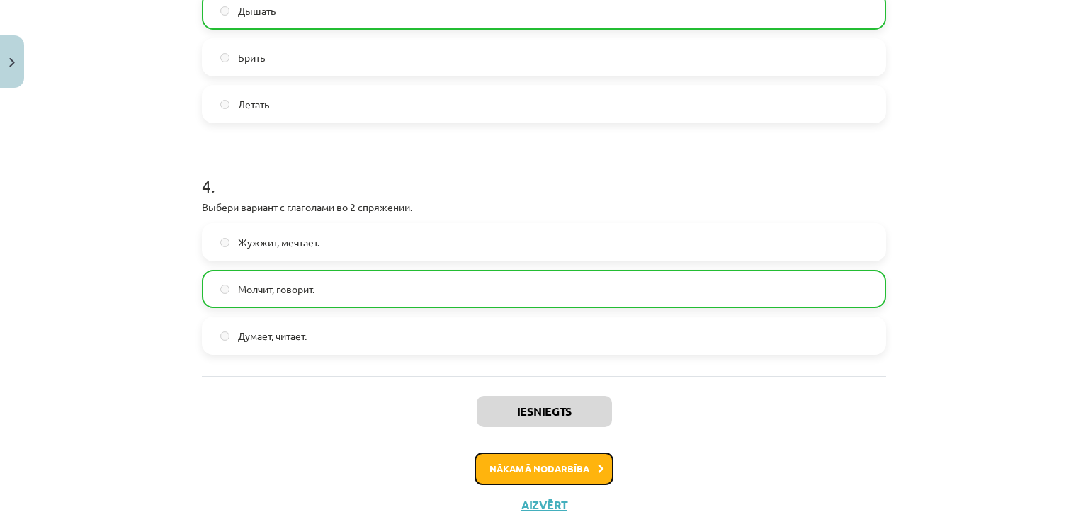
click at [570, 469] on button "Nākamā nodarbība" at bounding box center [544, 469] width 139 height 33
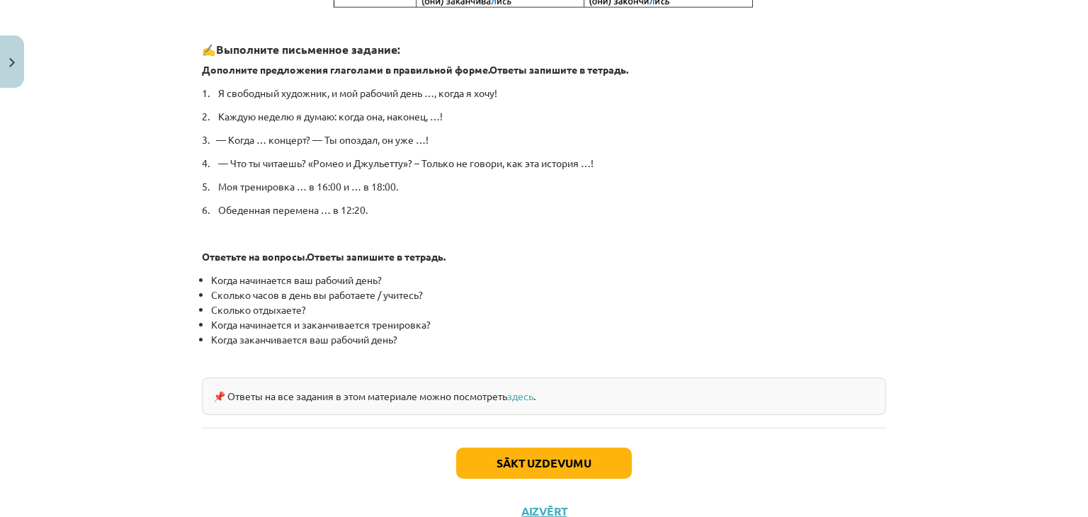
scroll to position [741, 0]
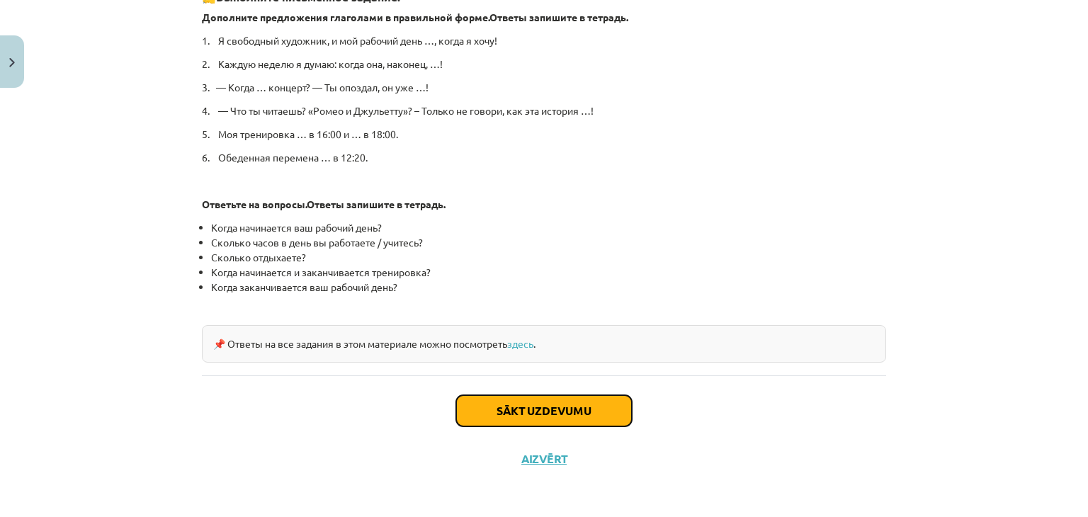
click at [550, 409] on button "Sākt uzdevumu" at bounding box center [544, 410] width 176 height 31
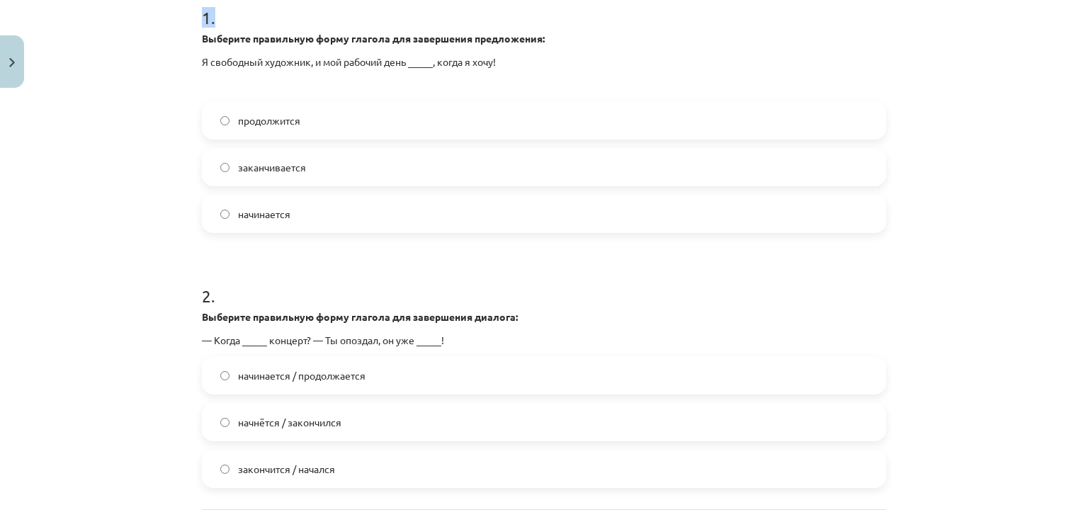
scroll to position [456, 0]
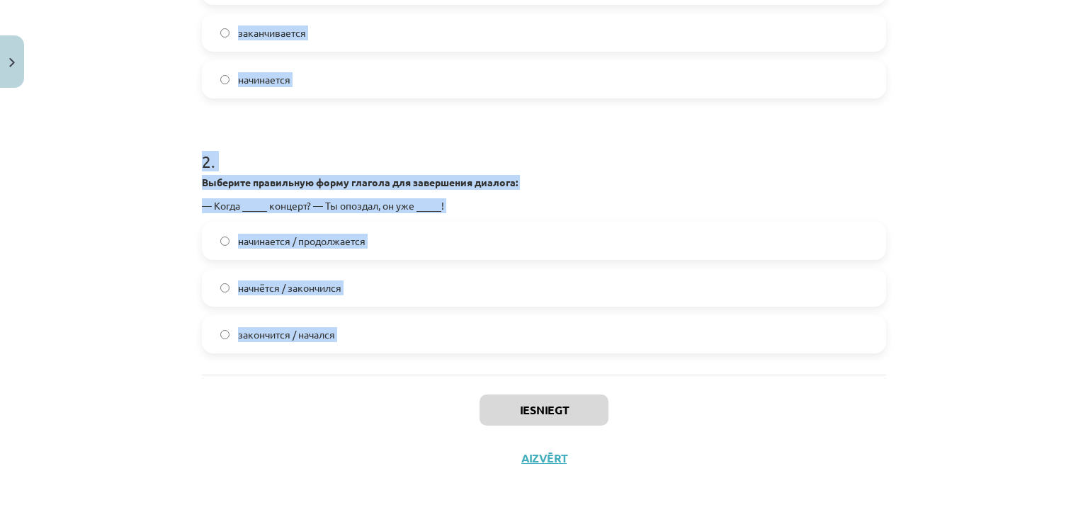
drag, startPoint x: 184, startPoint y: 155, endPoint x: 444, endPoint y: 382, distance: 344.9
click at [444, 382] on div "Mācību tēma: Krievu valodas b1 - 11. klases 1.ieskaites mācību materiāls #11 📖 …" at bounding box center [544, 258] width 1088 height 517
click at [384, 147] on h1 "2 ." at bounding box center [544, 149] width 684 height 44
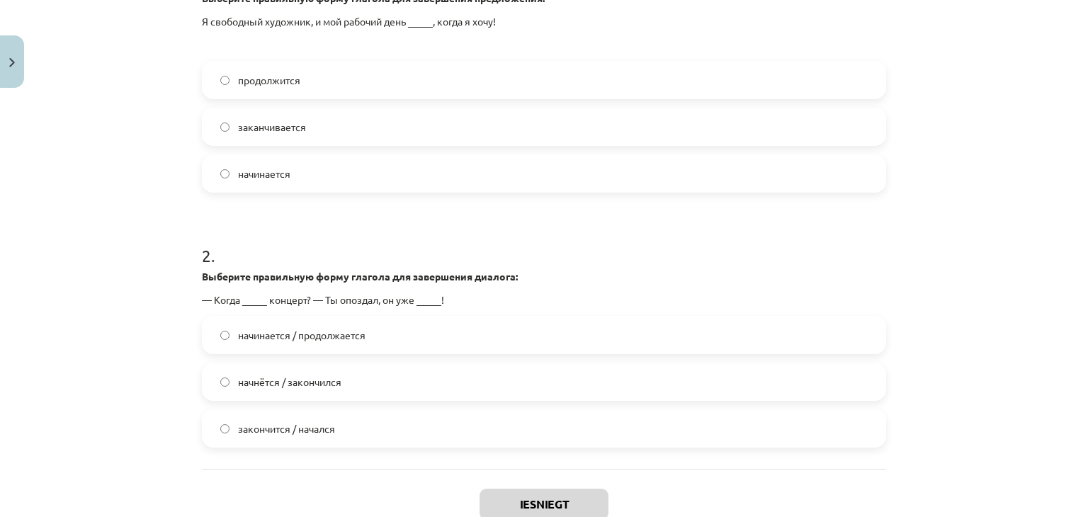
scroll to position [379, 0]
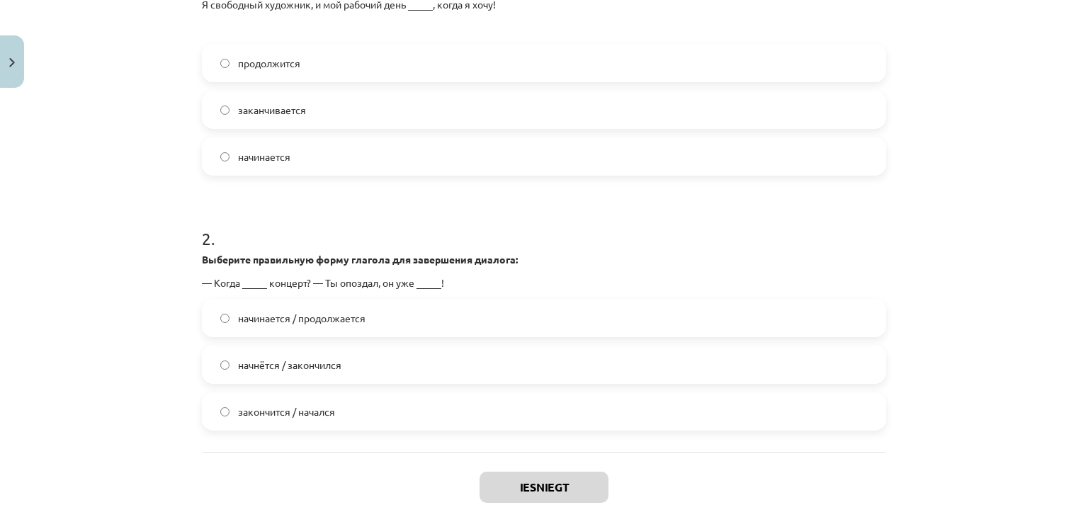
click at [407, 152] on label "начинается" at bounding box center [543, 156] width 681 height 35
click at [436, 315] on label "начинается / продолжается" at bounding box center [543, 317] width 681 height 35
click at [351, 378] on label "начнётся / закончился" at bounding box center [543, 364] width 681 height 35
click at [561, 488] on button "Iesniegt" at bounding box center [543, 487] width 129 height 31
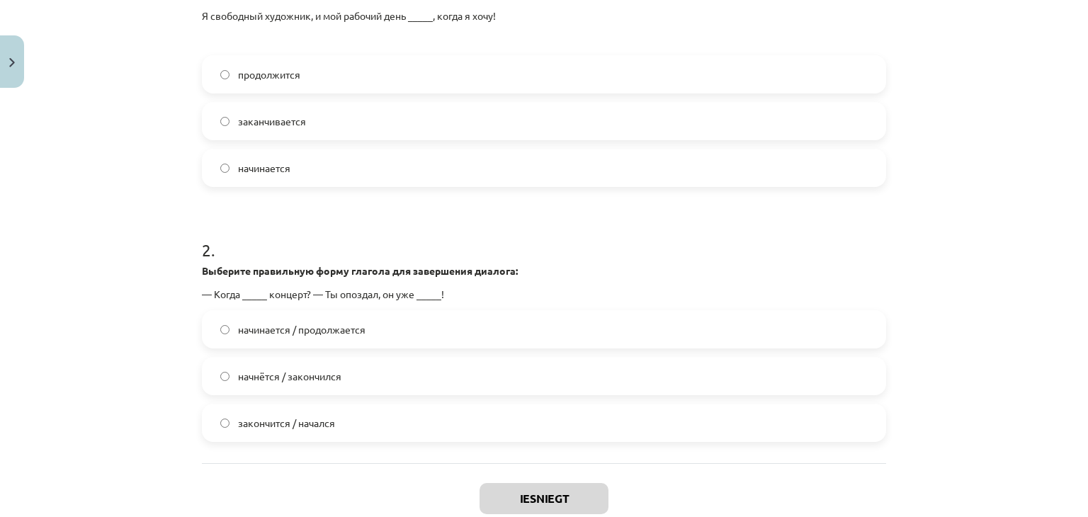
scroll to position [456, 0]
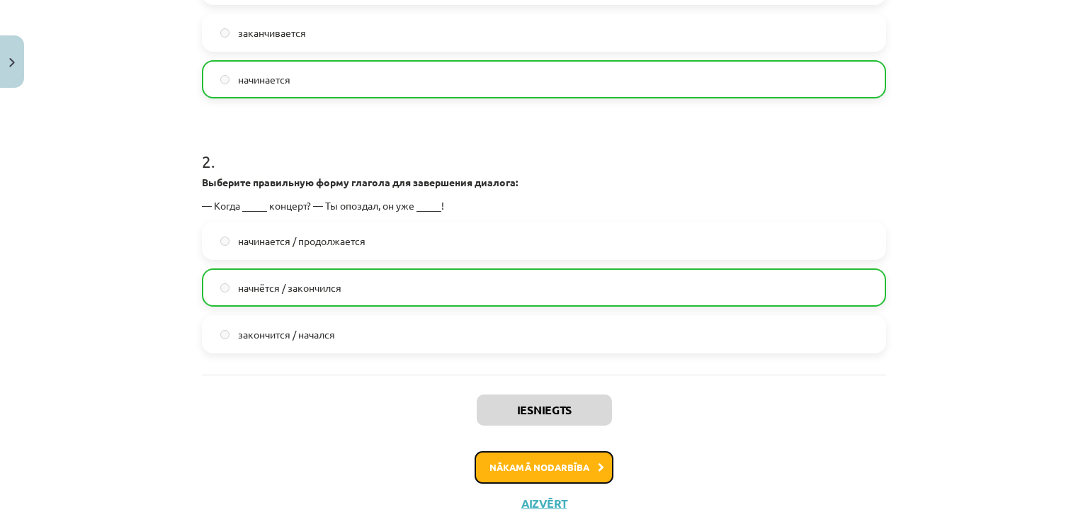
click at [508, 471] on button "Nākamā nodarbība" at bounding box center [544, 467] width 139 height 33
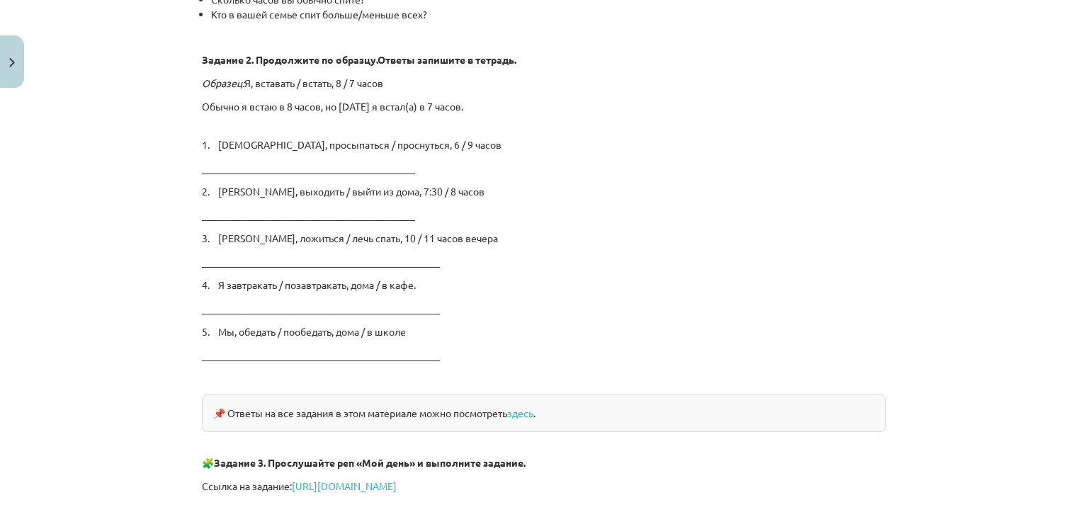
scroll to position [2403, 0]
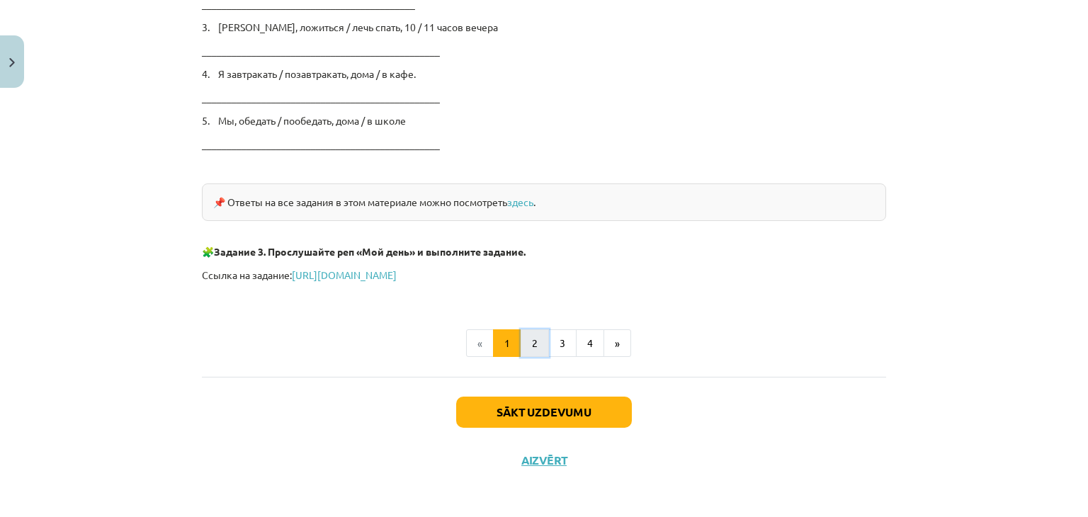
click at [532, 346] on button "2" at bounding box center [535, 343] width 28 height 28
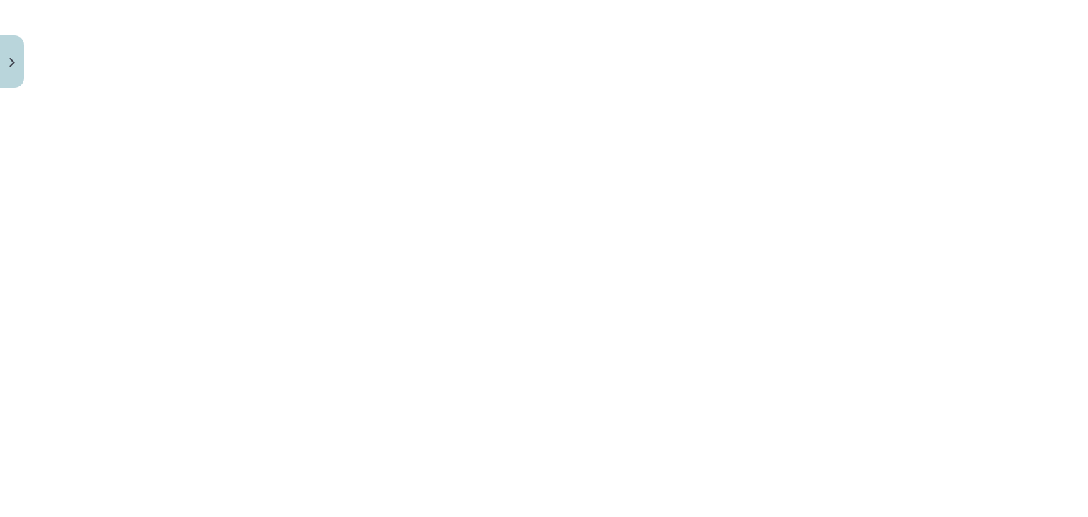
scroll to position [486, 0]
drag, startPoint x: 1075, startPoint y: 177, endPoint x: 1074, endPoint y: 148, distance: 29.1
click at [1074, 148] on div "Mācību tēma: Krievu valodas b1 - 11. klases 1.ieskaites mācību materiāls #12 ⏰ …" at bounding box center [544, 258] width 1088 height 517
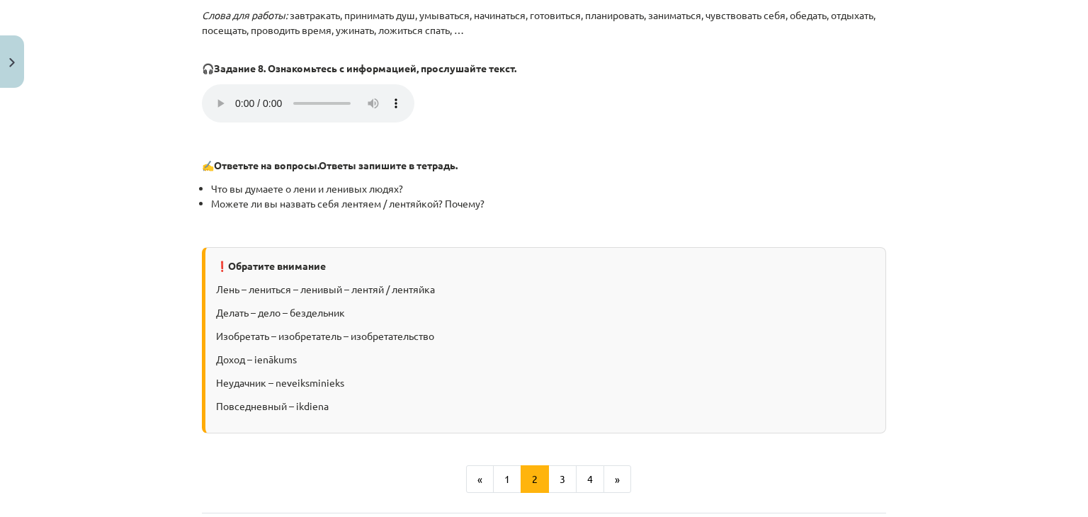
scroll to position [1634, 0]
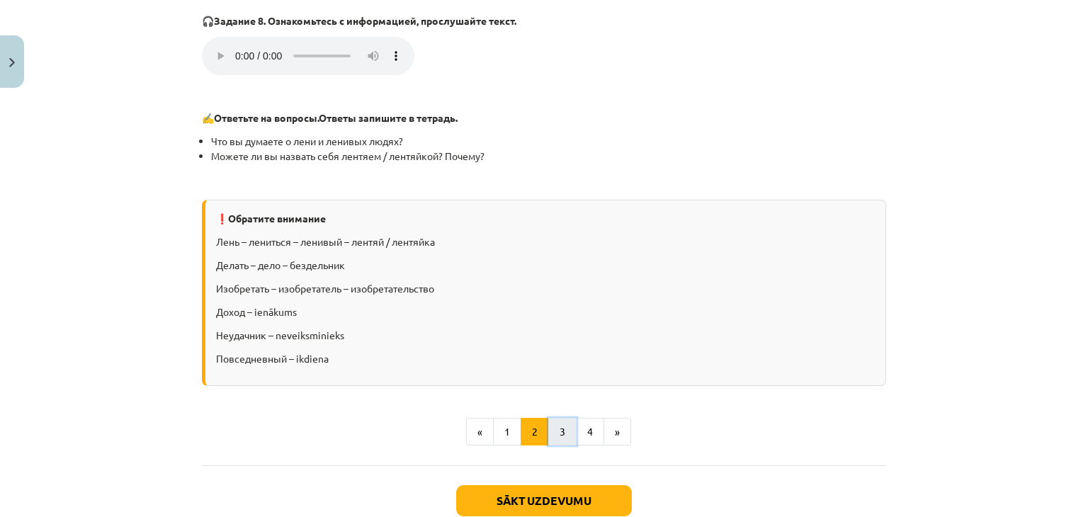
click at [561, 439] on button "3" at bounding box center [562, 432] width 28 height 28
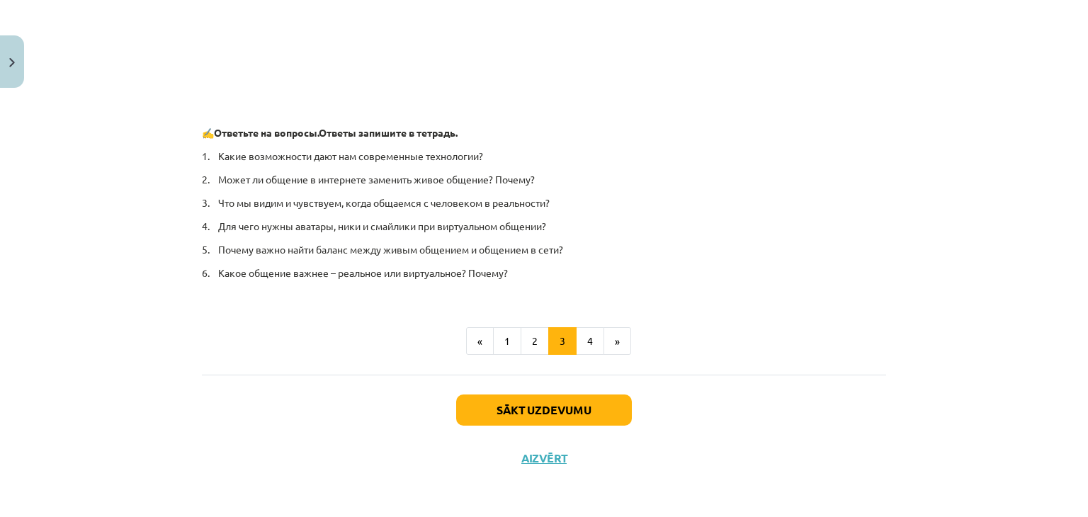
scroll to position [1028, 0]
click at [584, 336] on button "4" at bounding box center [590, 341] width 28 height 28
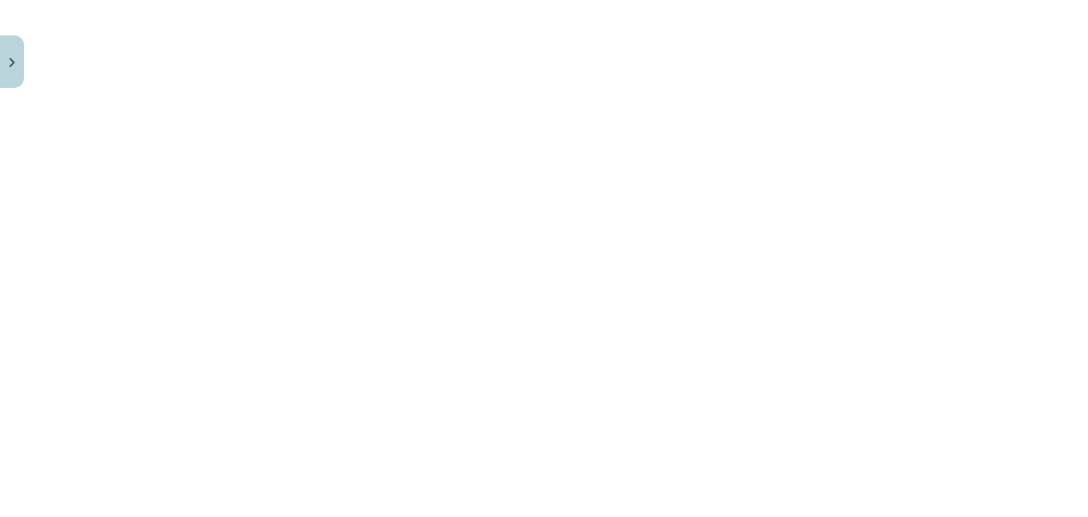
scroll to position [298, 0]
click at [159, 174] on div "Mācību tēma: Krievu valodas b1 - 11. klases 1.ieskaites mācību materiāls #12 ⏰ …" at bounding box center [544, 258] width 1088 height 517
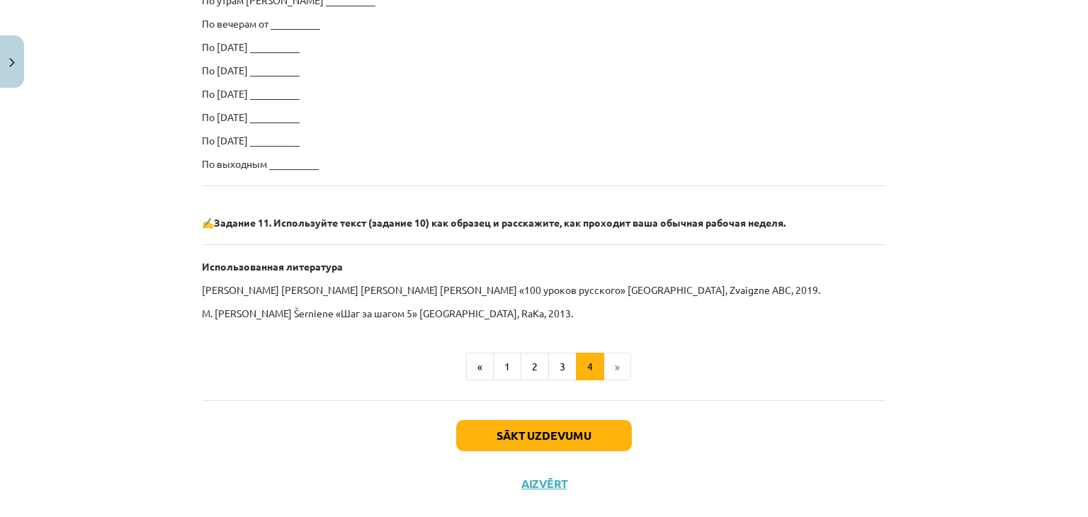
scroll to position [930, 0]
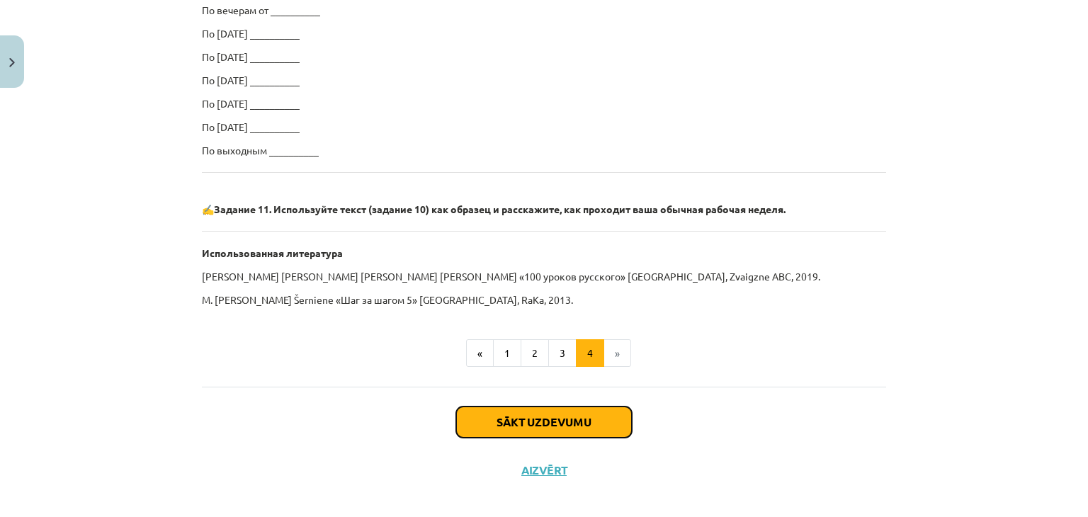
click at [559, 426] on button "Sākt uzdevumu" at bounding box center [544, 422] width 176 height 31
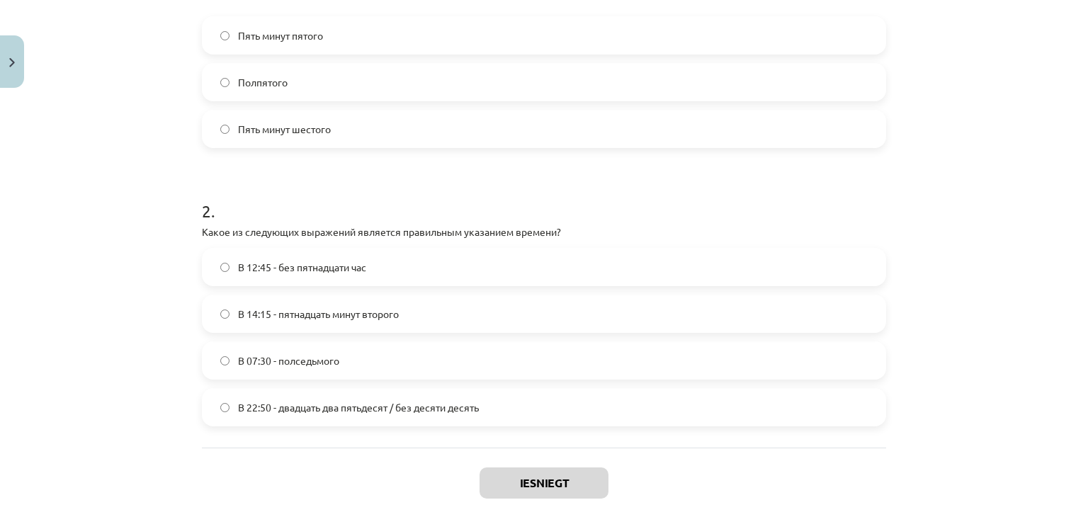
scroll to position [457, 0]
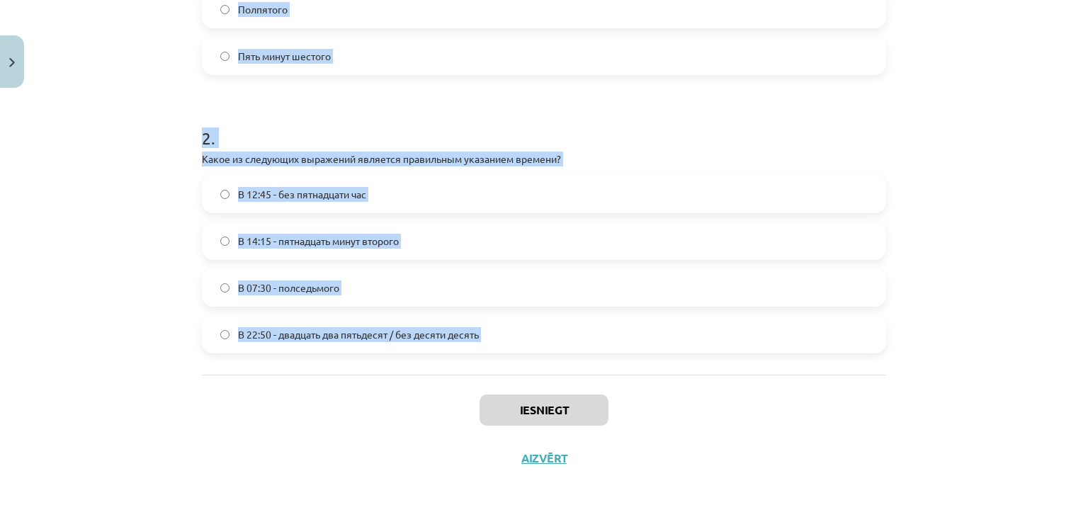
drag, startPoint x: 195, startPoint y: 276, endPoint x: 492, endPoint y: 380, distance: 313.8
click at [492, 380] on div "4 XP Saņemsi Grūts 329 pilda Apraksts Uzdevums Palīdzība 1 . Соответствует ли п…" at bounding box center [543, 59] width 701 height 845
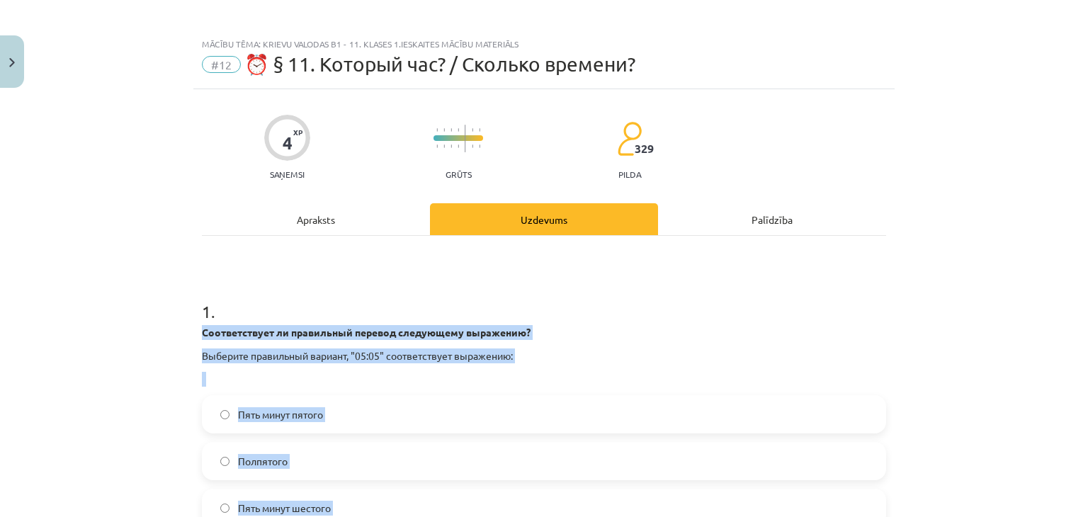
scroll to position [74, 0]
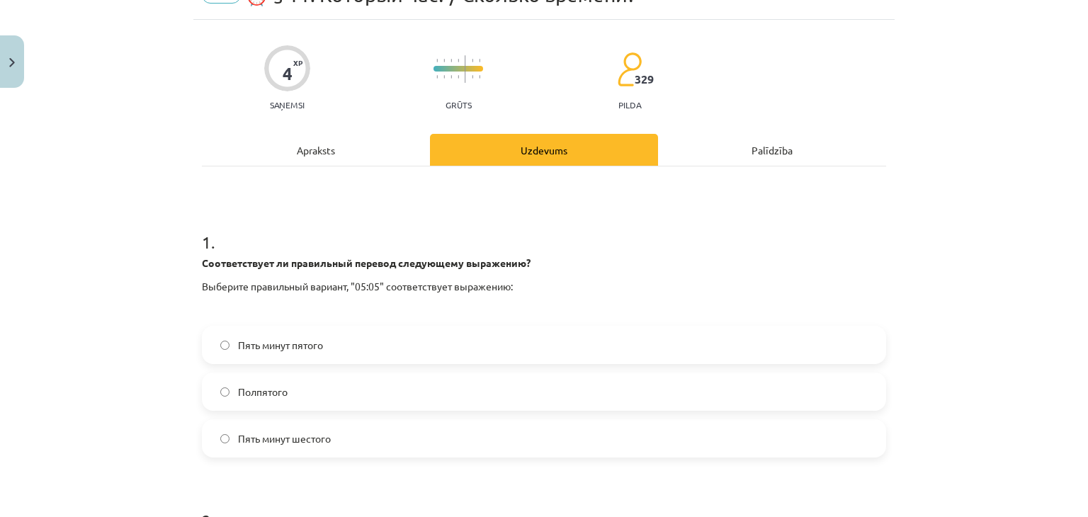
click at [824, 205] on div "1 . Соответствует ли правильный перевод следующему выражению? Выберите правильн…" at bounding box center [544, 461] width 684 height 591
click at [334, 345] on label "Пять минут пятого" at bounding box center [543, 344] width 681 height 35
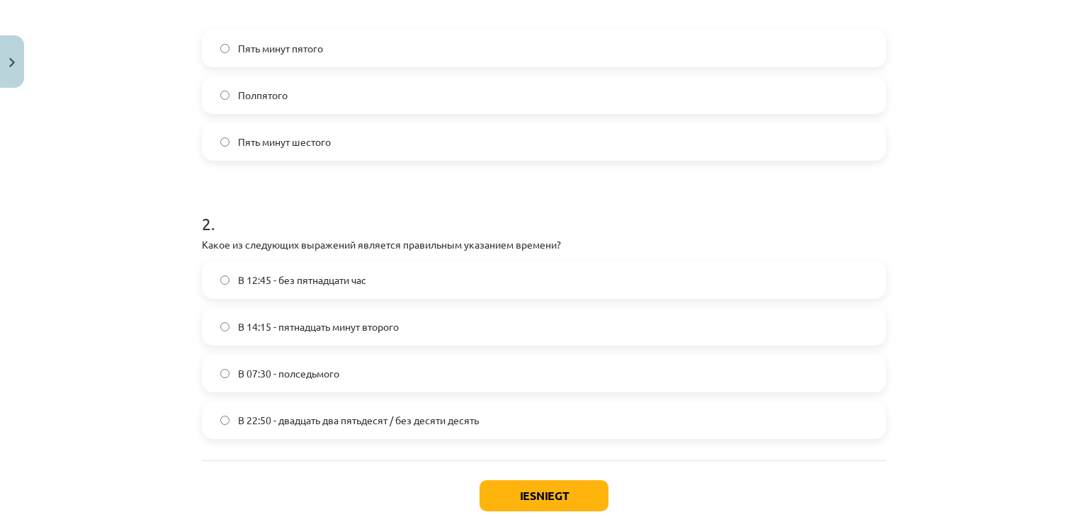
scroll to position [414, 0]
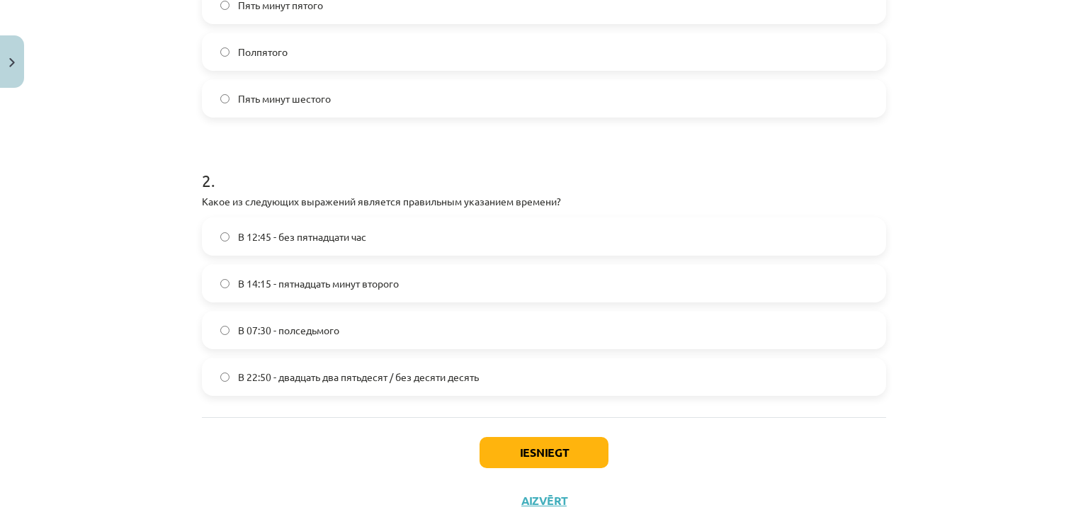
click at [275, 381] on span "В 22:50 - двадцать два пятьдесят / без десяти десять" at bounding box center [358, 377] width 241 height 15
click at [282, 344] on label "В 07:30 - полседьмого" at bounding box center [543, 329] width 681 height 35
click at [289, 372] on span "В 22:50 - двадцать два пятьдесят / без десяти десять" at bounding box center [358, 377] width 241 height 15
drag, startPoint x: 193, startPoint y: 195, endPoint x: 569, endPoint y: 199, distance: 376.8
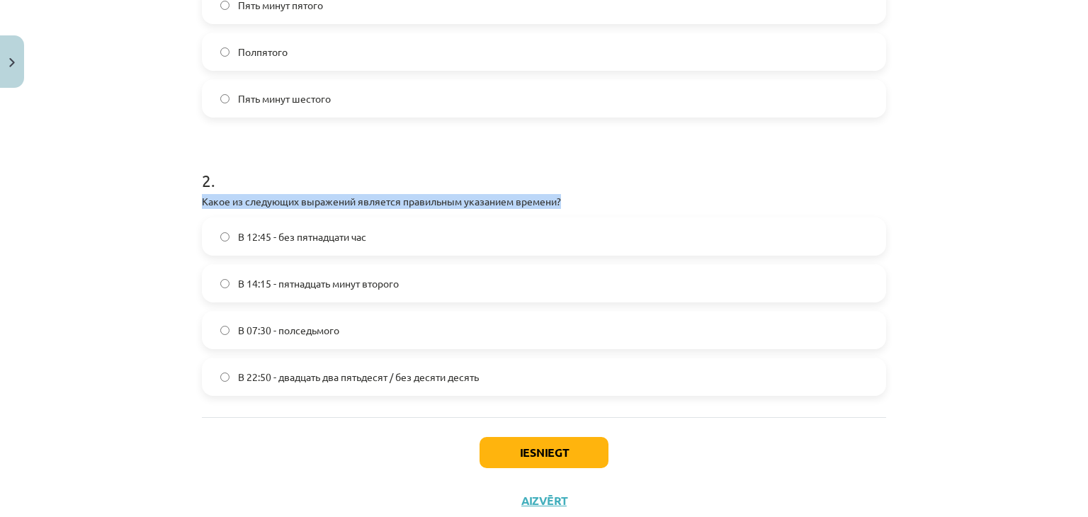
click at [569, 199] on div "4 XP Saņemsi Grūts 329 pilda Apraksts Uzdevums Palīdzība 1 . Соответствует ли п…" at bounding box center [543, 102] width 701 height 845
click at [363, 180] on h1 "2 ." at bounding box center [544, 168] width 684 height 44
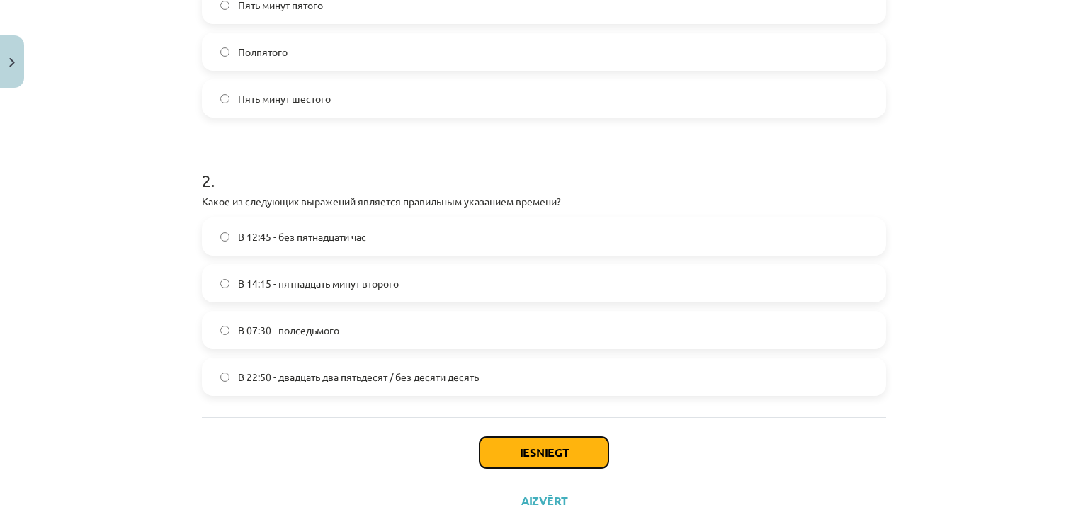
click at [530, 453] on button "Iesniegt" at bounding box center [543, 452] width 129 height 31
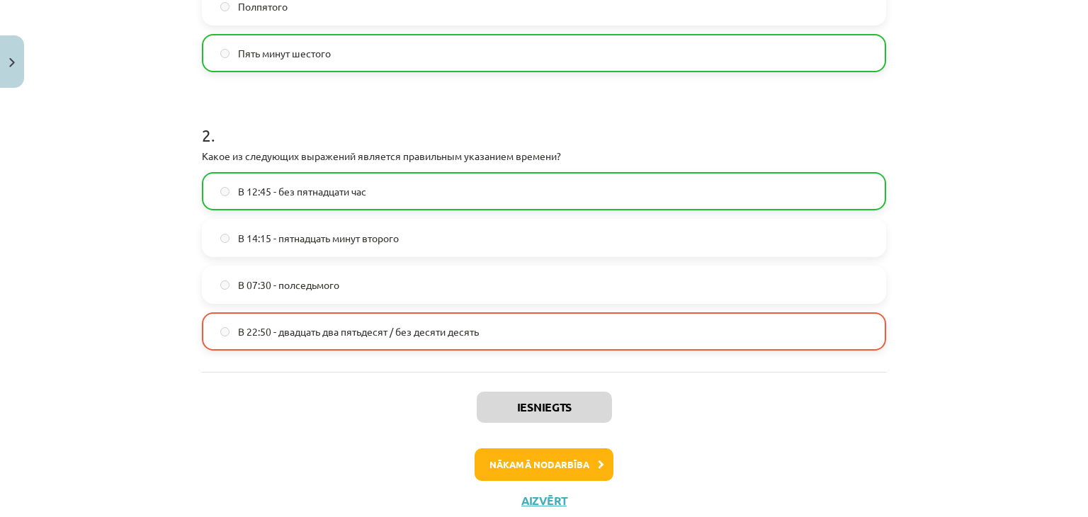
scroll to position [501, 0]
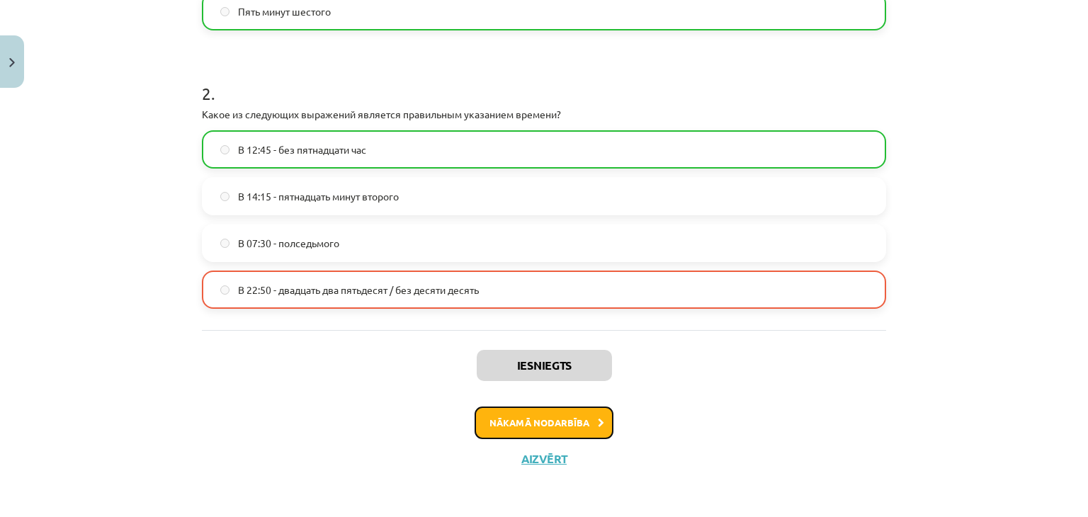
click at [550, 428] on button "Nākamā nodarbība" at bounding box center [544, 423] width 139 height 33
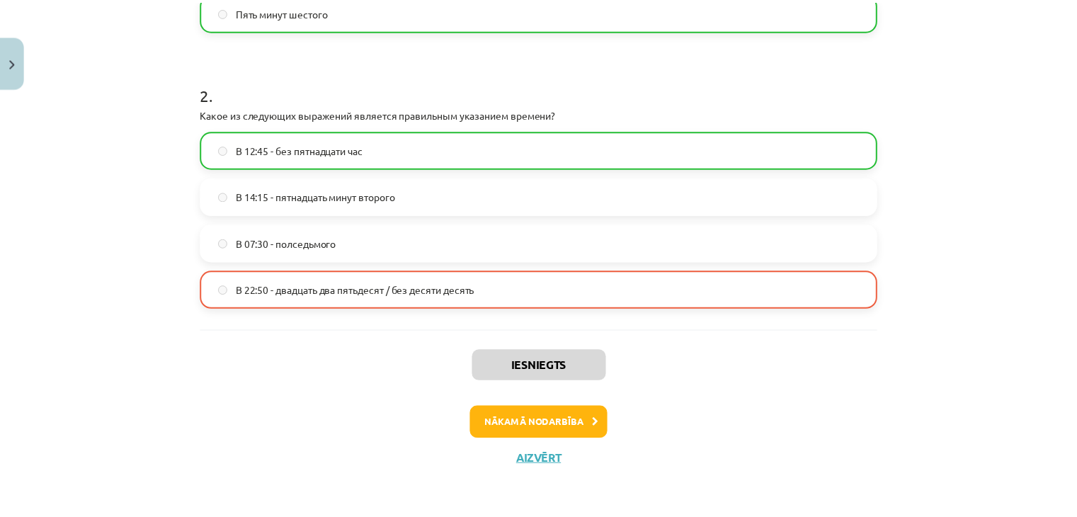
scroll to position [0, 0]
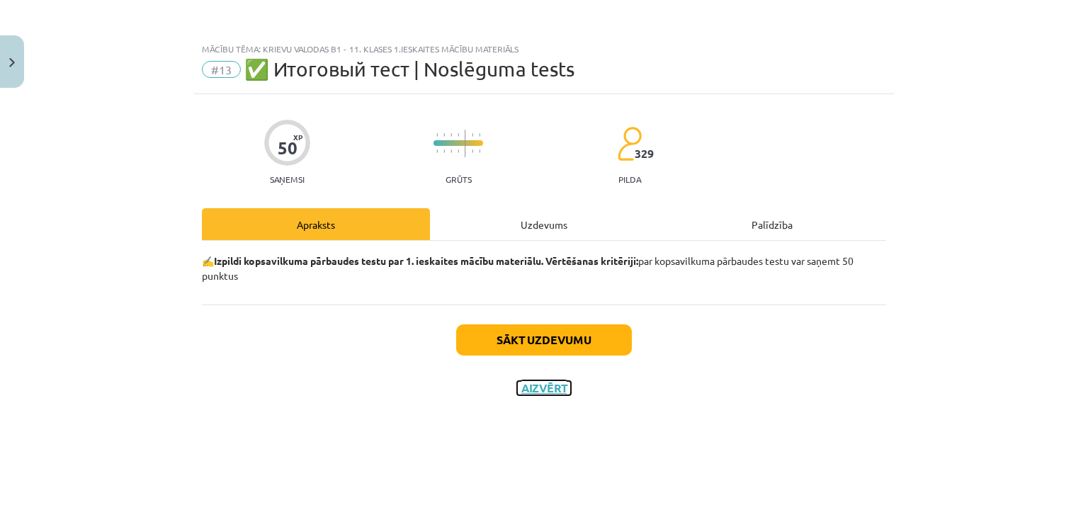
click at [541, 390] on button "Aizvērt" at bounding box center [544, 388] width 54 height 14
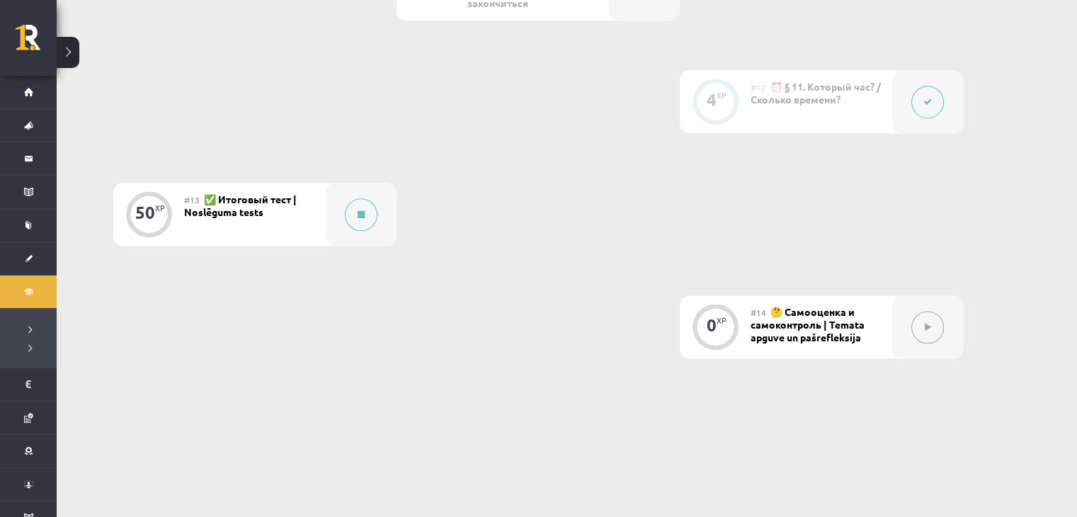
scroll to position [1816, 0]
